Goal: Information Seeking & Learning: Learn about a topic

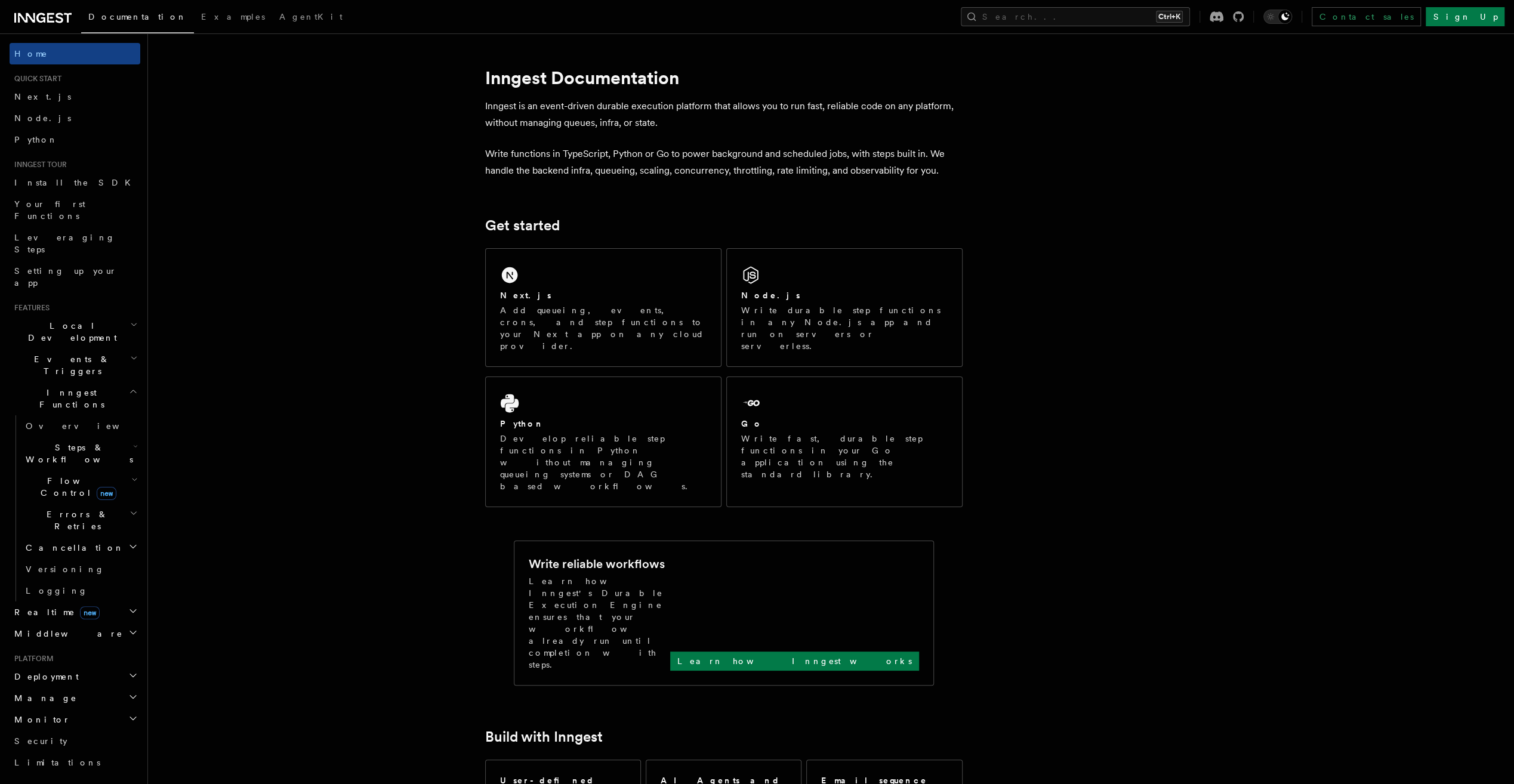
click at [99, 436] on h2 "Steps & Workflows" at bounding box center [81, 452] width 119 height 33
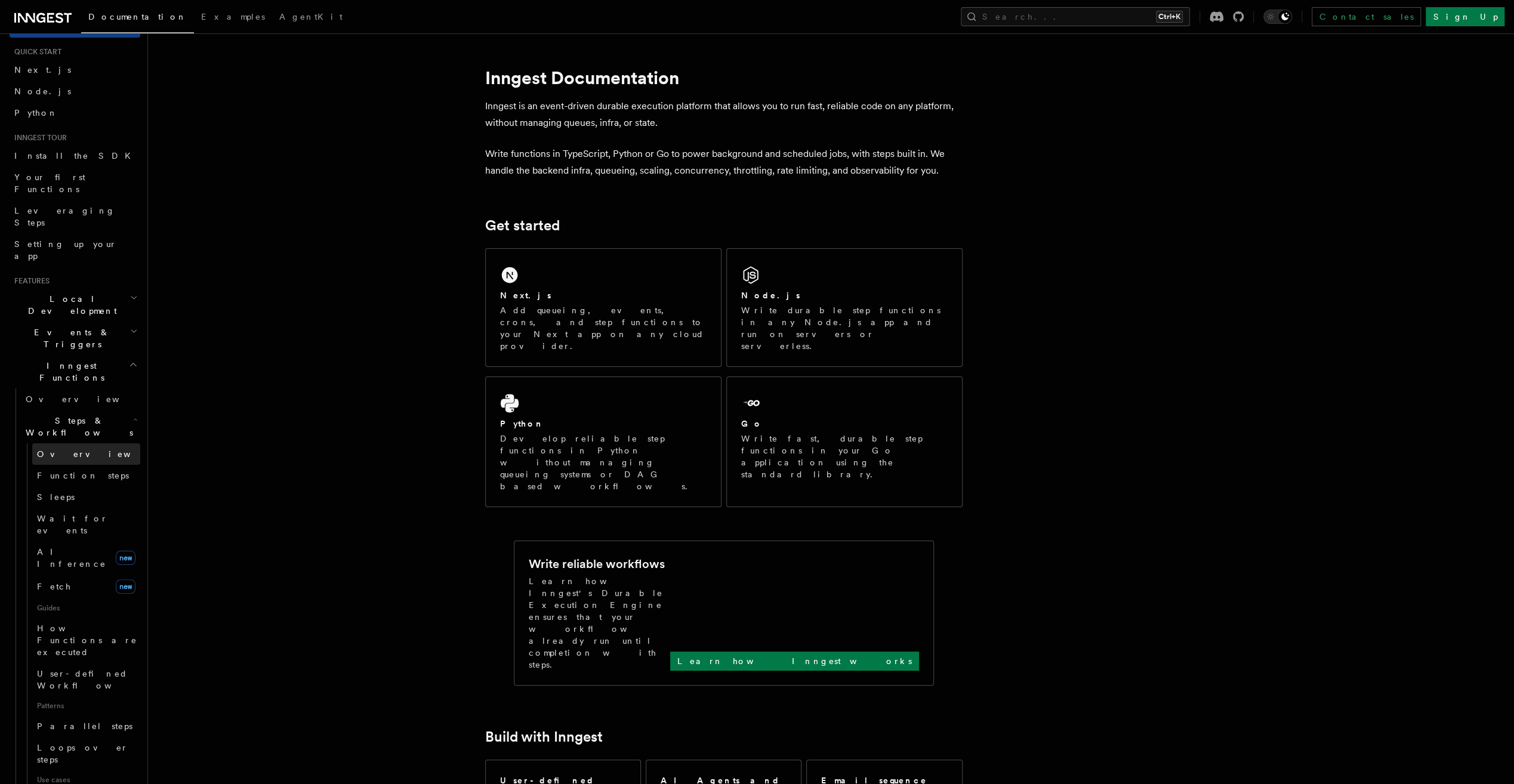
scroll to position [60, 0]
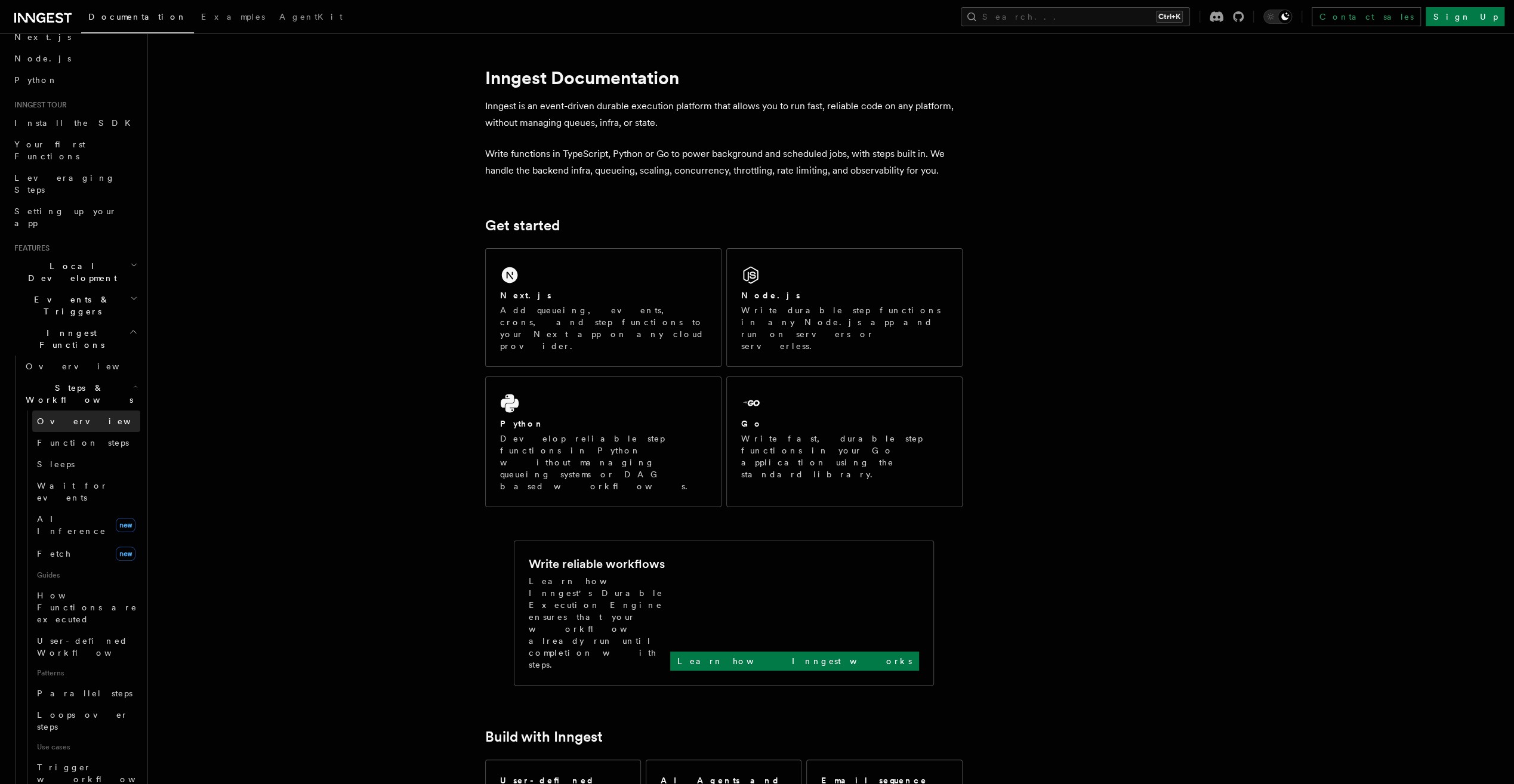
click at [84, 411] on link "Overview" at bounding box center [86, 421] width 108 height 22
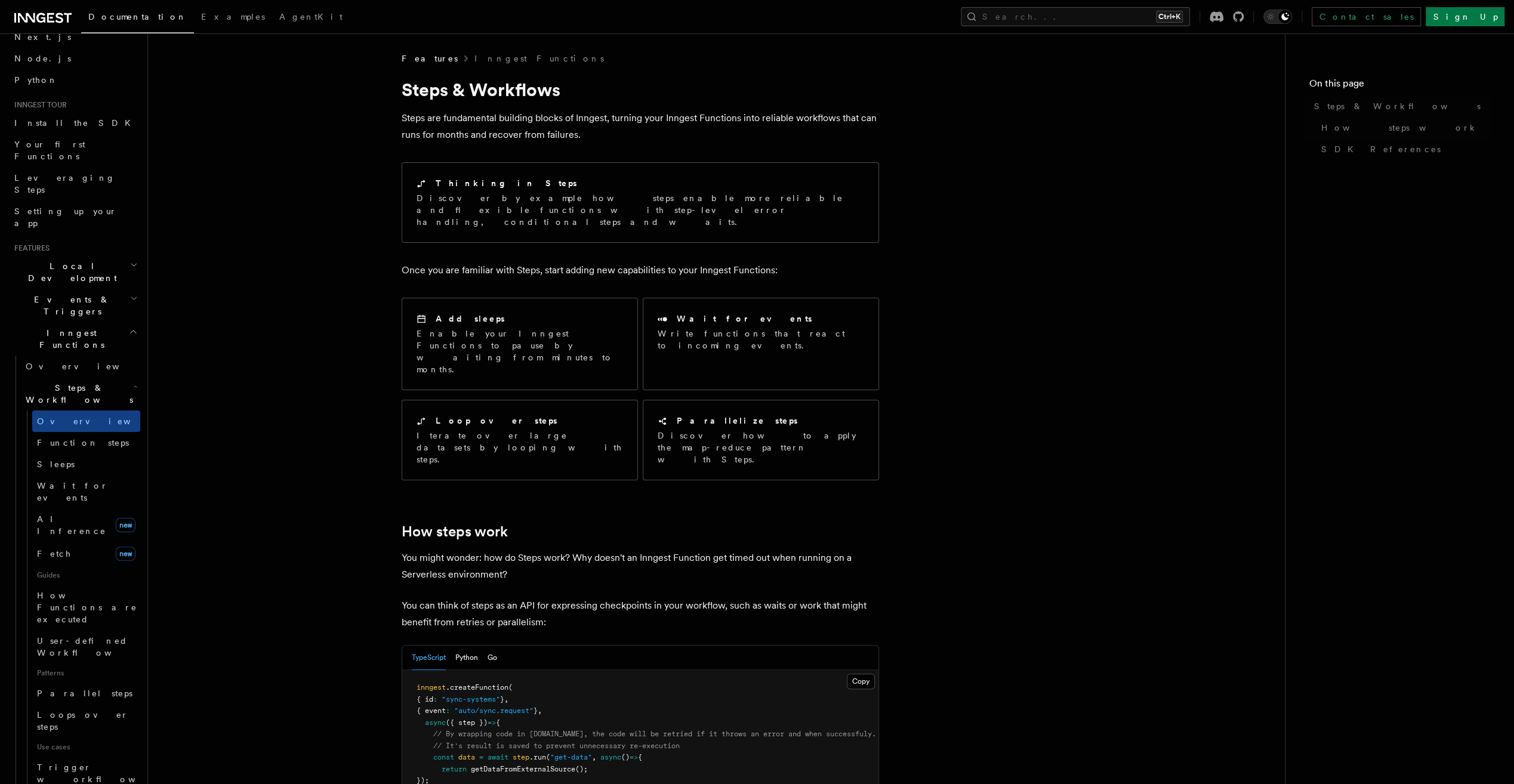
click at [85, 438] on span "Function steps" at bounding box center [83, 443] width 92 height 10
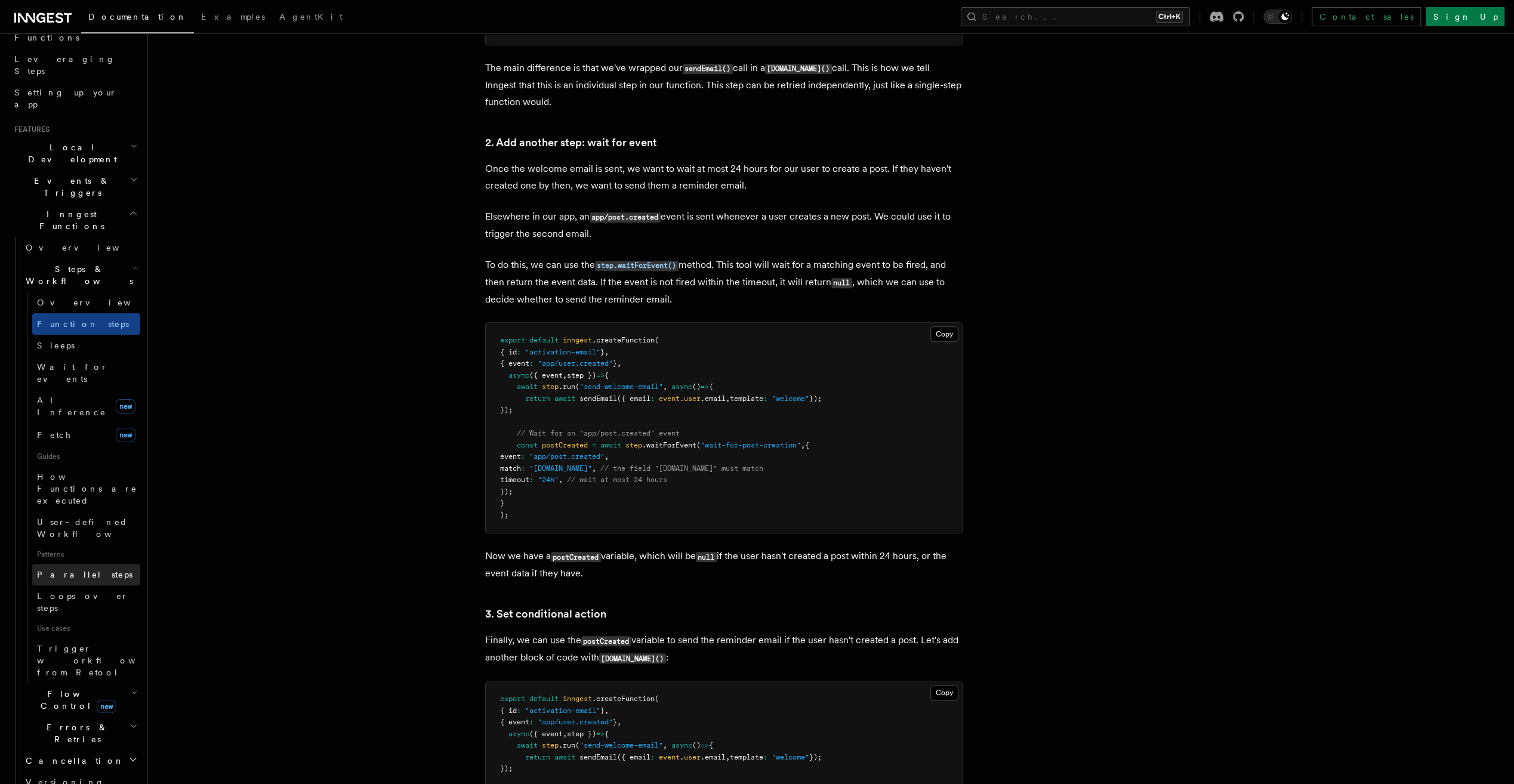
scroll to position [179, 0]
click at [105, 683] on h2 "Flow Control new" at bounding box center [81, 699] width 119 height 33
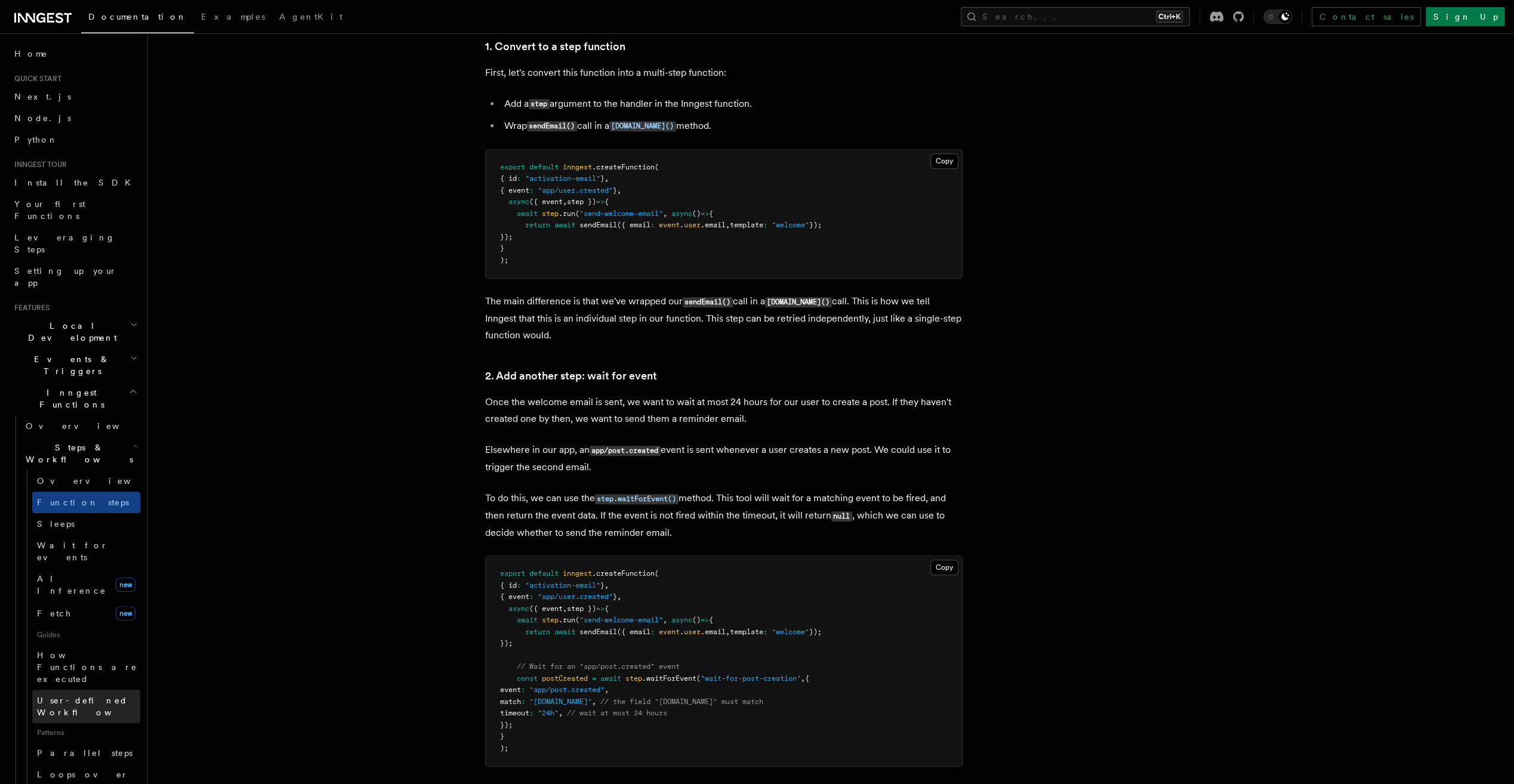
scroll to position [775, 0]
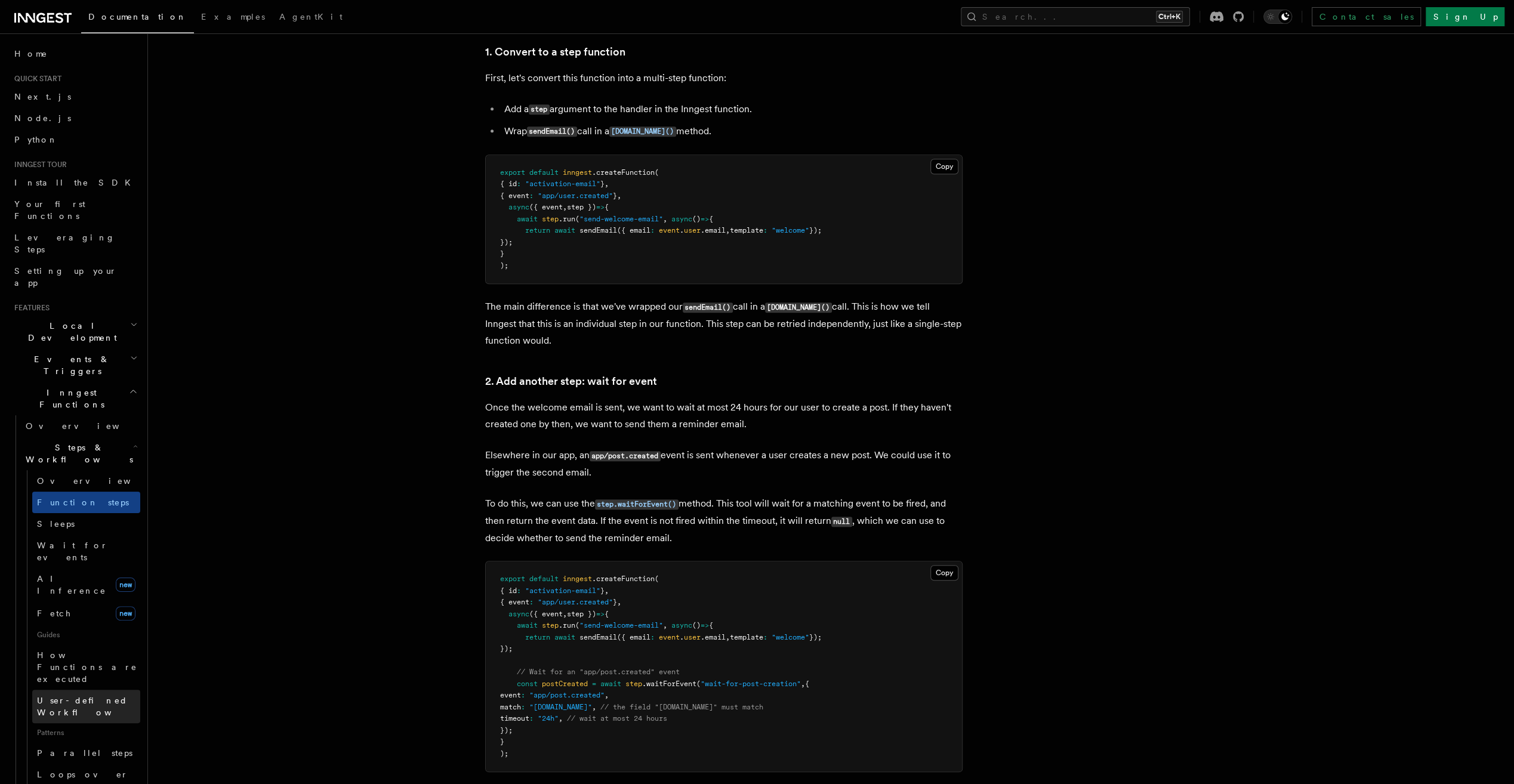
click at [70, 695] on span "User-defined Workflows" at bounding box center [90, 706] width 107 height 22
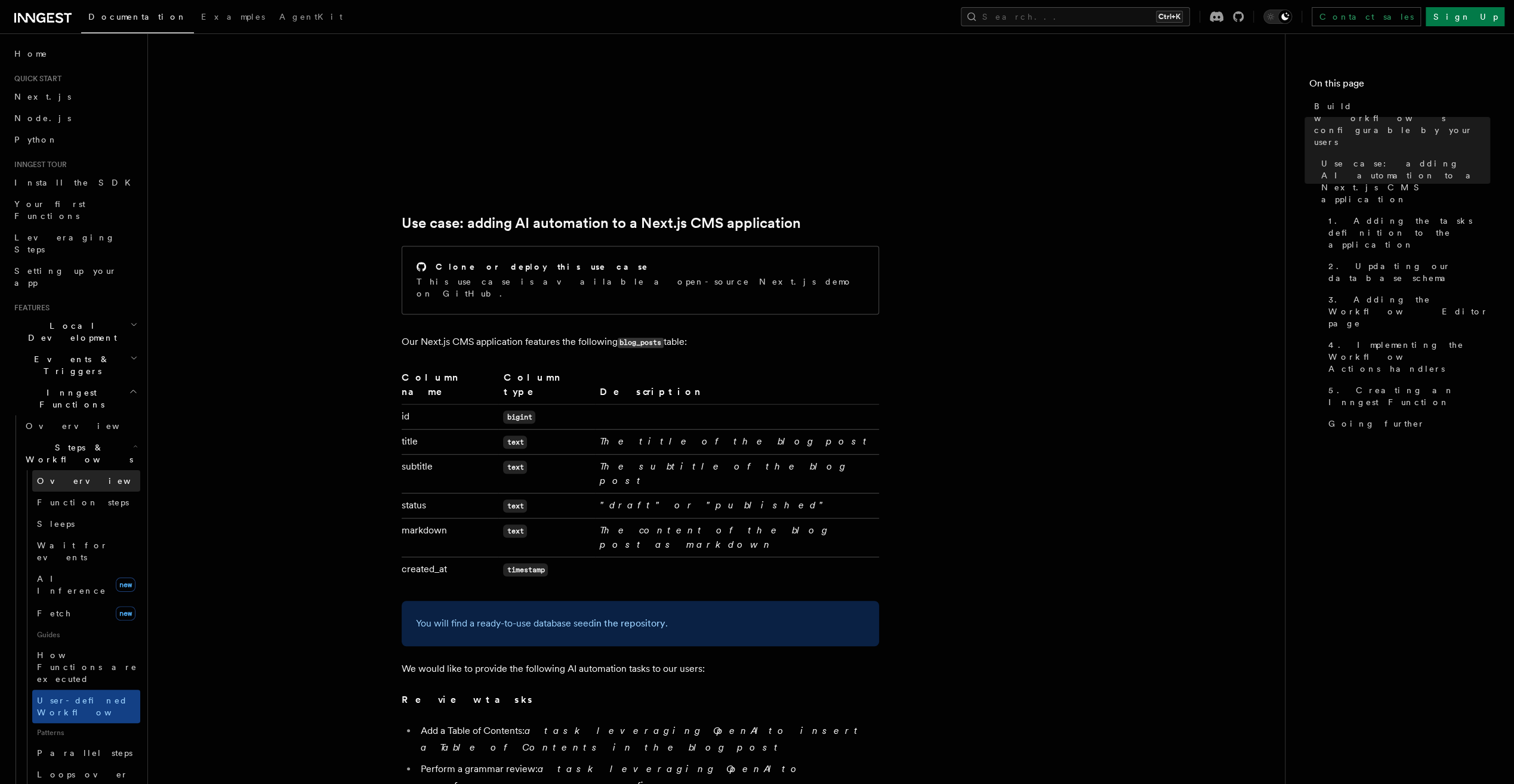
scroll to position [358, 0]
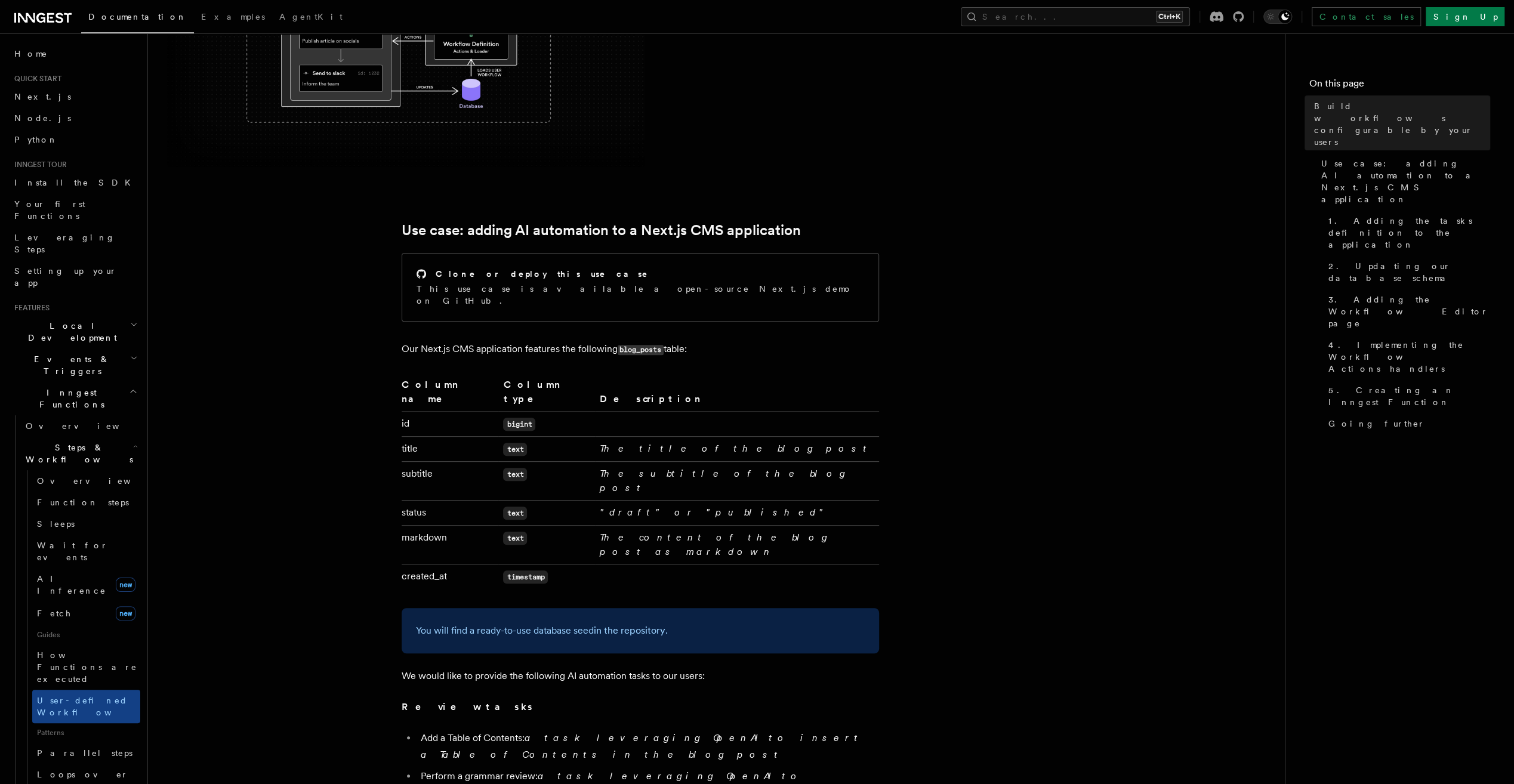
click at [79, 353] on span "Events & Triggers" at bounding box center [70, 365] width 121 height 24
click at [79, 489] on link "Crons" at bounding box center [81, 500] width 119 height 22
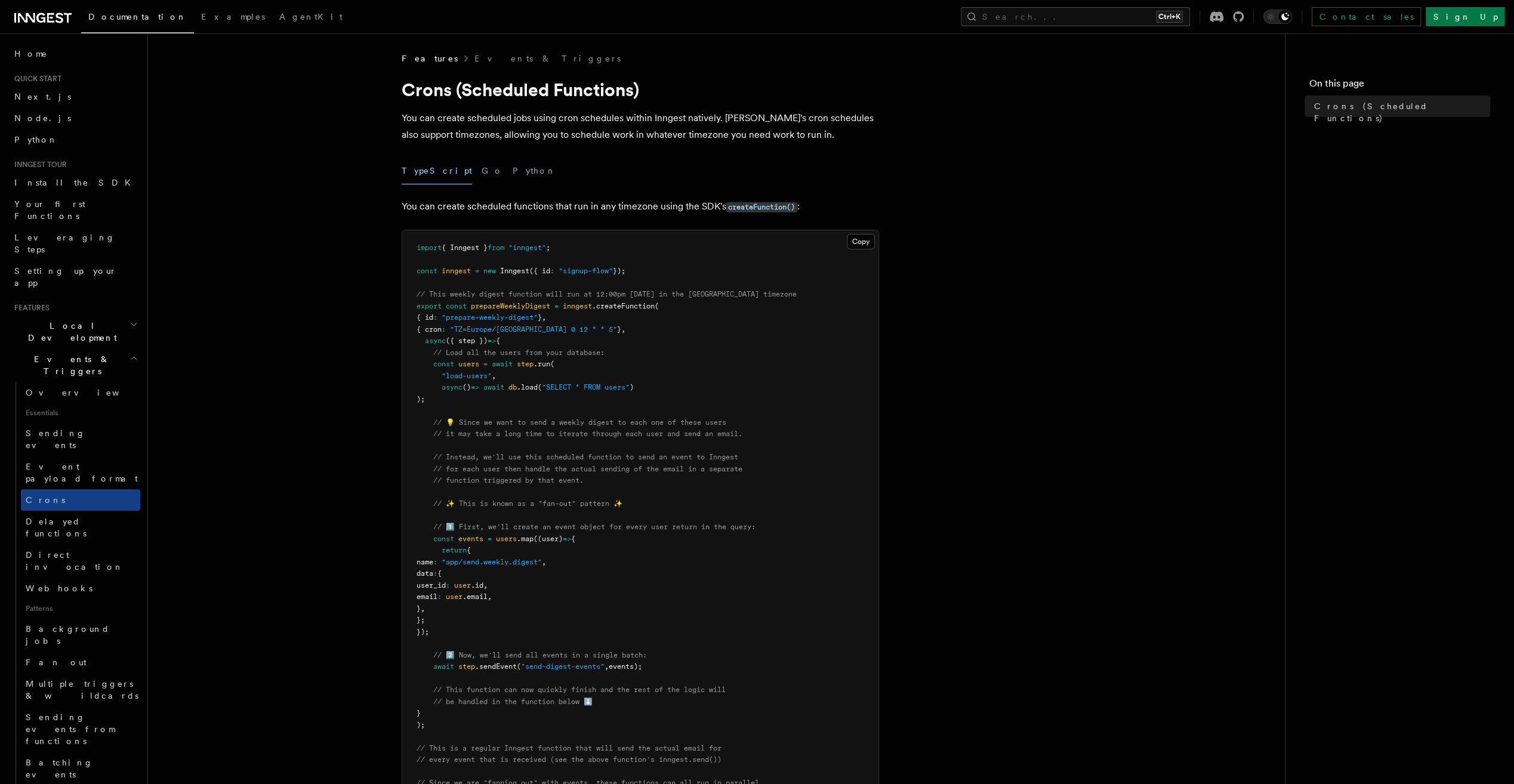
click at [75, 315] on h2 "Local Development" at bounding box center [75, 331] width 130 height 33
click at [98, 315] on h2 "Local Development" at bounding box center [75, 331] width 130 height 33
click at [100, 349] on h2 "Events & Triggers" at bounding box center [75, 365] width 130 height 33
click at [1107, 22] on button "Search... Ctrl+K" at bounding box center [1075, 17] width 230 height 19
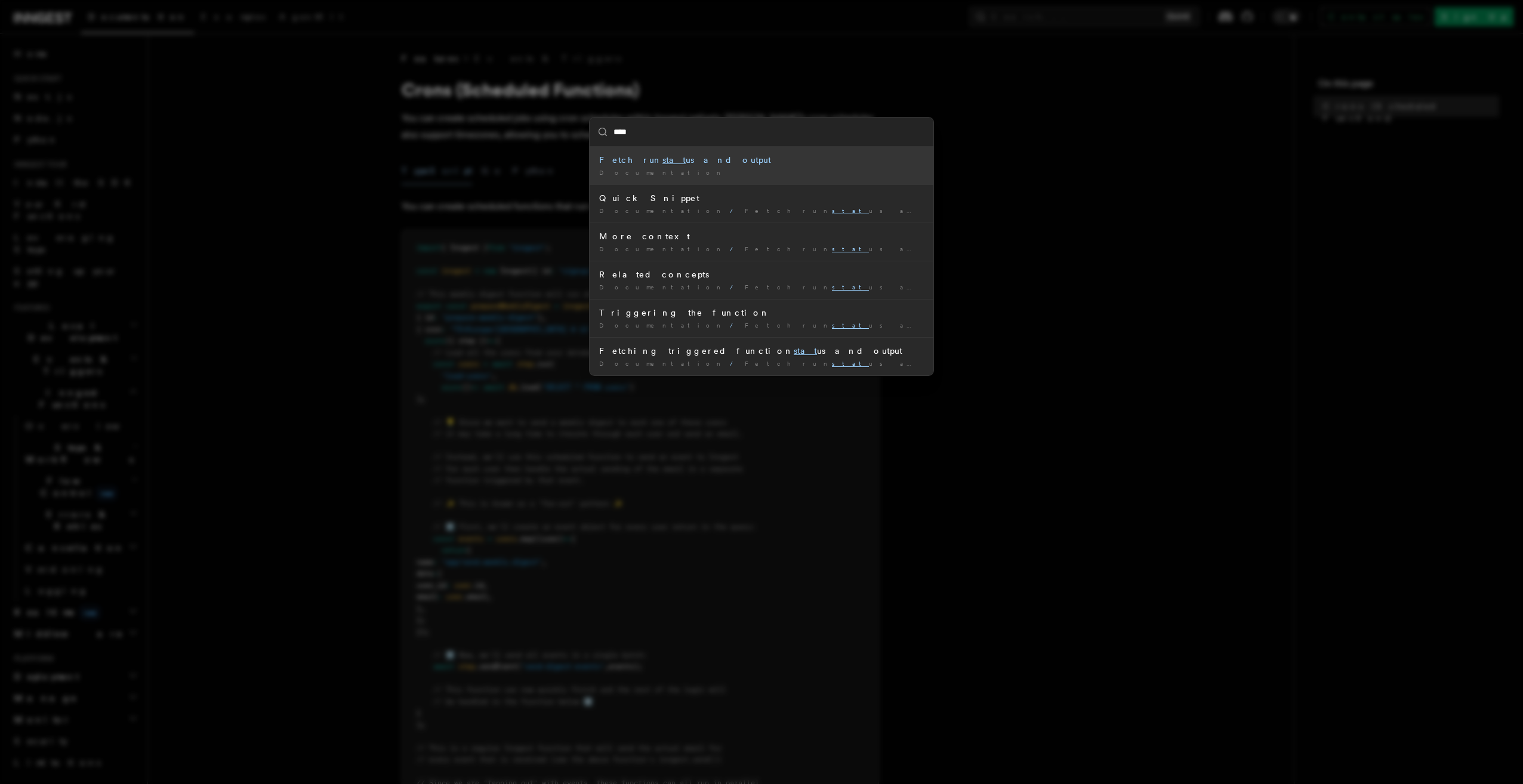
type input "*****"
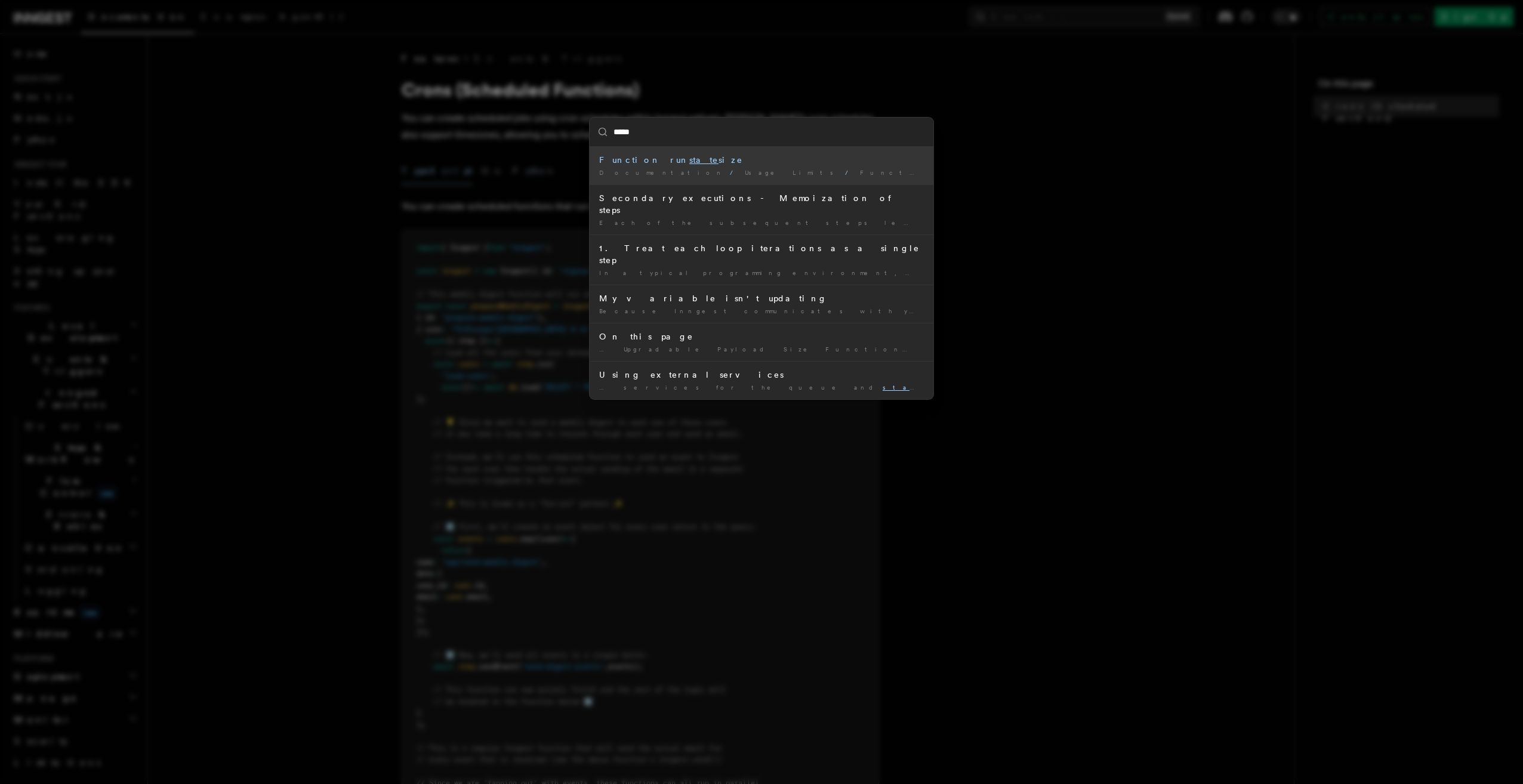
click at [738, 163] on div "Function run state size" at bounding box center [761, 159] width 325 height 12
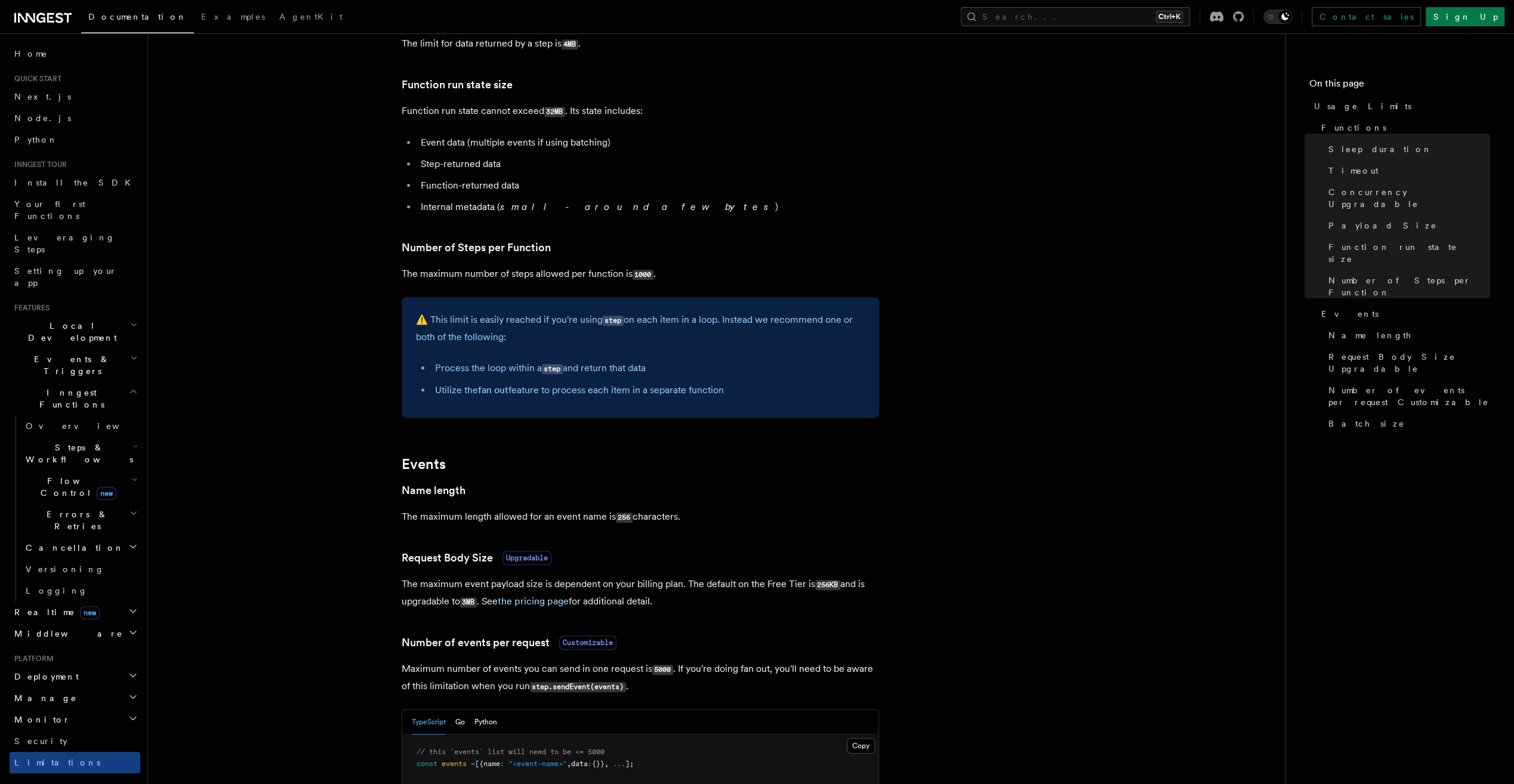
scroll to position [559, 0]
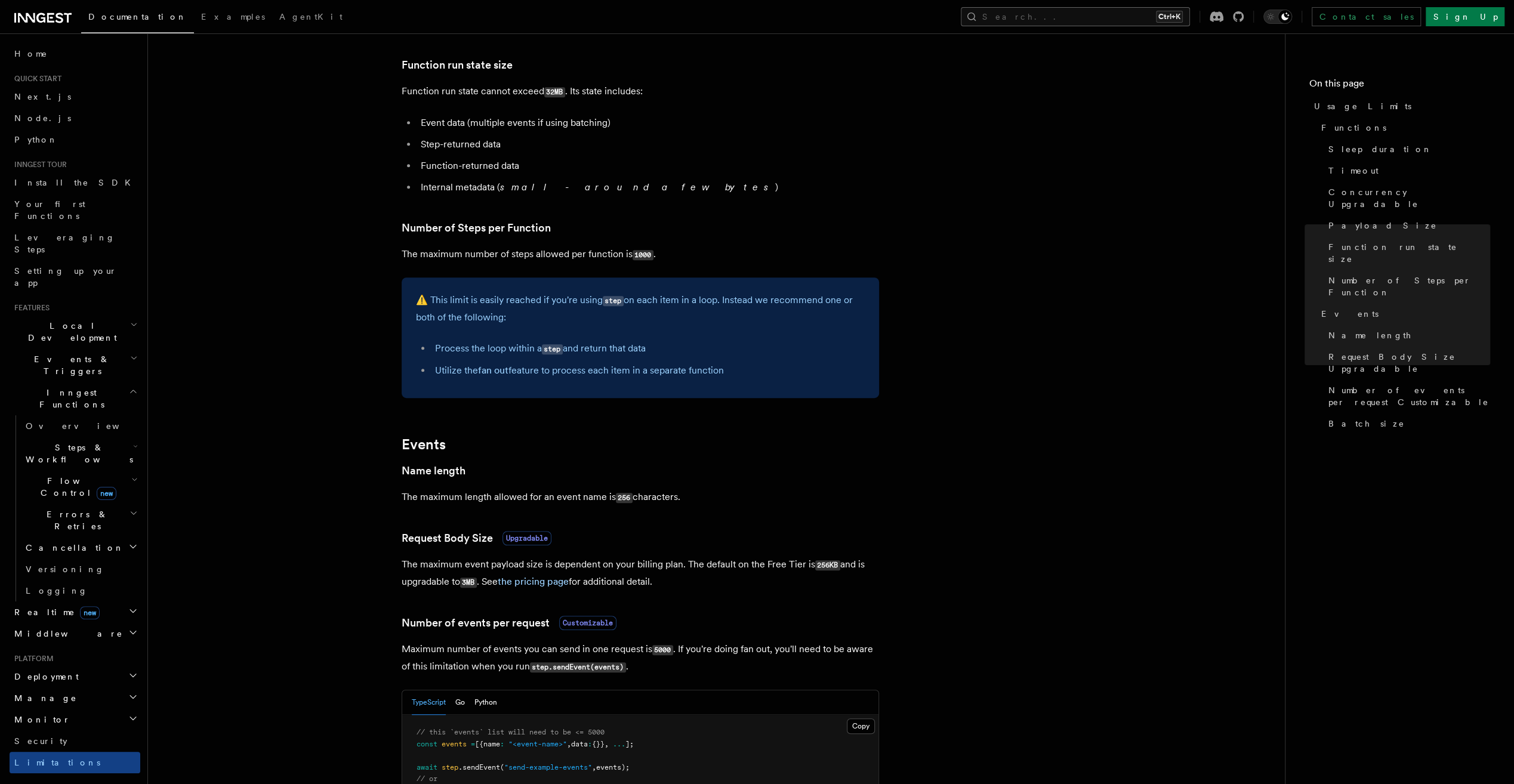
click at [1190, 23] on button "Search... Ctrl+K" at bounding box center [1075, 17] width 230 height 19
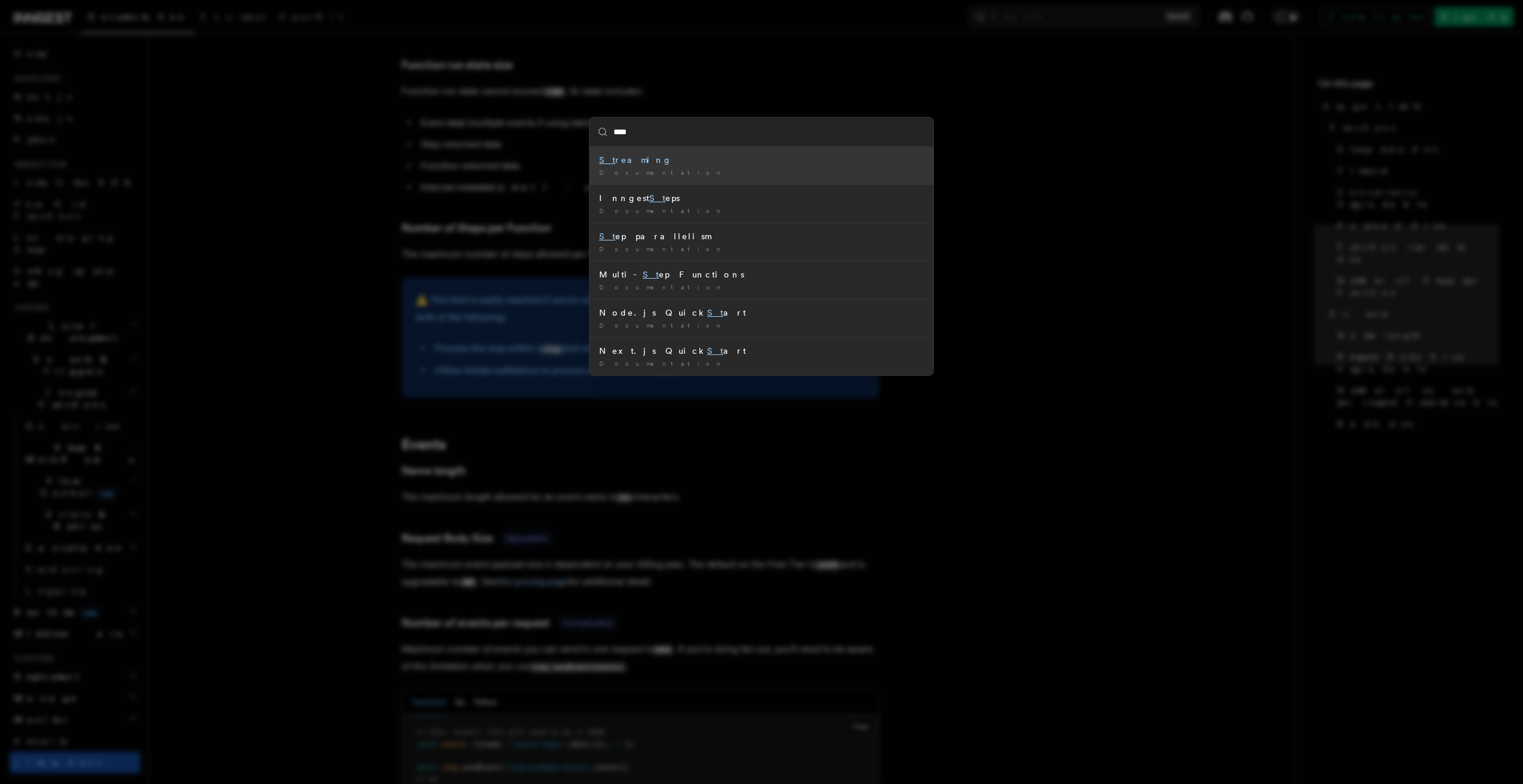
type input "*****"
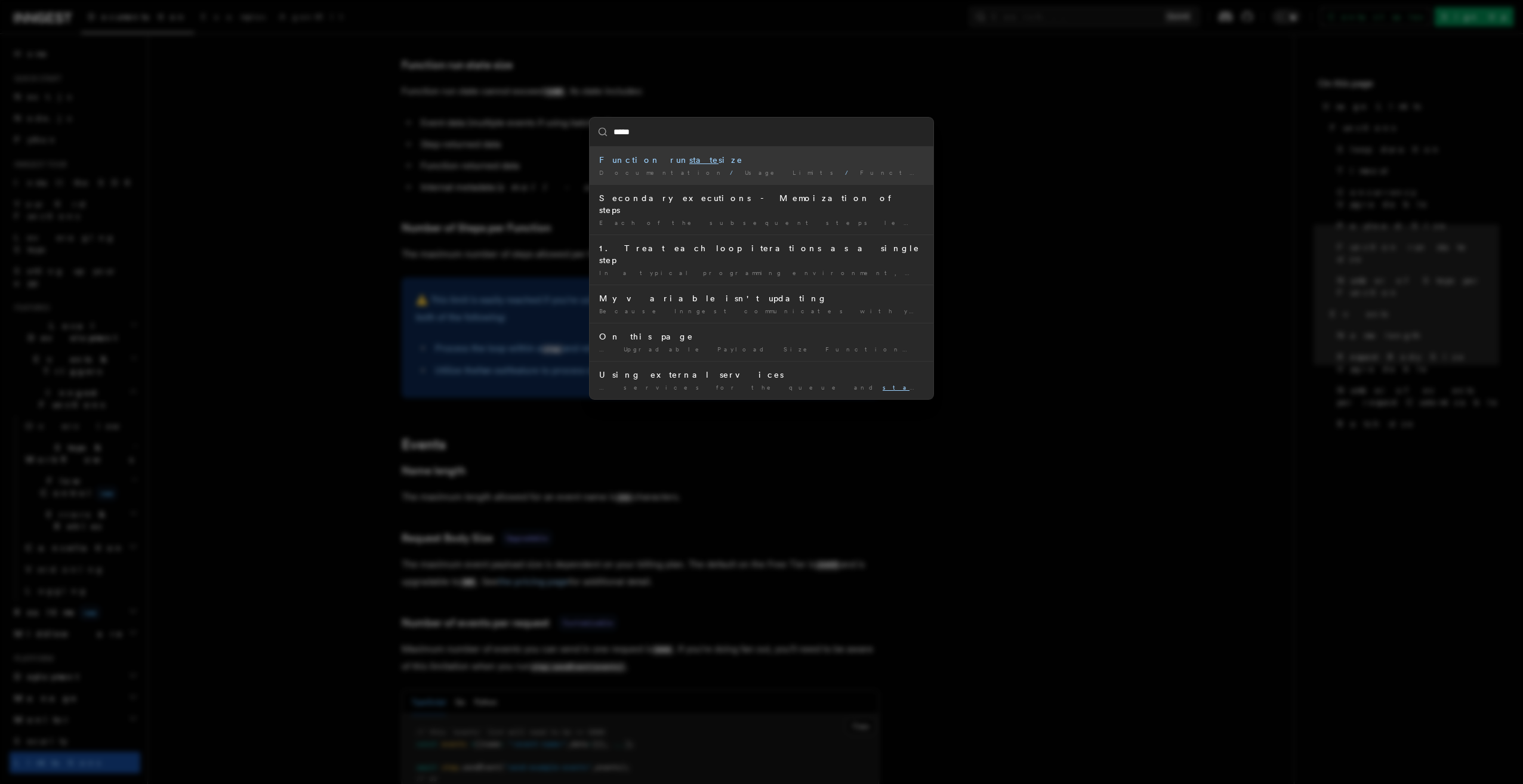
click at [623, 137] on input "*****" at bounding box center [761, 132] width 344 height 29
type input "*"
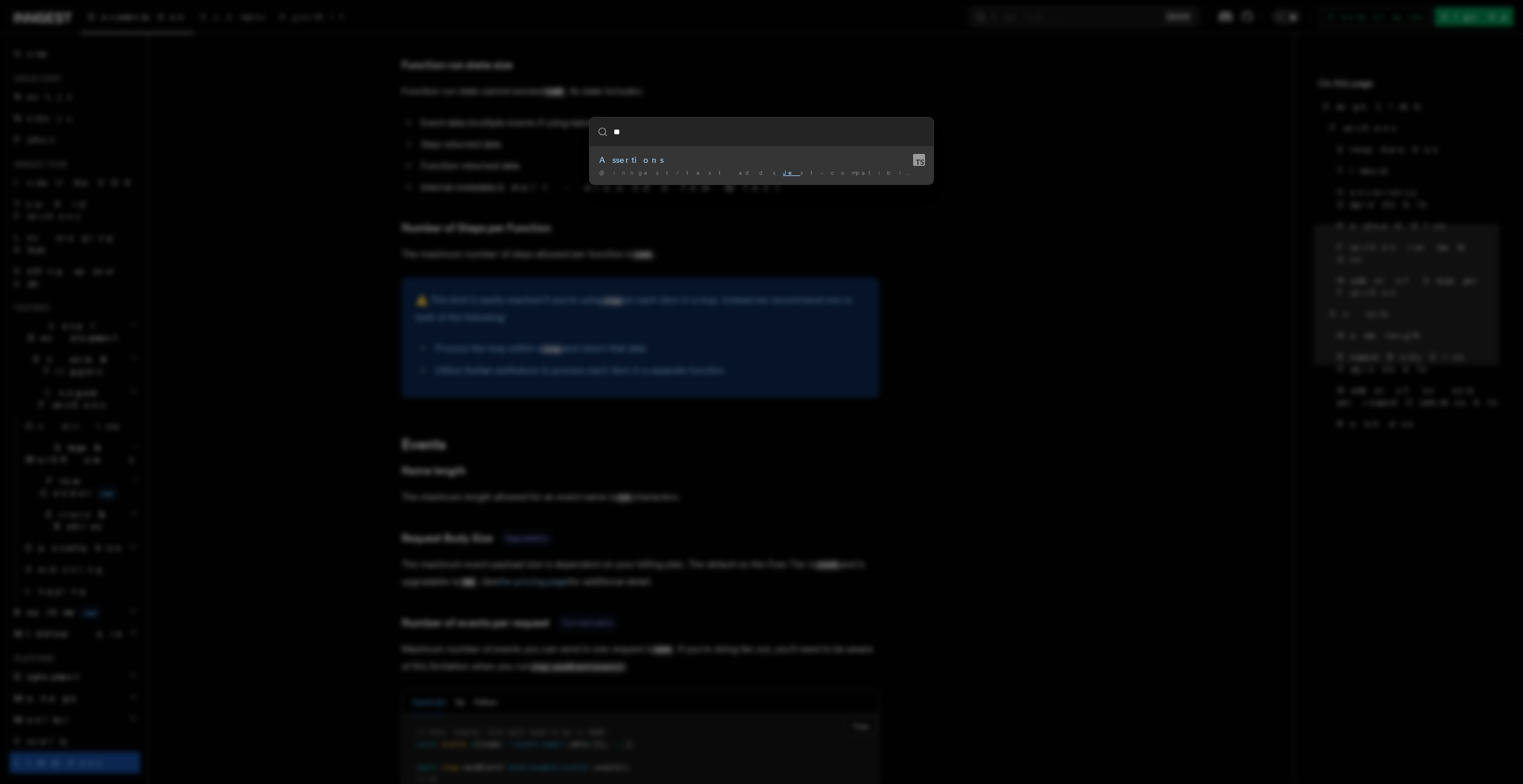
type input "*"
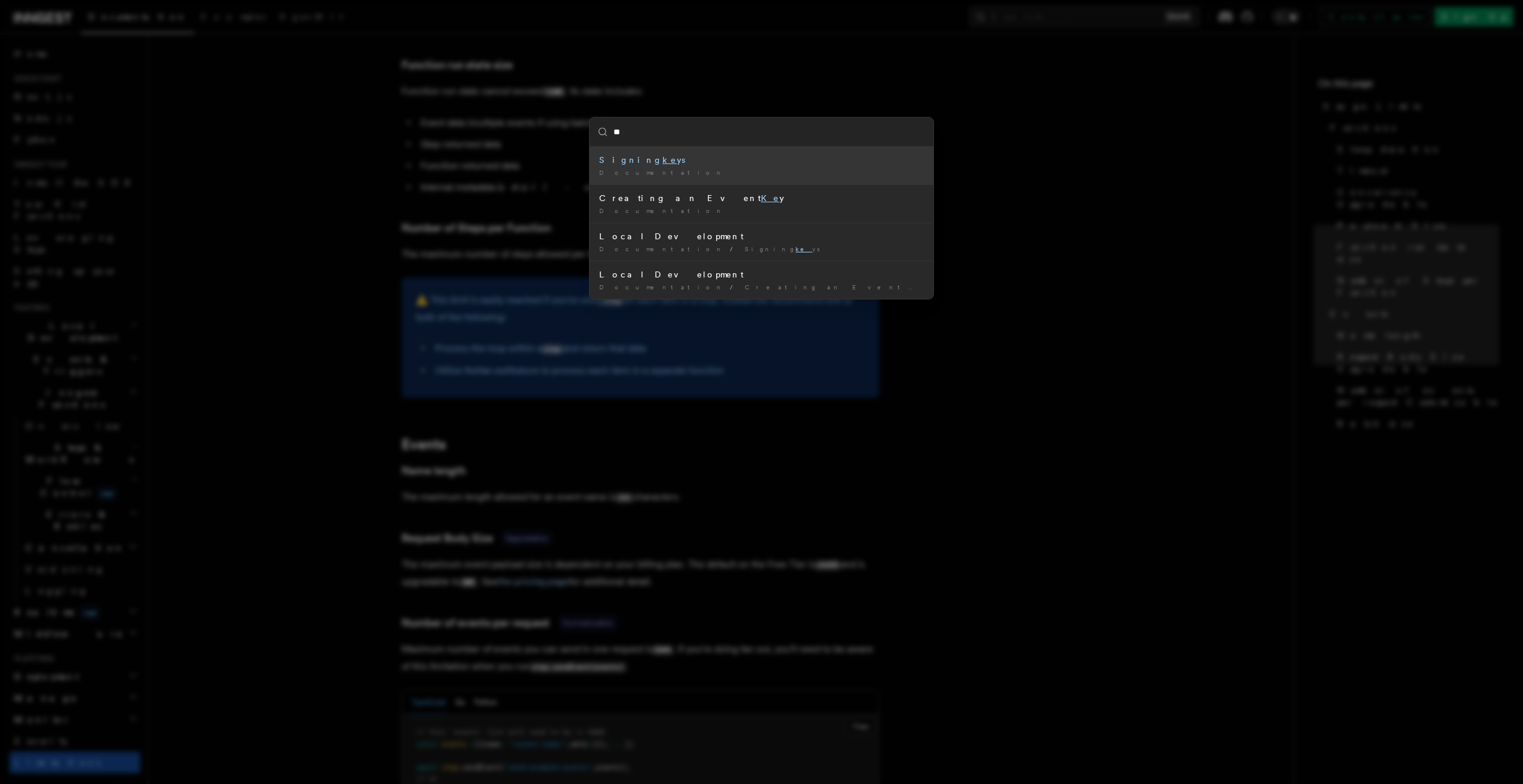
type input "***"
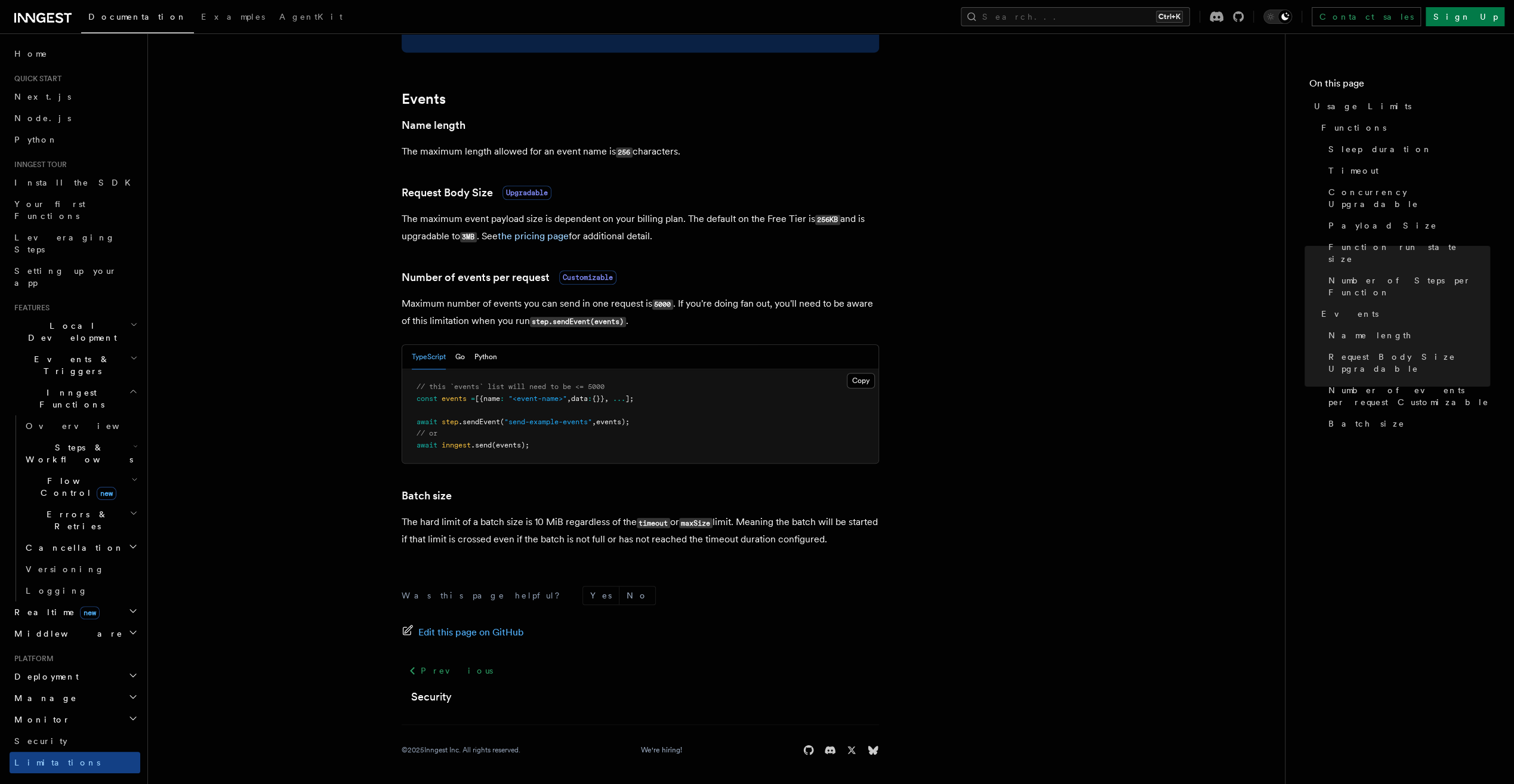
scroll to position [906, 0]
click at [82, 708] on h2 "Monitor" at bounding box center [75, 719] width 130 height 22
click at [84, 687] on h2 "Manage" at bounding box center [75, 698] width 130 height 22
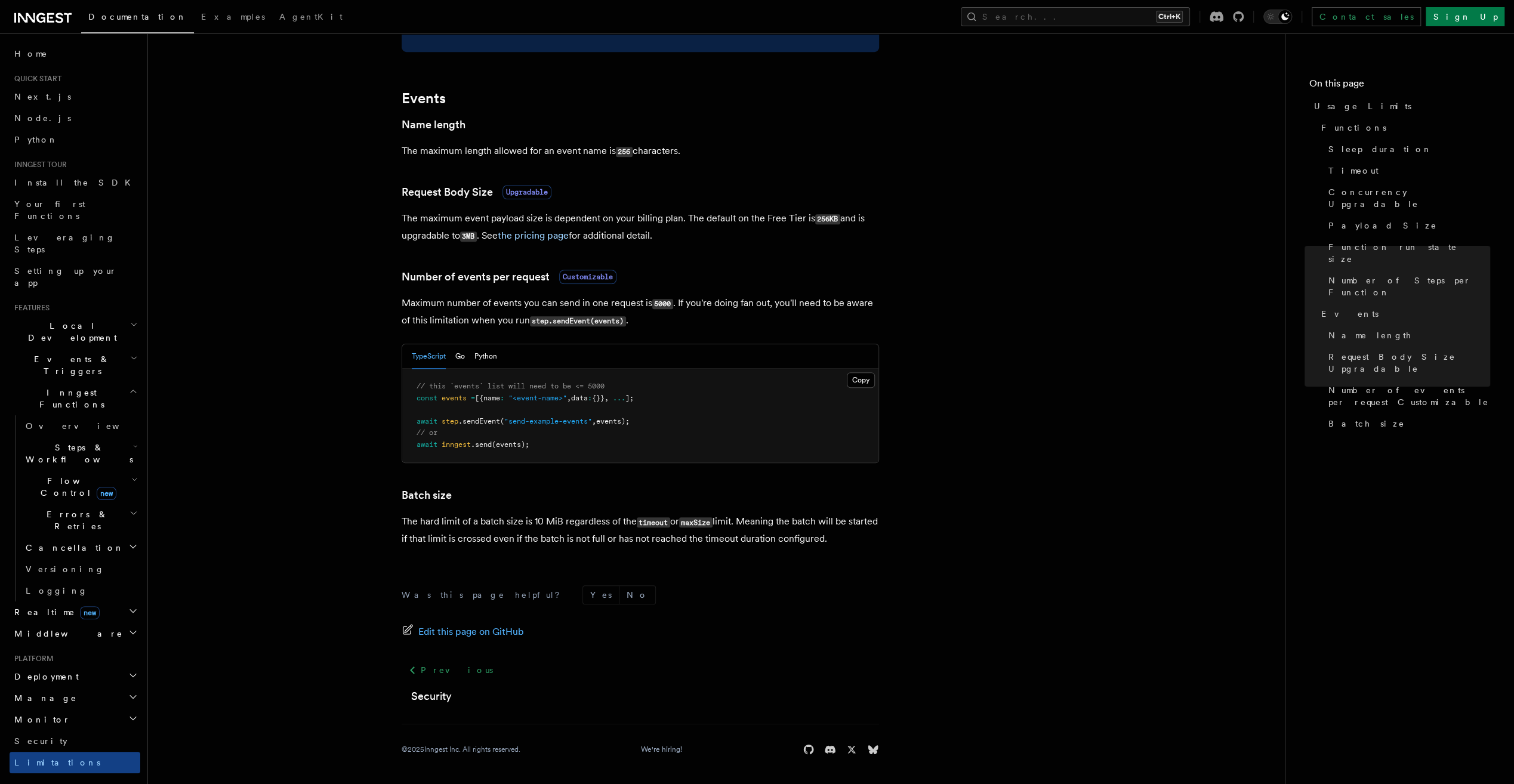
click at [83, 687] on h2 "Manage" at bounding box center [75, 698] width 130 height 22
click at [85, 666] on h2 "Deployment" at bounding box center [75, 676] width 130 height 22
click at [79, 687] on link "Overview" at bounding box center [81, 698] width 119 height 22
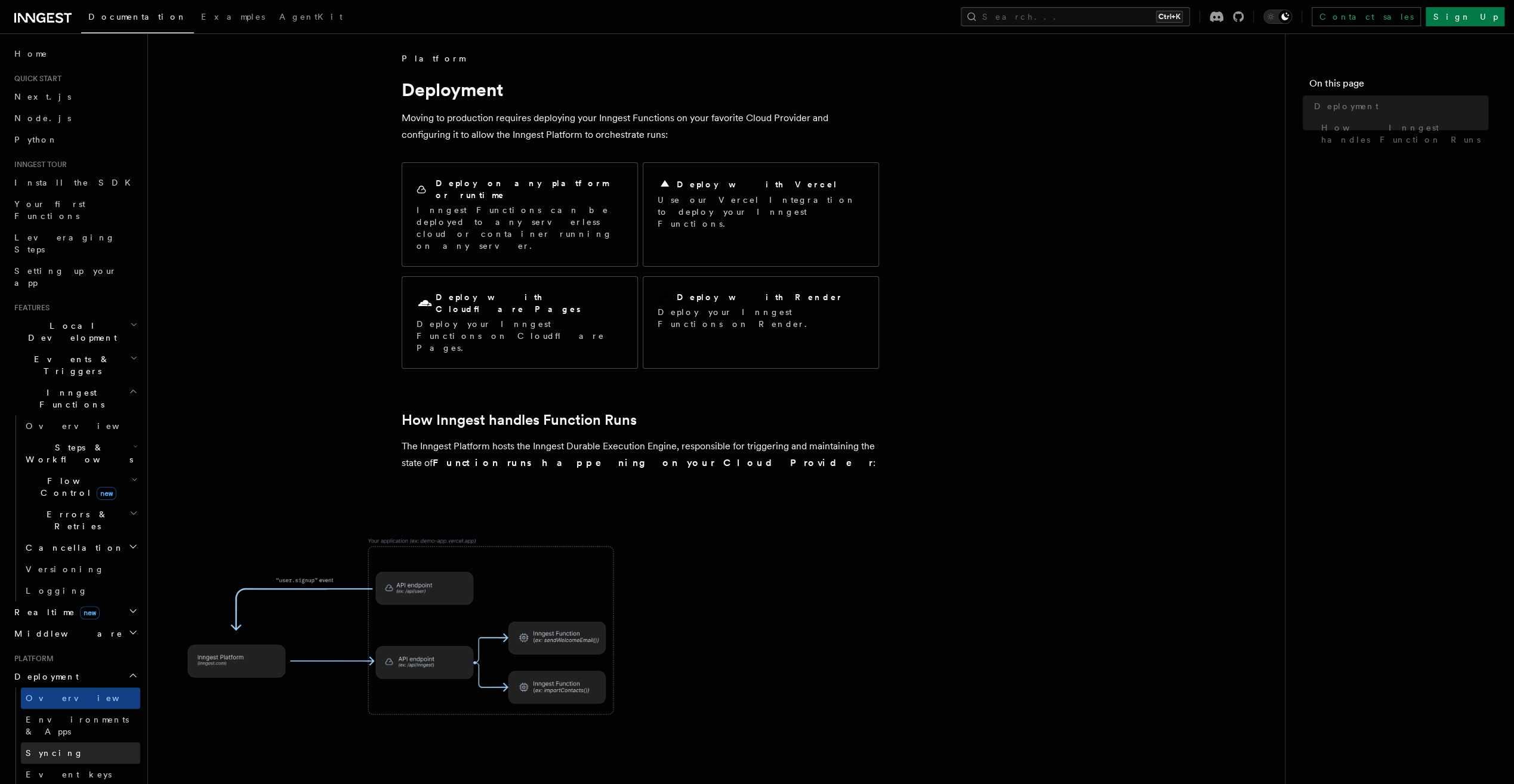
click at [77, 742] on link "Syncing" at bounding box center [81, 753] width 119 height 22
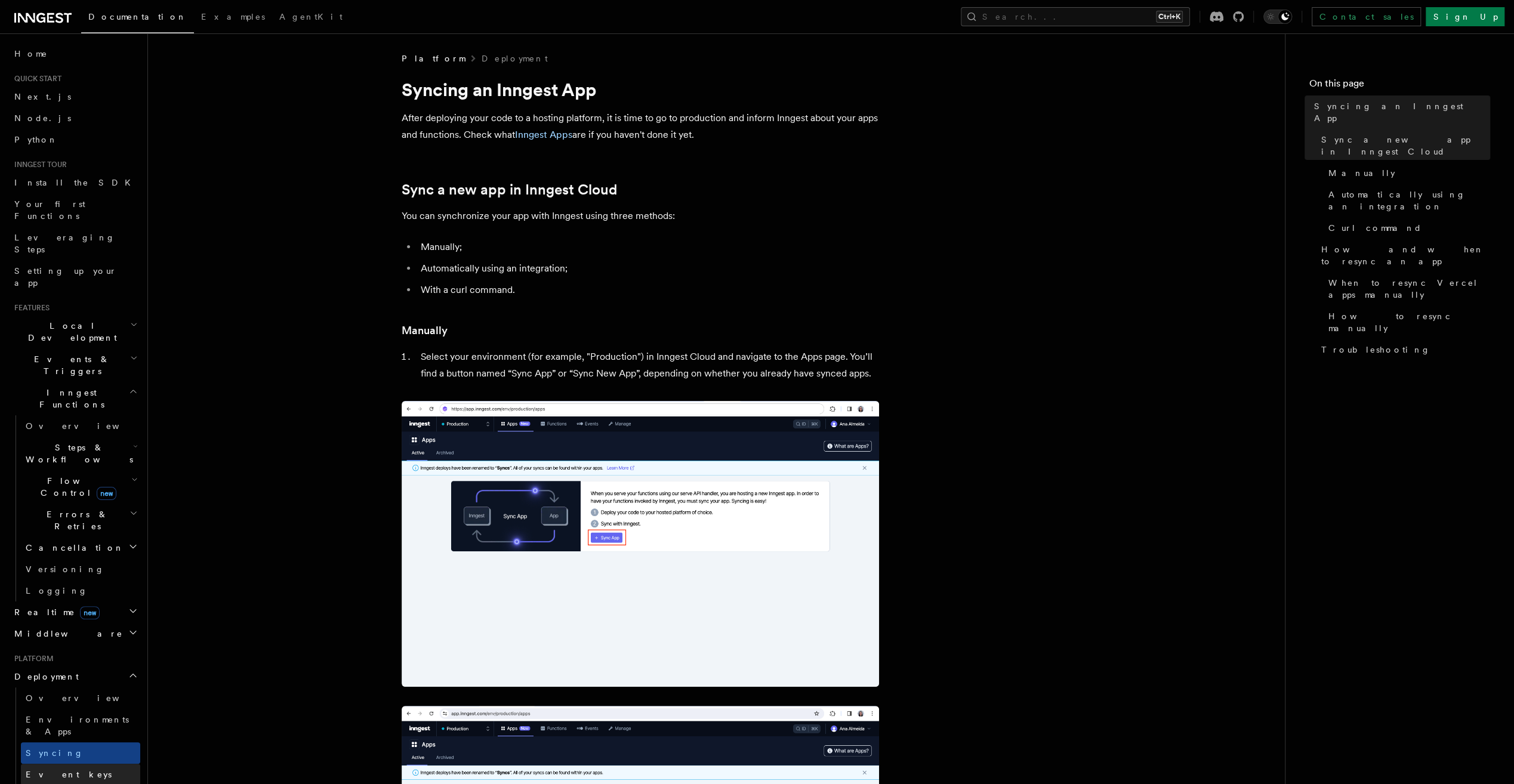
click at [98, 764] on link "Event keys" at bounding box center [81, 774] width 119 height 22
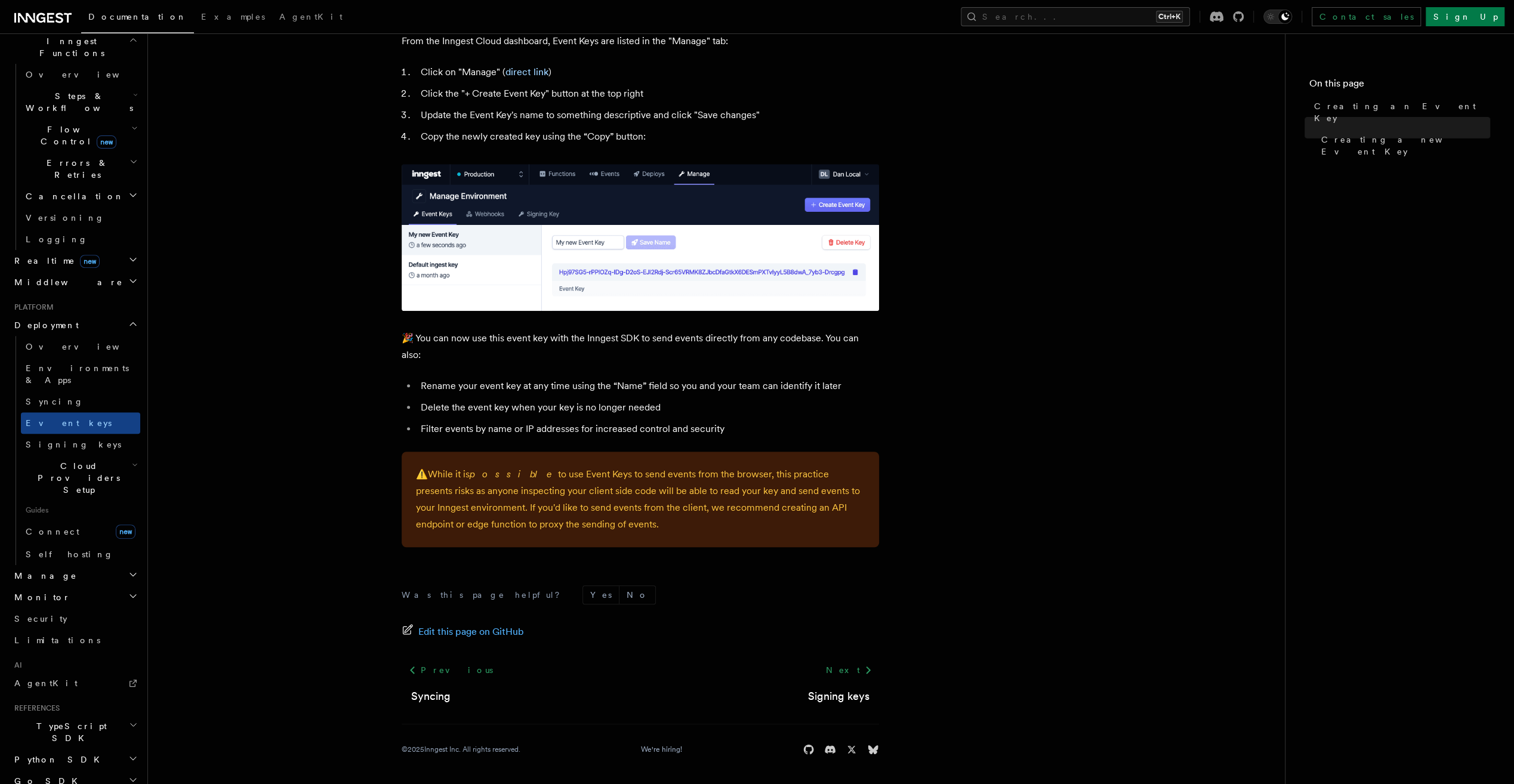
scroll to position [364, 0]
click at [68, 703] on h2 "TypeScript SDK" at bounding box center [75, 719] width 130 height 33
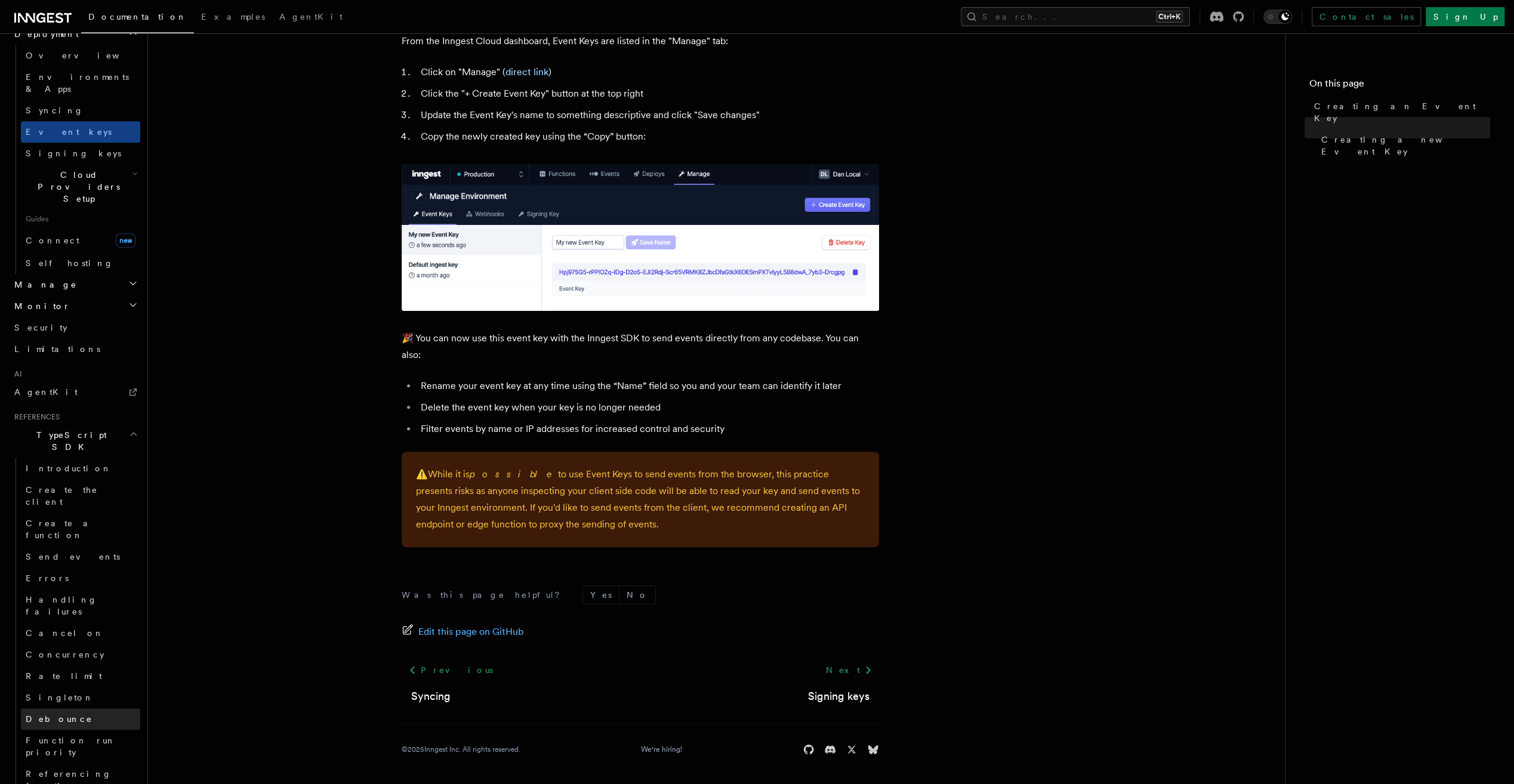
scroll to position [662, 0]
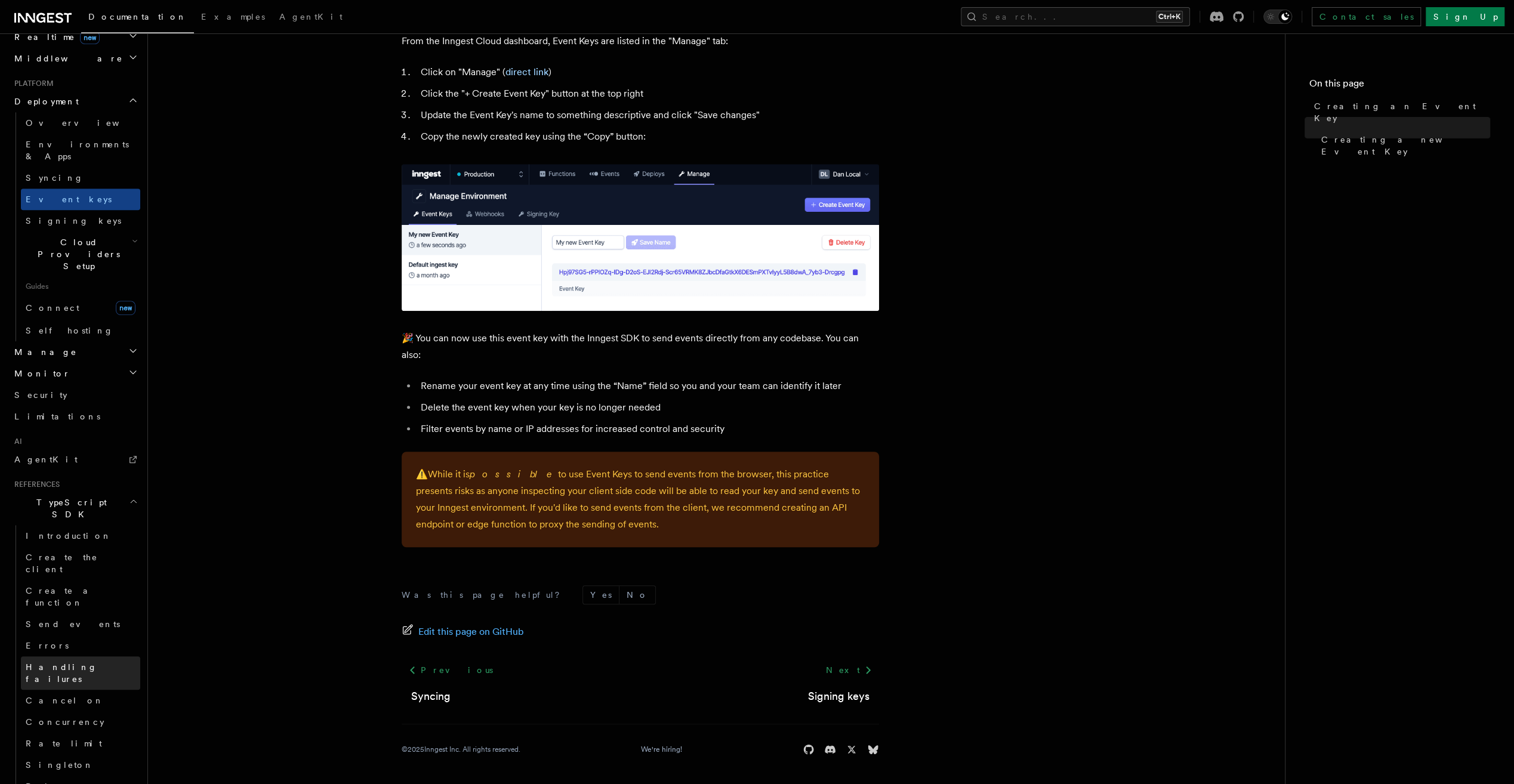
scroll to position [364, 0]
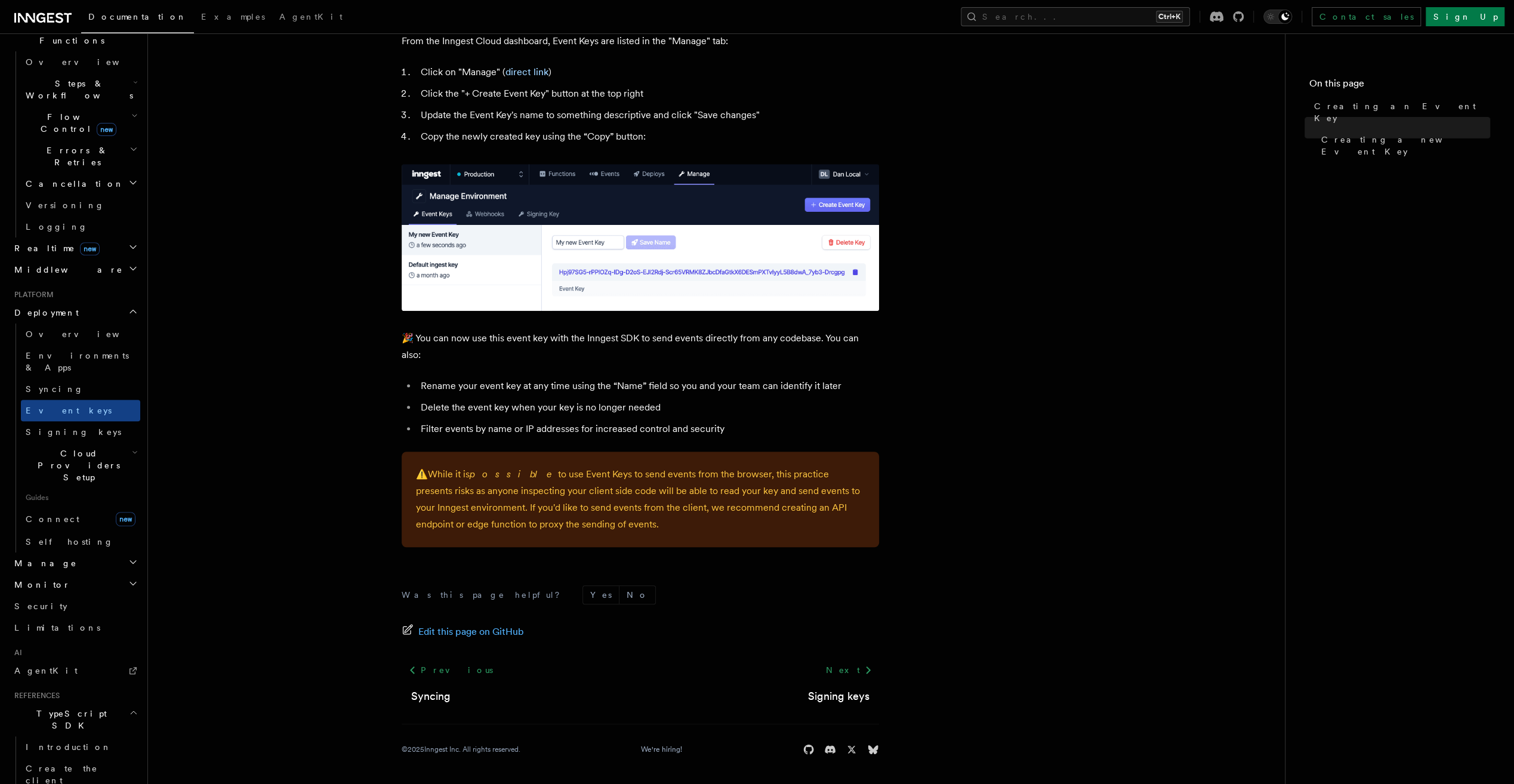
click at [68, 708] on span "TypeScript SDK" at bounding box center [69, 720] width 119 height 24
click at [66, 708] on span "TypeScript SDK" at bounding box center [69, 720] width 119 height 24
click at [69, 742] on span "Introduction" at bounding box center [68, 747] width 86 height 10
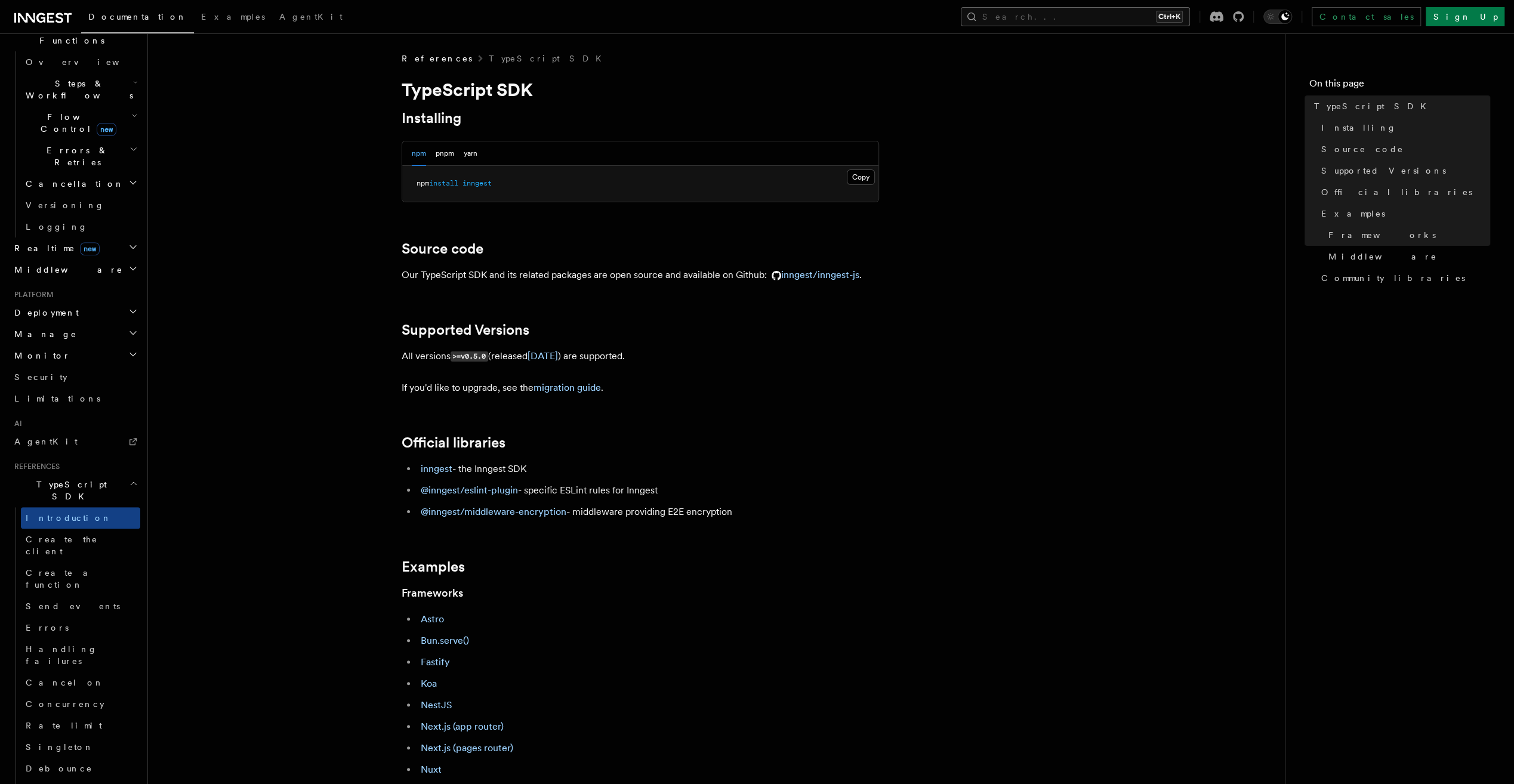
click at [1091, 18] on button "Search... Ctrl+K" at bounding box center [1075, 17] width 230 height 19
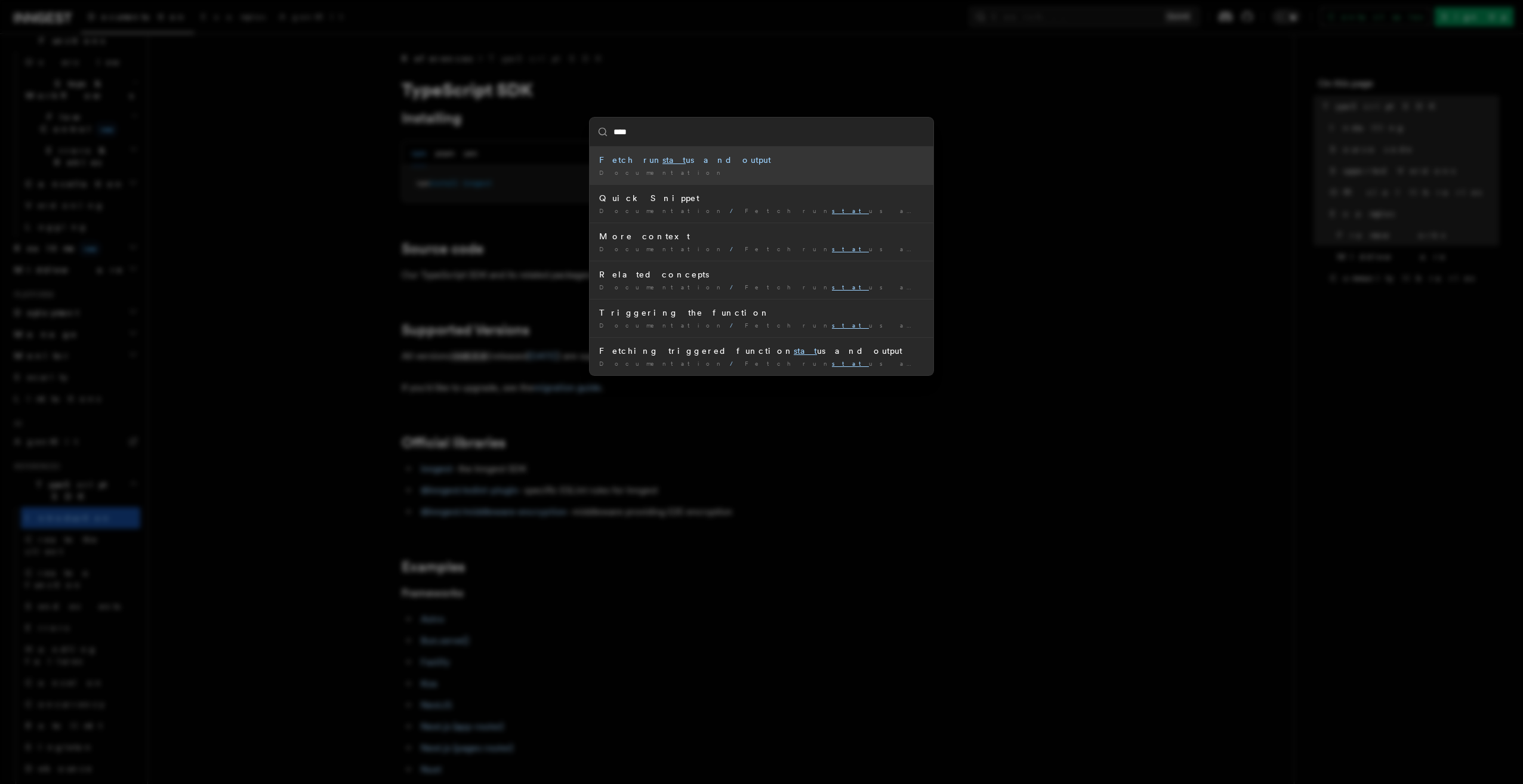
type input "*****"
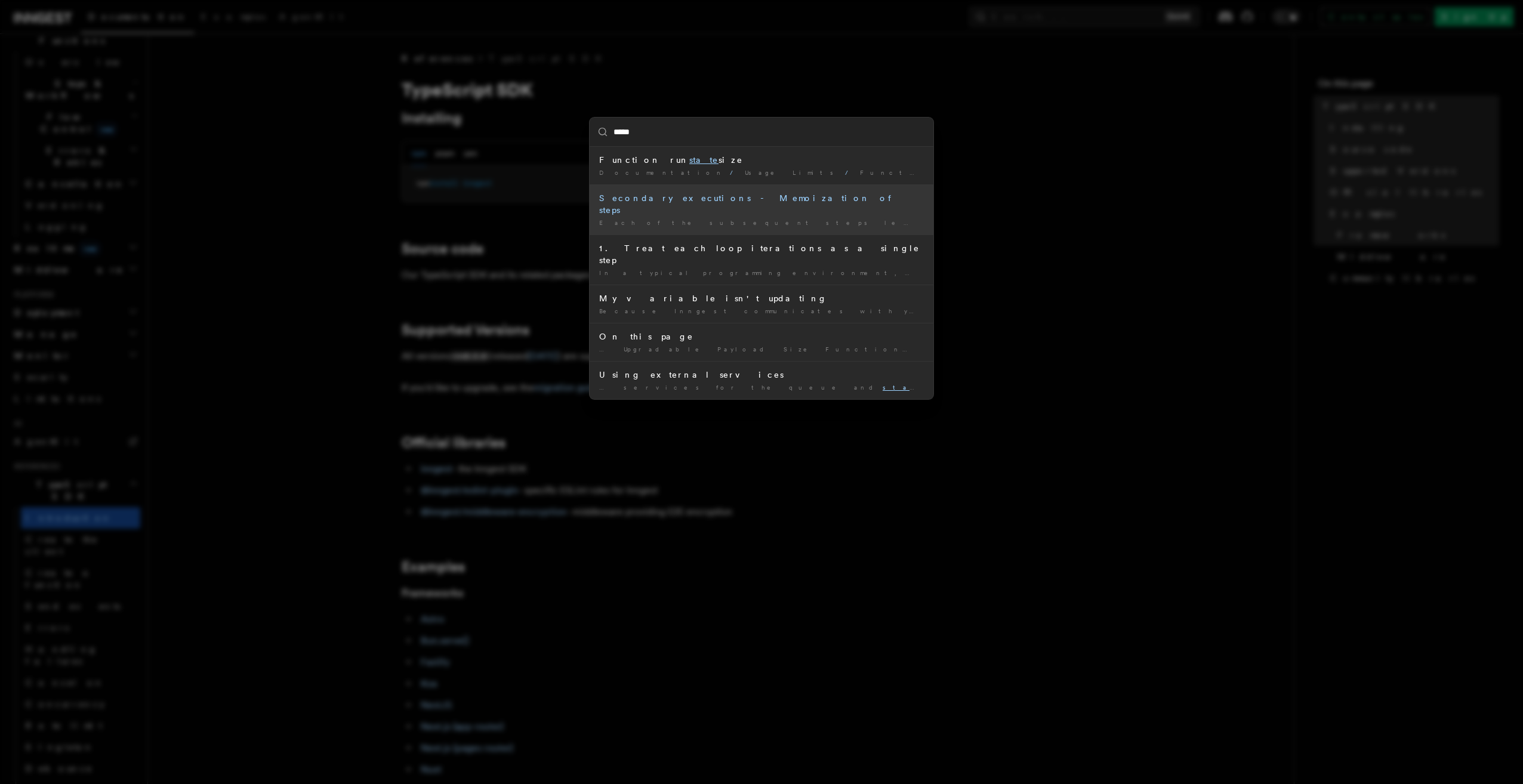
click at [708, 218] on div "Each of the subsequent steps leverages the state of previous …" at bounding box center [761, 222] width 325 height 9
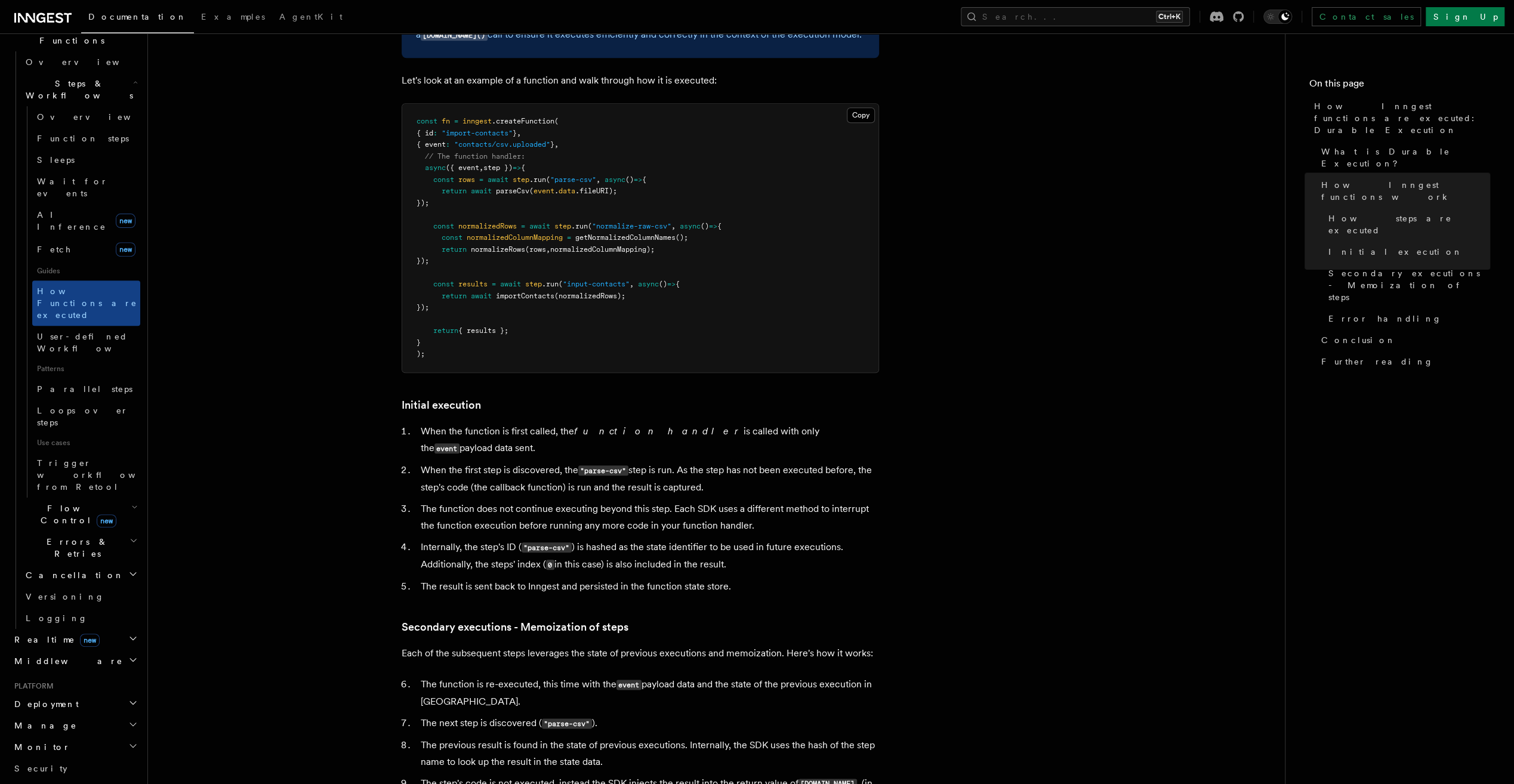
scroll to position [924, 0]
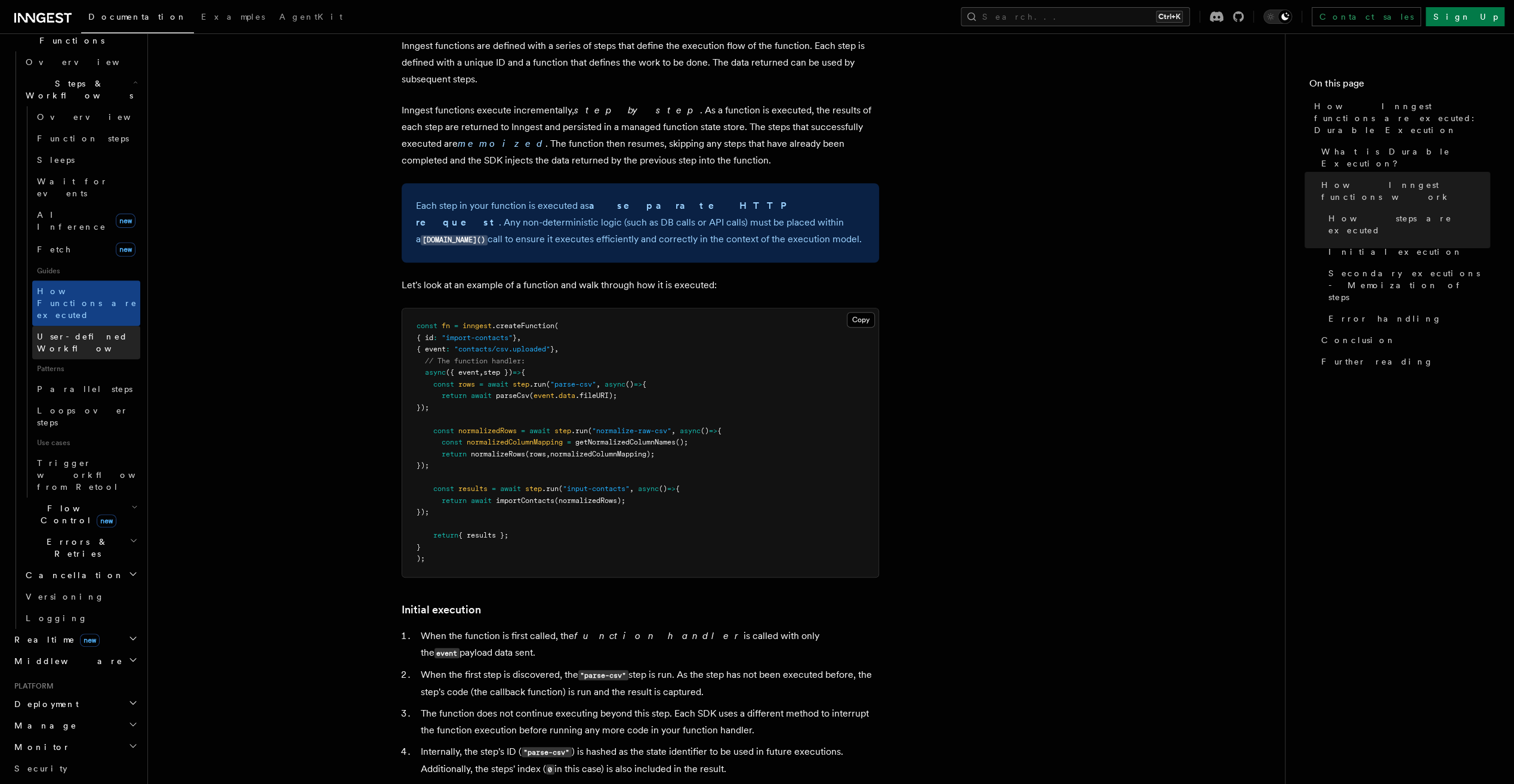
click at [64, 326] on link "User-defined Workflows" at bounding box center [86, 342] width 108 height 33
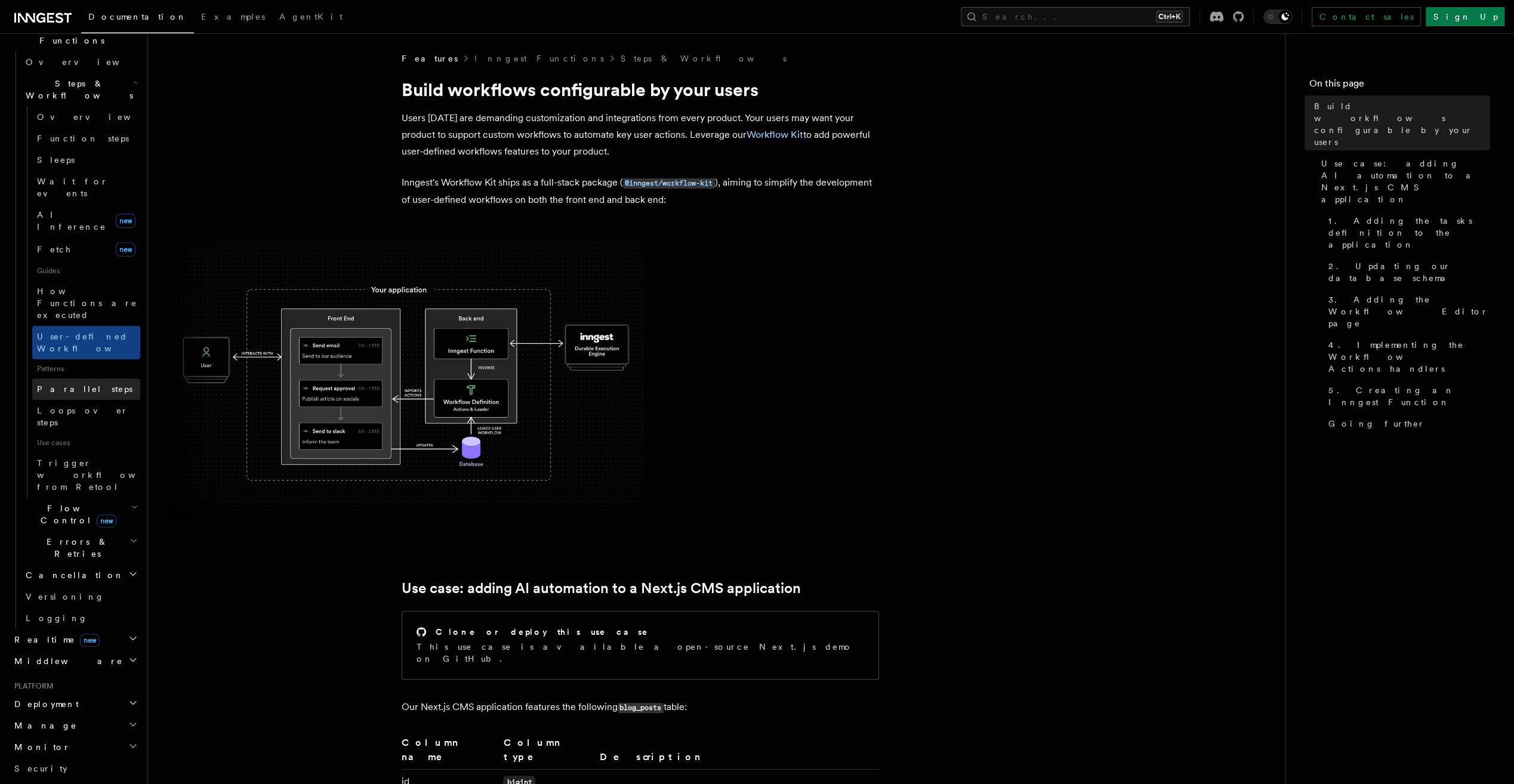
click at [66, 384] on span "Parallel steps" at bounding box center [85, 389] width 96 height 10
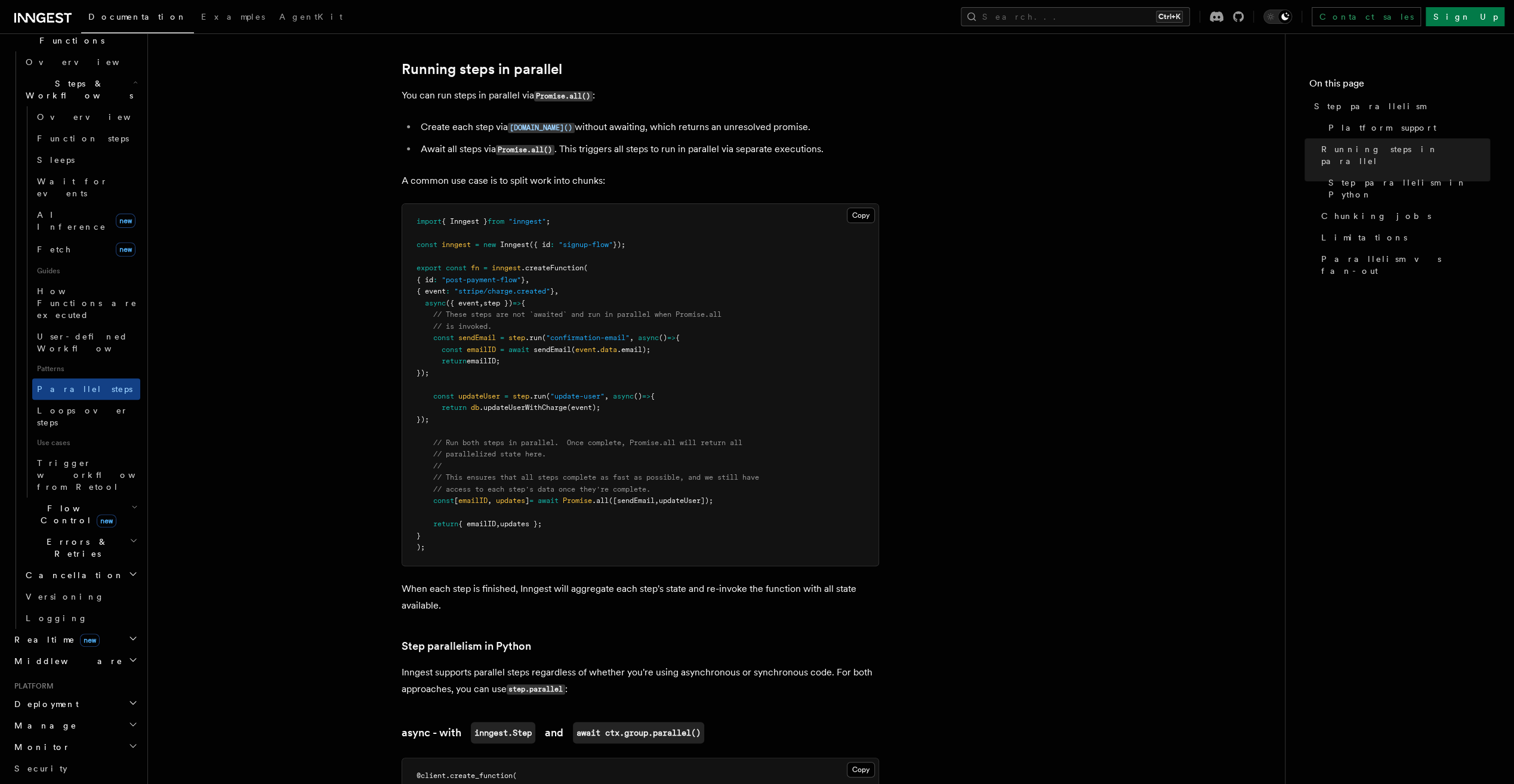
scroll to position [119, 0]
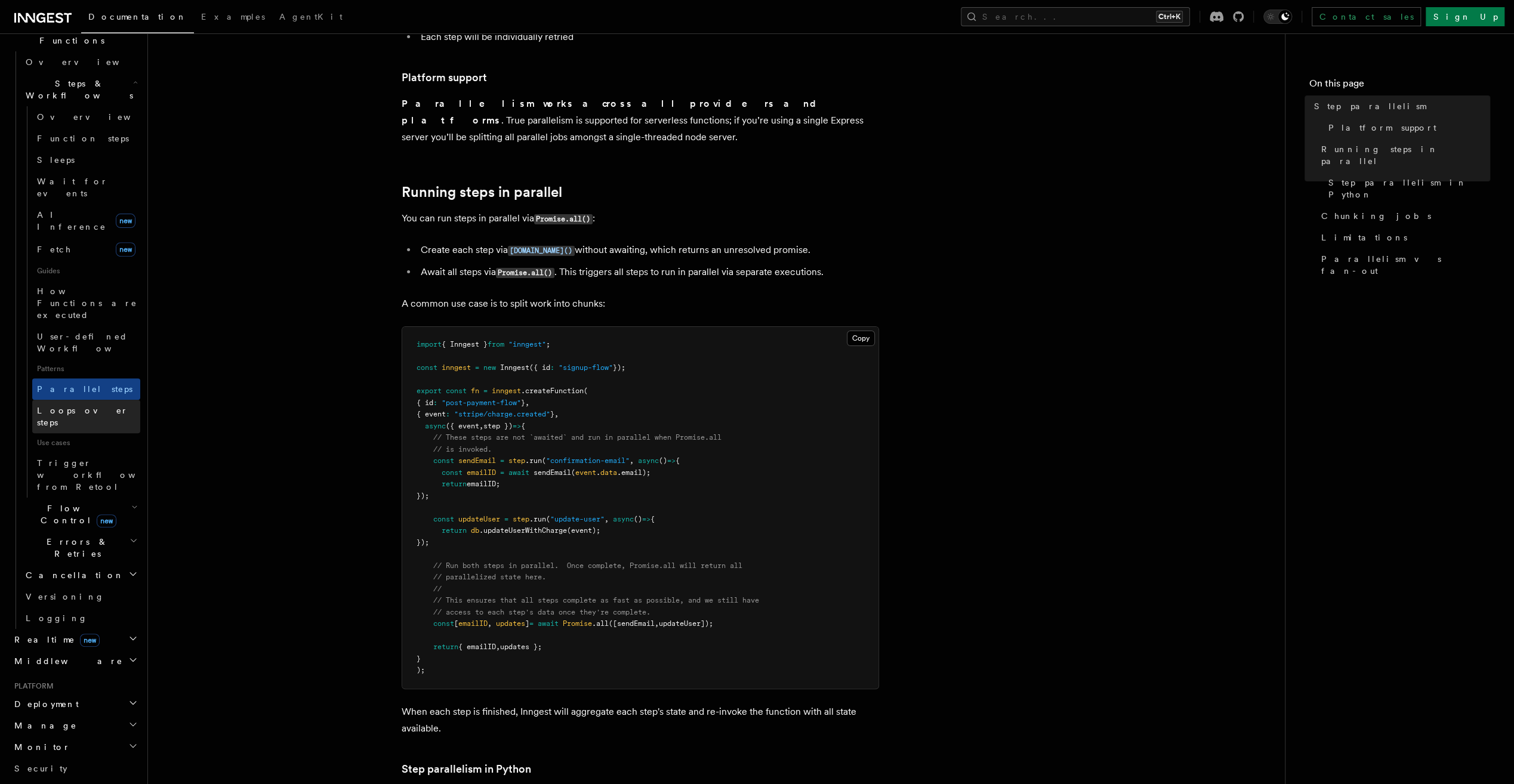
click at [49, 404] on span "Loops over steps" at bounding box center [89, 416] width 103 height 24
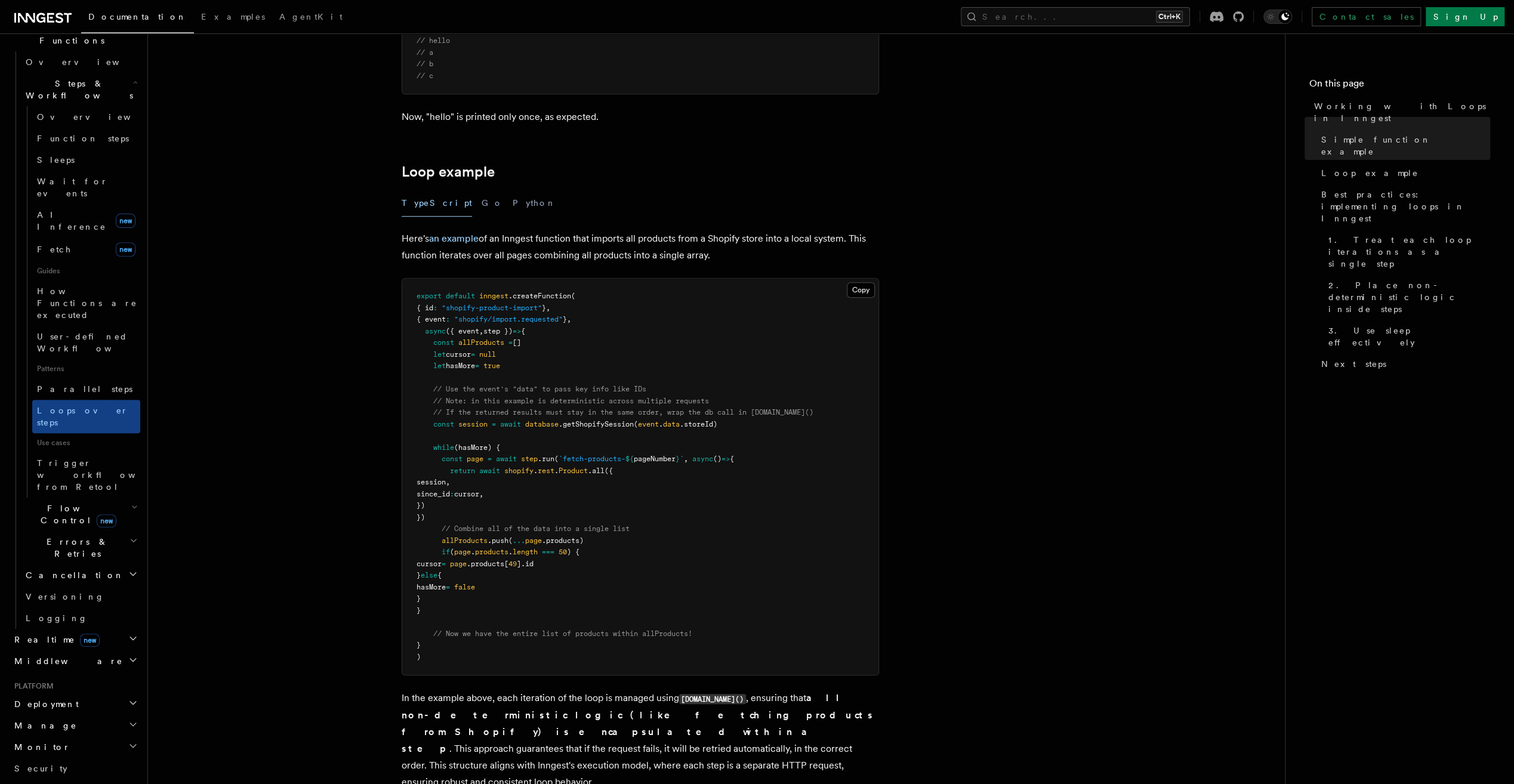
scroll to position [1014, 0]
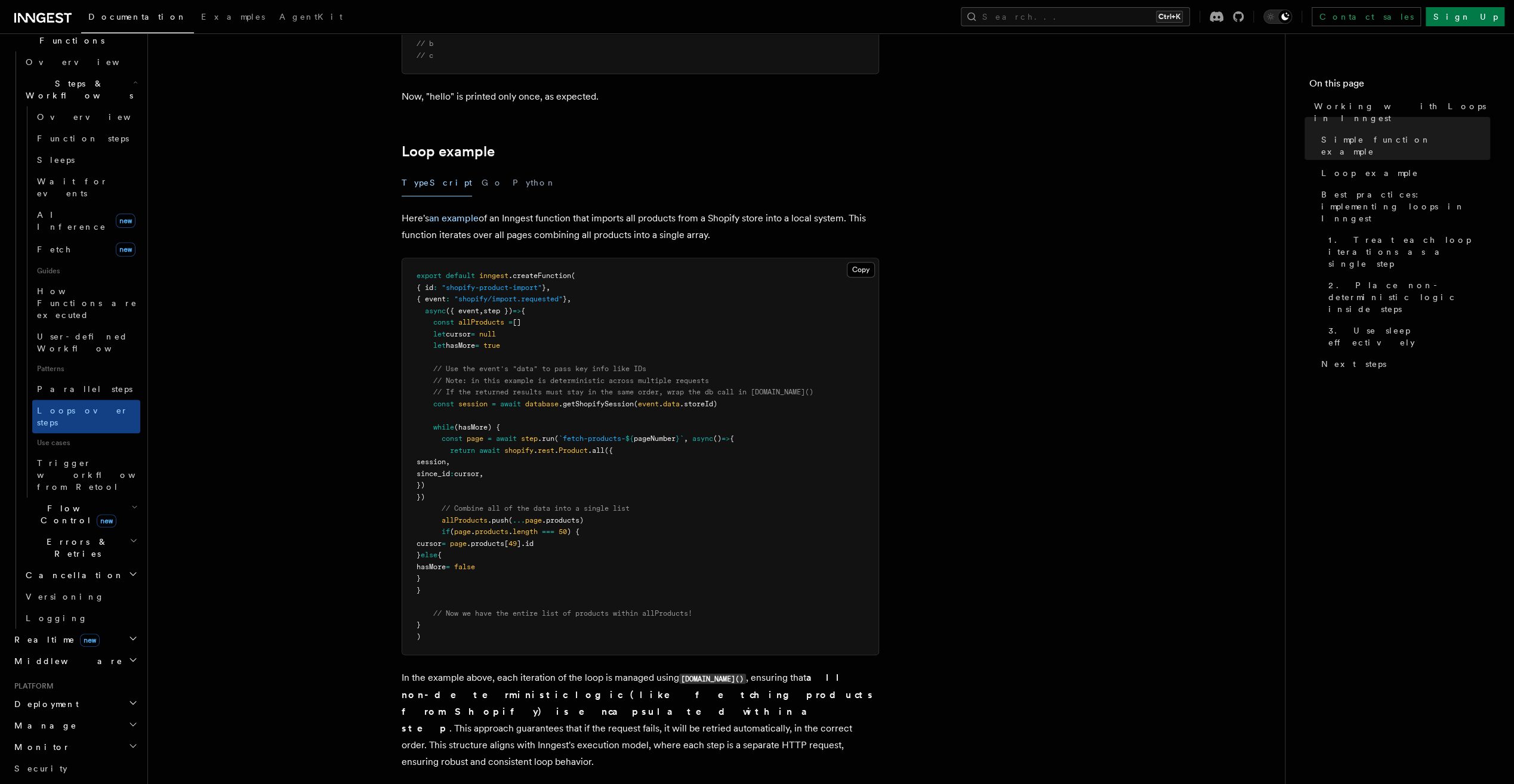
drag, startPoint x: 511, startPoint y: 577, endPoint x: 406, endPoint y: 529, distance: 115.5
click at [406, 529] on pre "export default inngest .createFunction ( { id : "shopify-product-import" } , { …" at bounding box center [639, 456] width 476 height 396
click at [412, 530] on pre "export default inngest .createFunction ( { id : "shopify-product-import" } , { …" at bounding box center [639, 456] width 476 height 396
click at [413, 526] on pre "export default inngest .createFunction ( { id : "shopify-product-import" } , { …" at bounding box center [639, 456] width 476 height 396
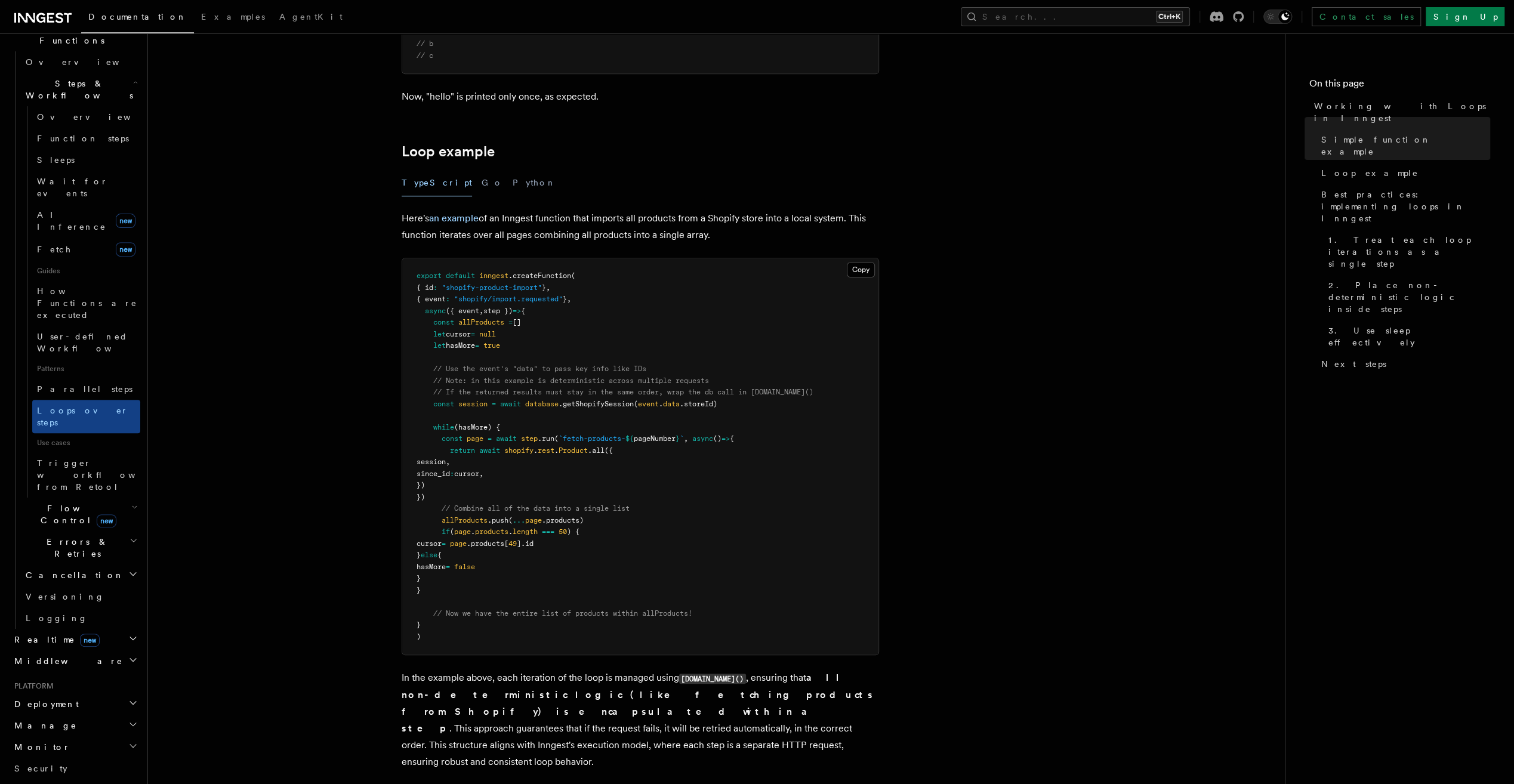
click at [416, 526] on pre "export default inngest .createFunction ( { id : "shopify-product-import" } , { …" at bounding box center [639, 456] width 476 height 396
click at [424, 534] on span at bounding box center [428, 531] width 25 height 8
drag, startPoint x: 415, startPoint y: 530, endPoint x: 456, endPoint y: 576, distance: 61.6
click at [456, 576] on pre "export default inngest .createFunction ( { id : "shopify-product-import" } , { …" at bounding box center [639, 456] width 476 height 396
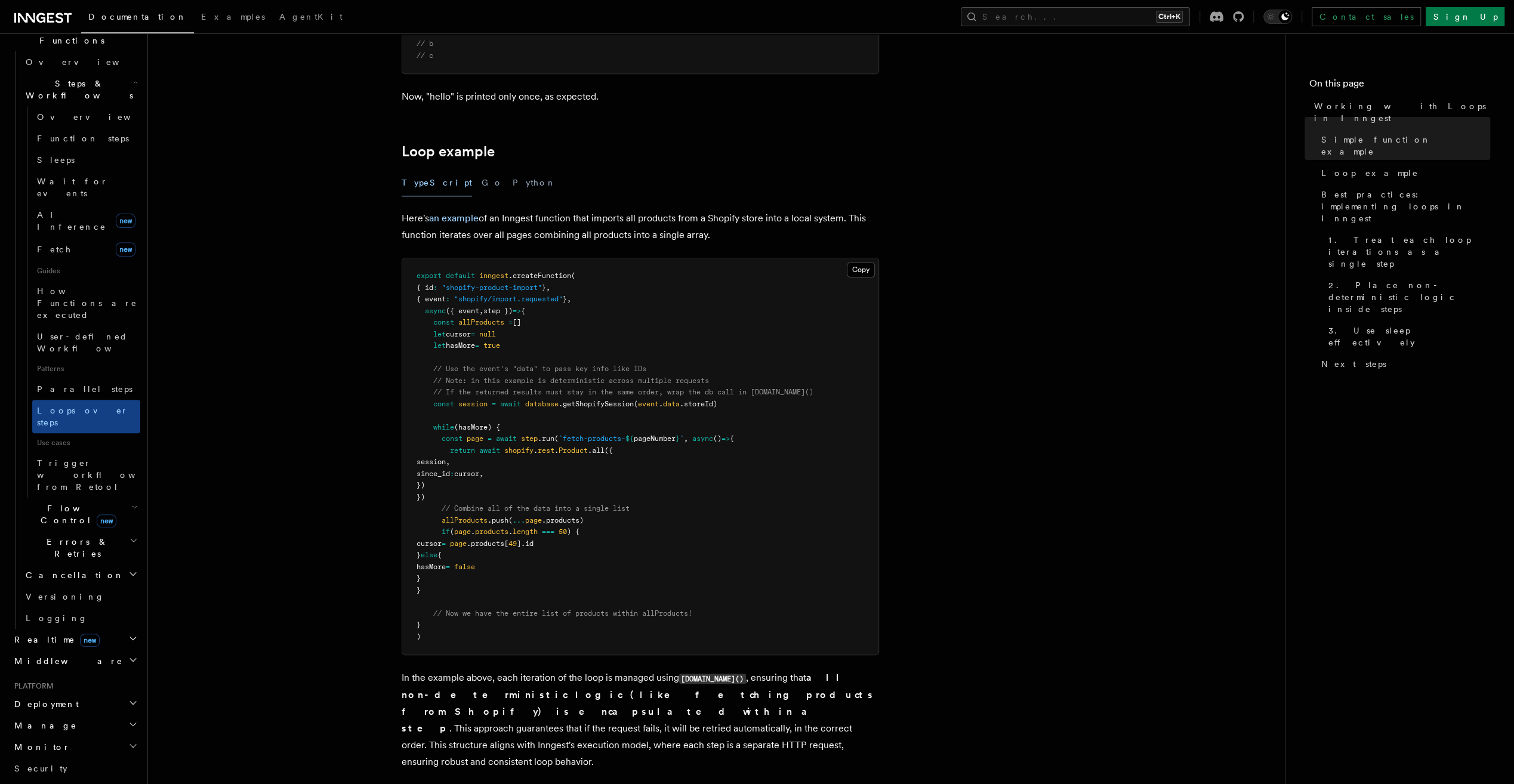
click at [470, 571] on pre "export default inngest .createFunction ( { id : "shopify-product-import" } , { …" at bounding box center [639, 456] width 476 height 396
drag, startPoint x: 474, startPoint y: 574, endPoint x: 462, endPoint y: 571, distance: 12.4
click at [462, 571] on pre "export default inngest .createFunction ( { id : "shopify-product-import" } , { …" at bounding box center [639, 456] width 476 height 396
drag, startPoint x: 465, startPoint y: 578, endPoint x: 420, endPoint y: 519, distance: 74.2
click at [420, 519] on pre "export default inngest .createFunction ( { id : "shopify-product-import" } , { …" at bounding box center [639, 456] width 476 height 396
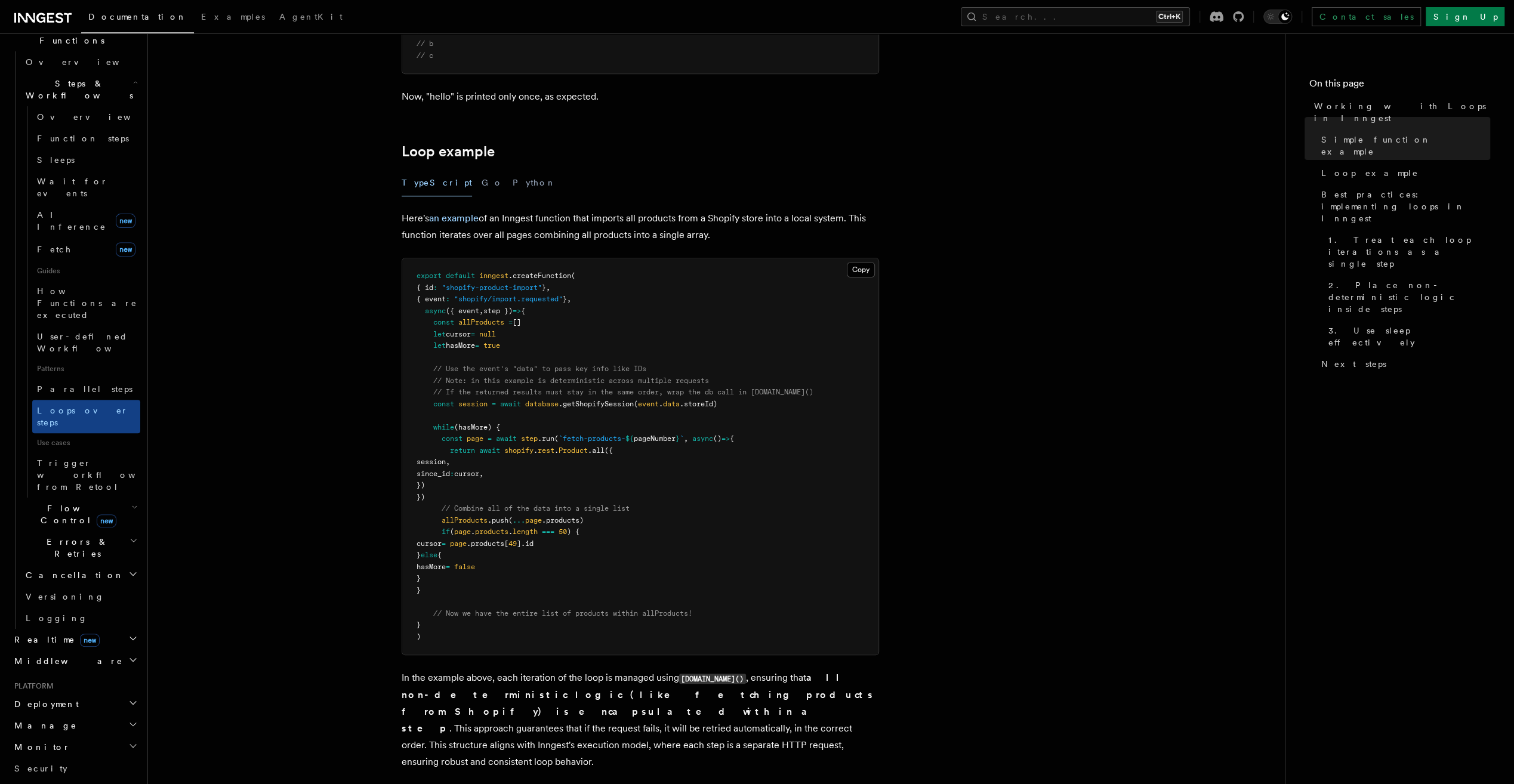
click at [441, 545] on span "cursor" at bounding box center [428, 543] width 25 height 8
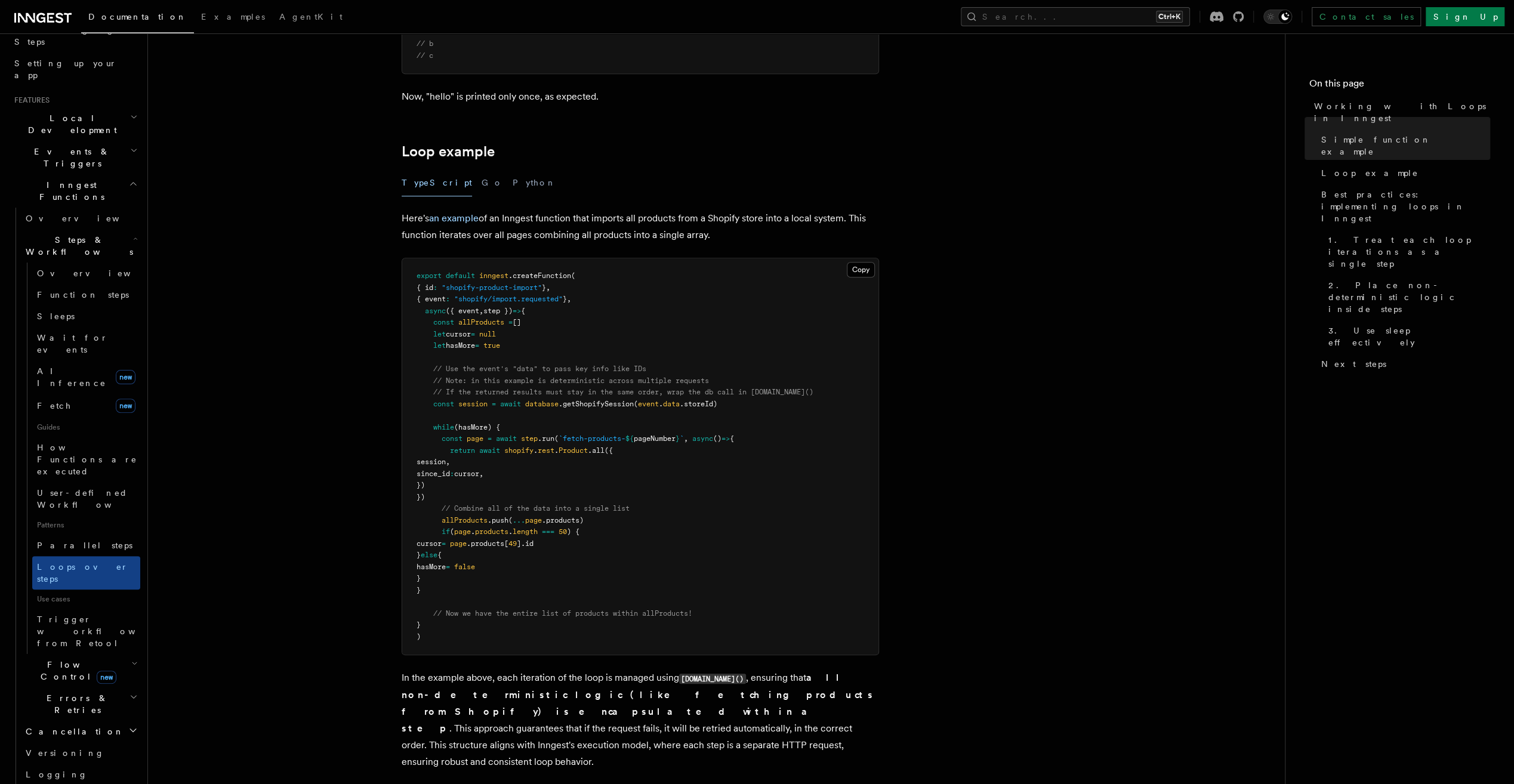
scroll to position [185, 0]
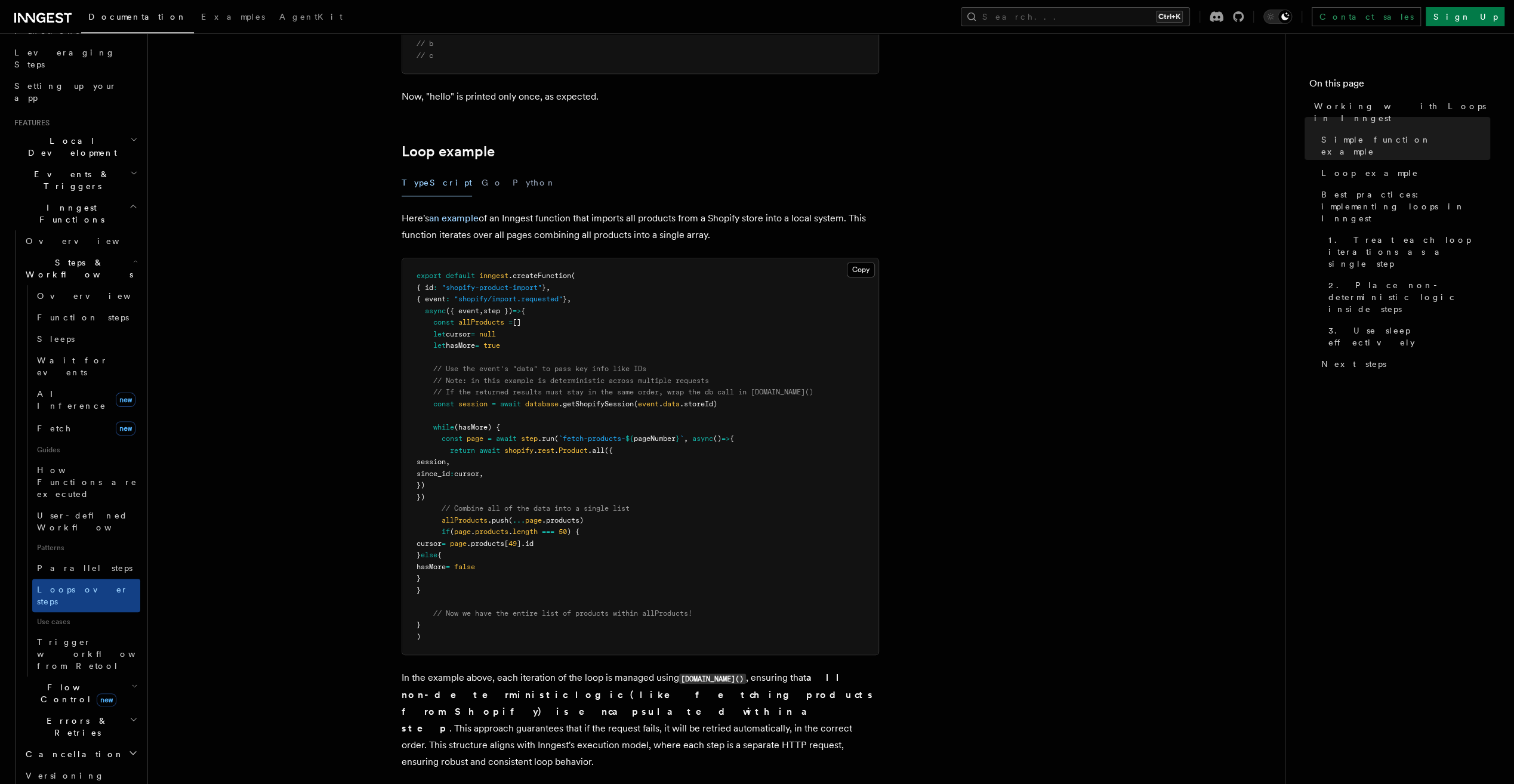
click at [109, 676] on h2 "Flow Control new" at bounding box center [81, 692] width 119 height 33
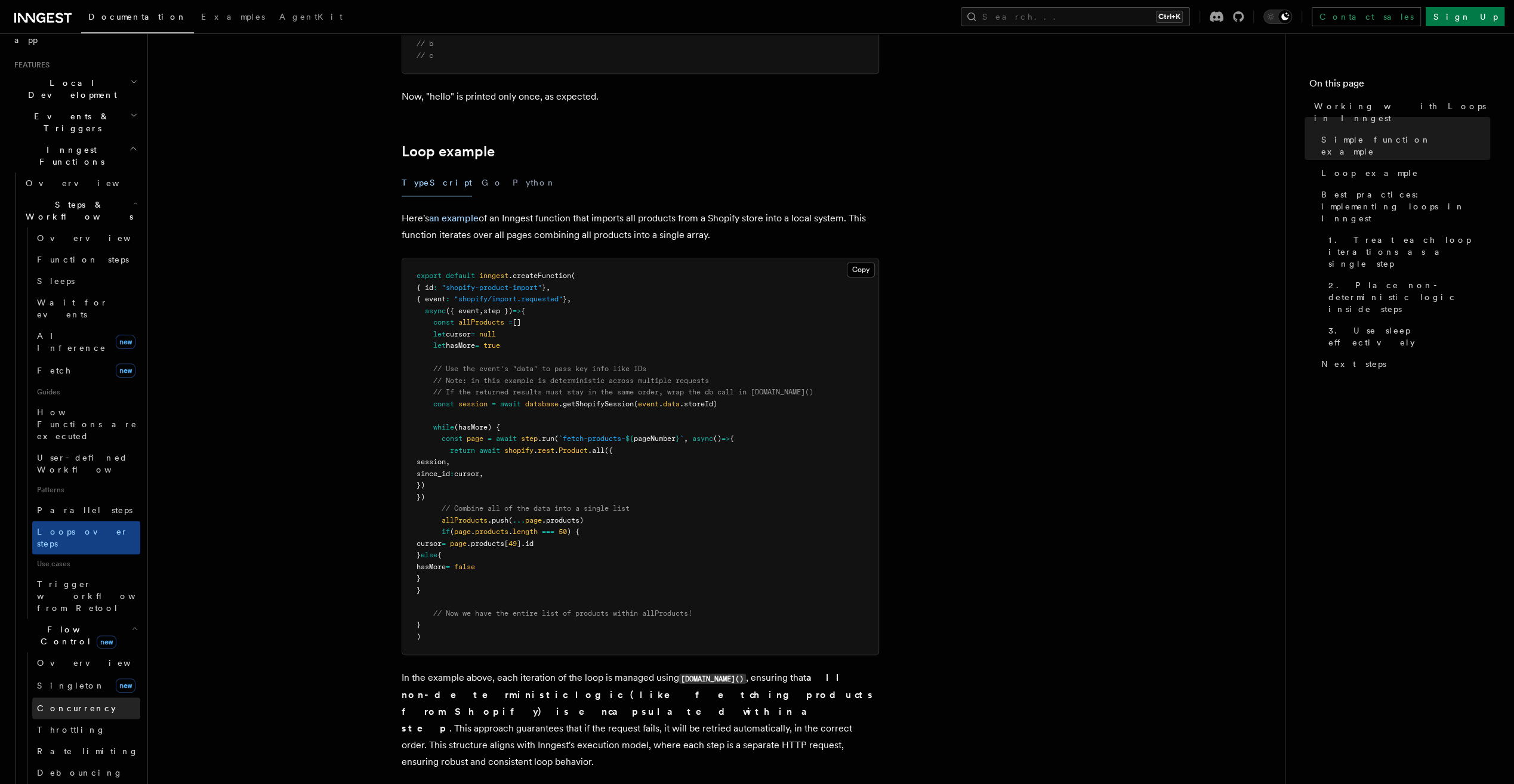
scroll to position [245, 0]
click at [96, 617] on h2 "Flow Control new" at bounding box center [81, 633] width 119 height 33
click at [104, 650] on h2 "Errors & Retries" at bounding box center [81, 666] width 119 height 33
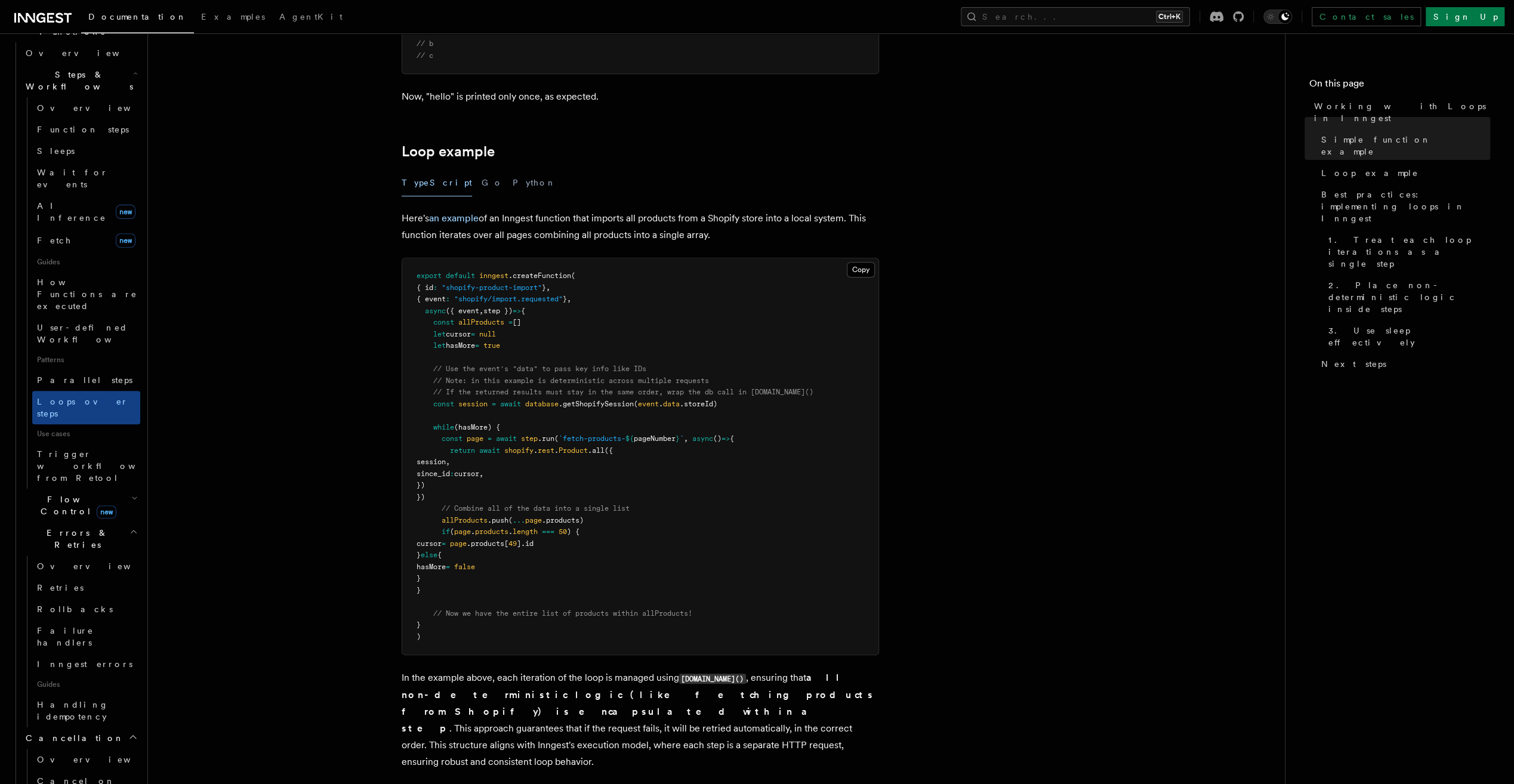
scroll to position [423, 0]
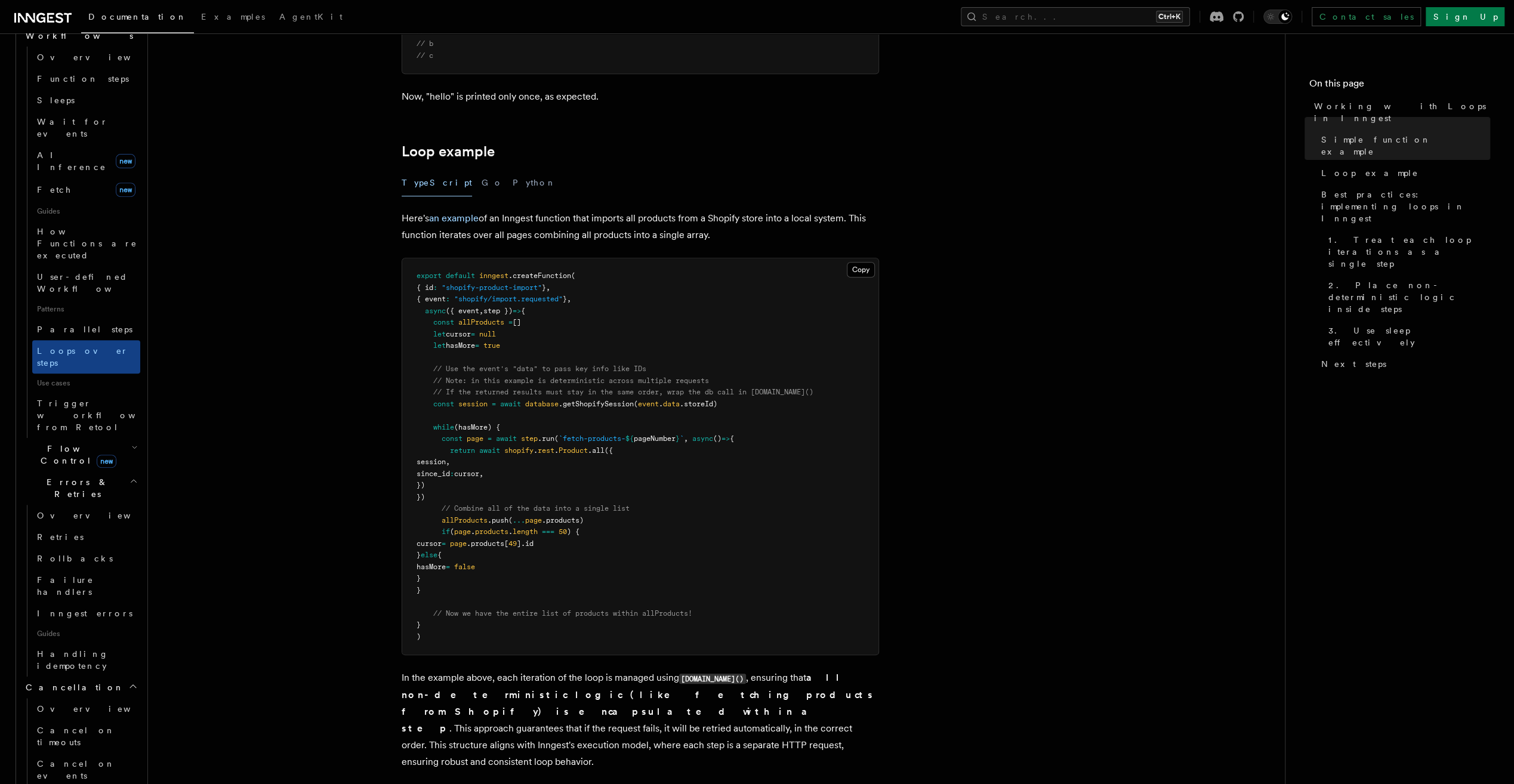
click at [81, 676] on h2 "Cancellation" at bounding box center [81, 687] width 119 height 22
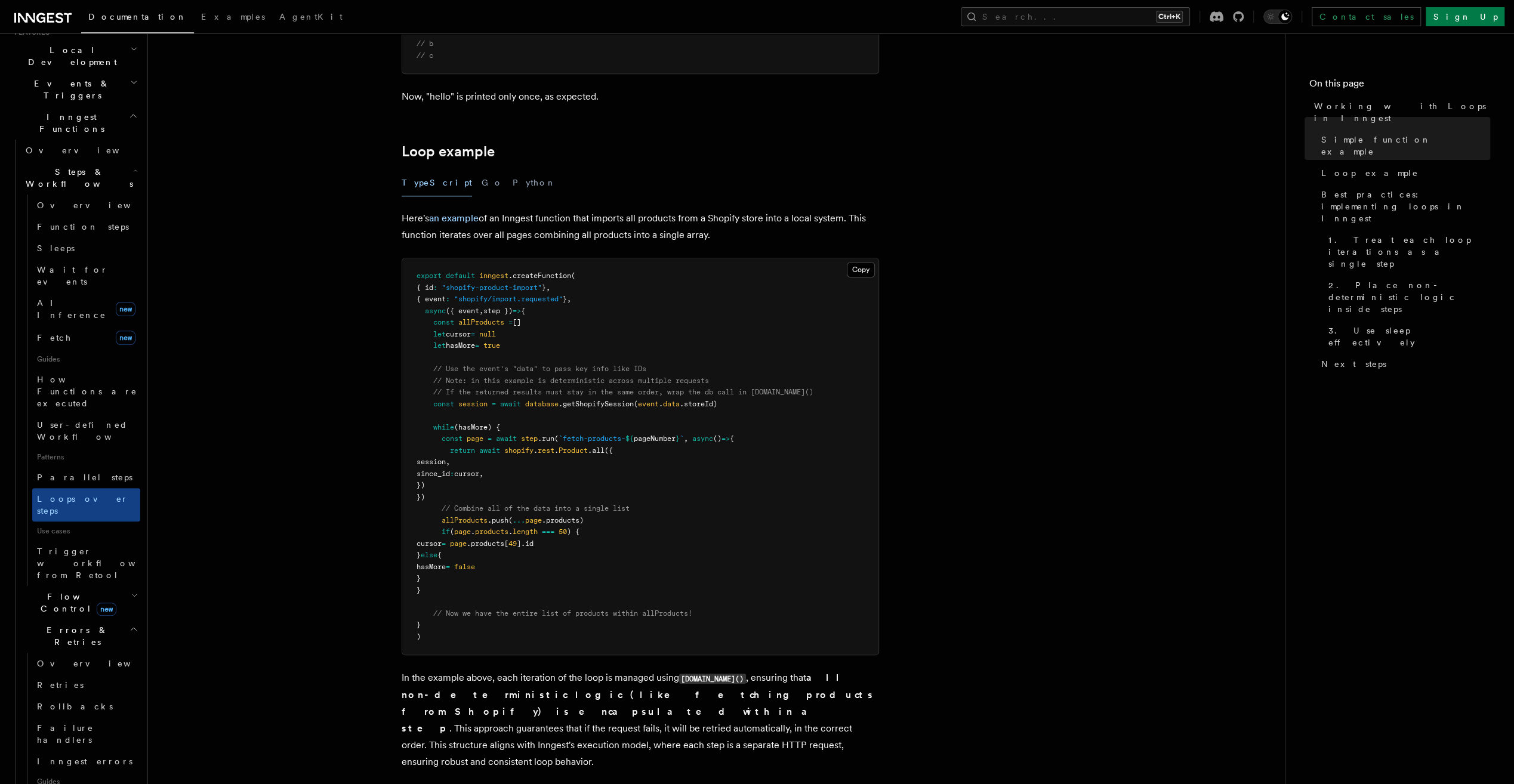
scroll to position [245, 0]
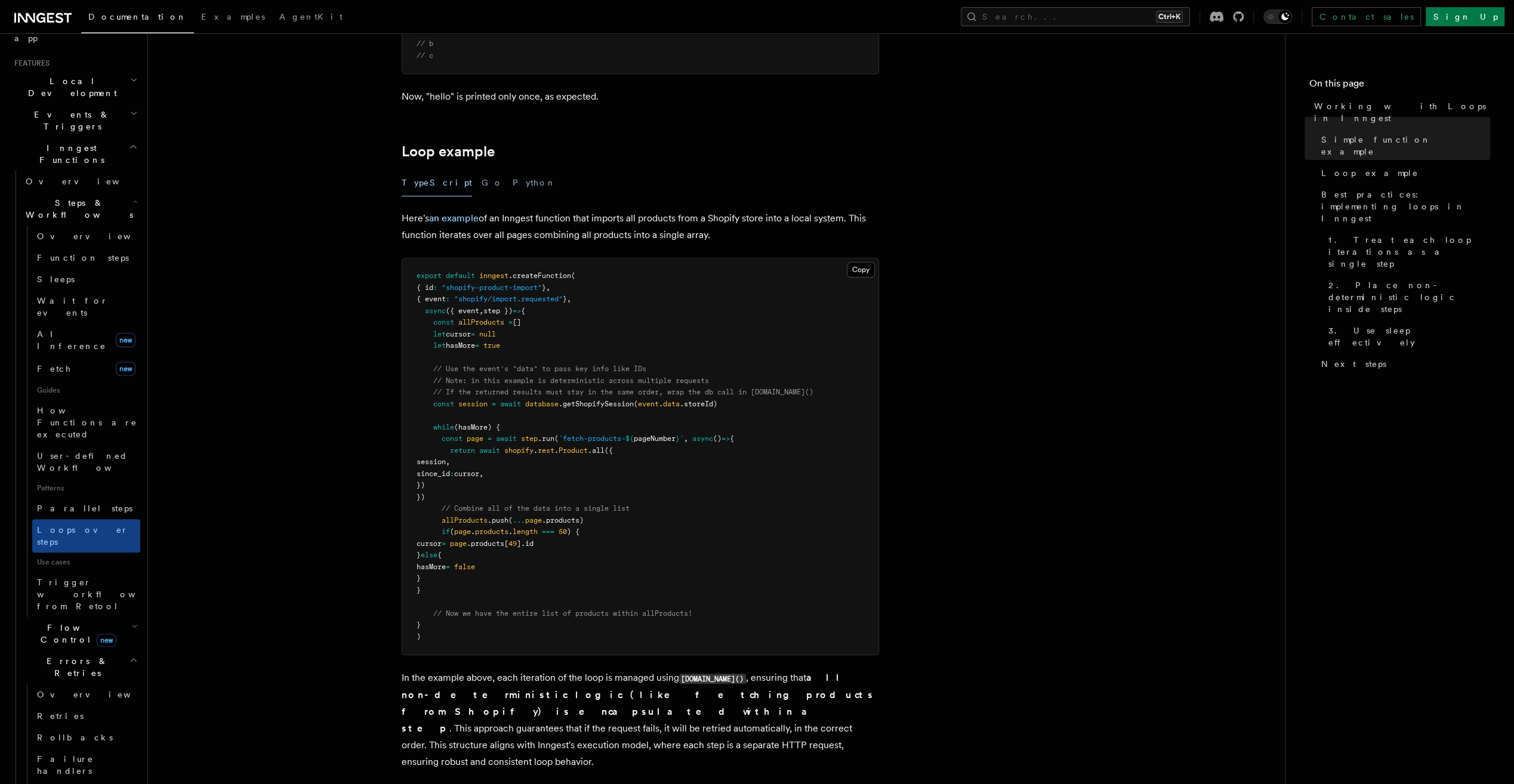
click at [82, 617] on h2 "Flow Control new" at bounding box center [81, 633] width 119 height 33
click at [67, 617] on h2 "Flow Control new" at bounding box center [81, 633] width 119 height 33
drag, startPoint x: 74, startPoint y: 493, endPoint x: 72, endPoint y: 499, distance: 6.3
click at [73, 655] on span "Errors & Retries" at bounding box center [75, 667] width 109 height 24
click at [89, 705] on link "Versioning" at bounding box center [81, 716] width 119 height 22
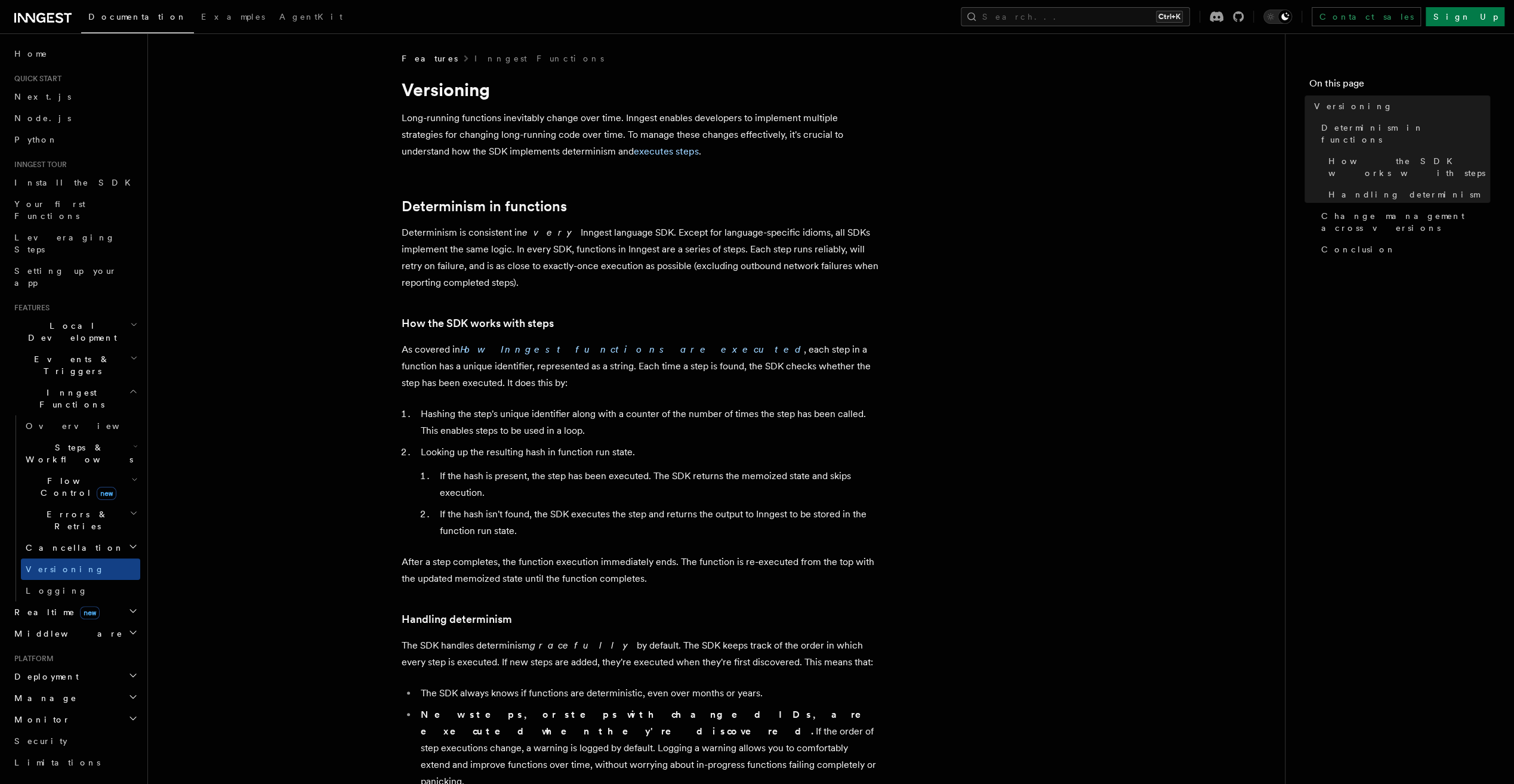
click at [93, 315] on h2 "Local Development" at bounding box center [75, 331] width 130 height 33
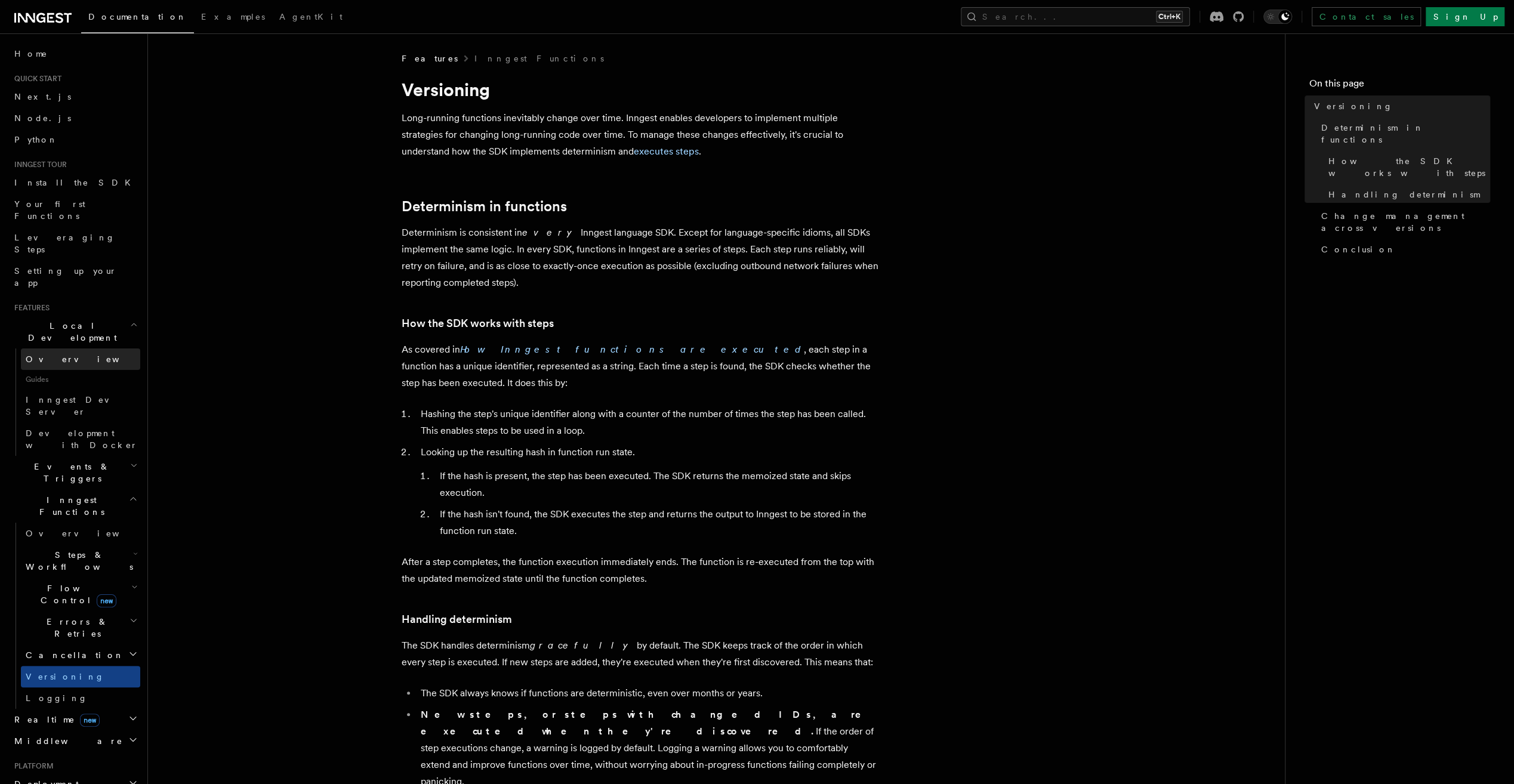
click at [72, 349] on link "Overview" at bounding box center [81, 359] width 119 height 22
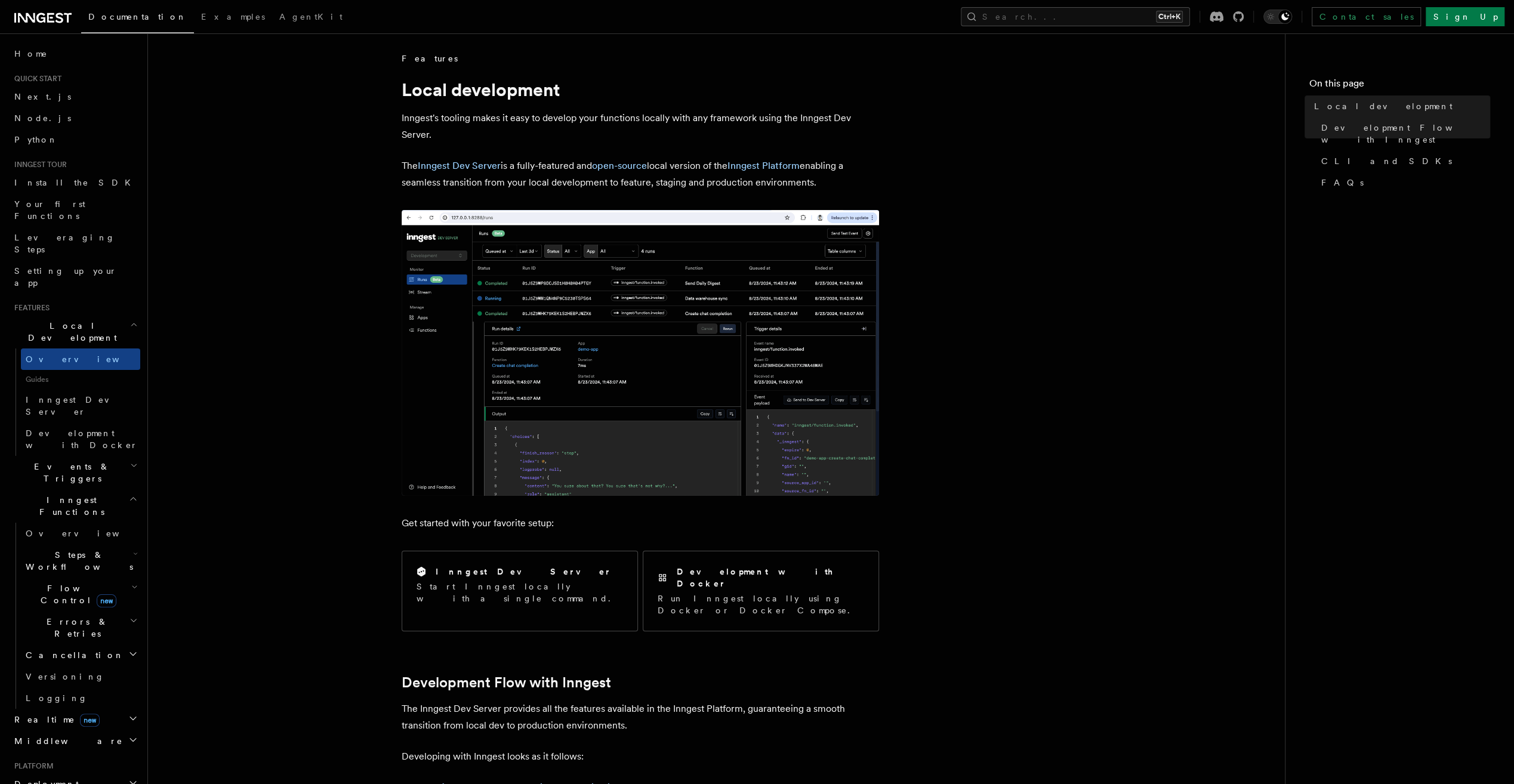
click at [96, 456] on h2 "Events & Triggers" at bounding box center [75, 472] width 130 height 33
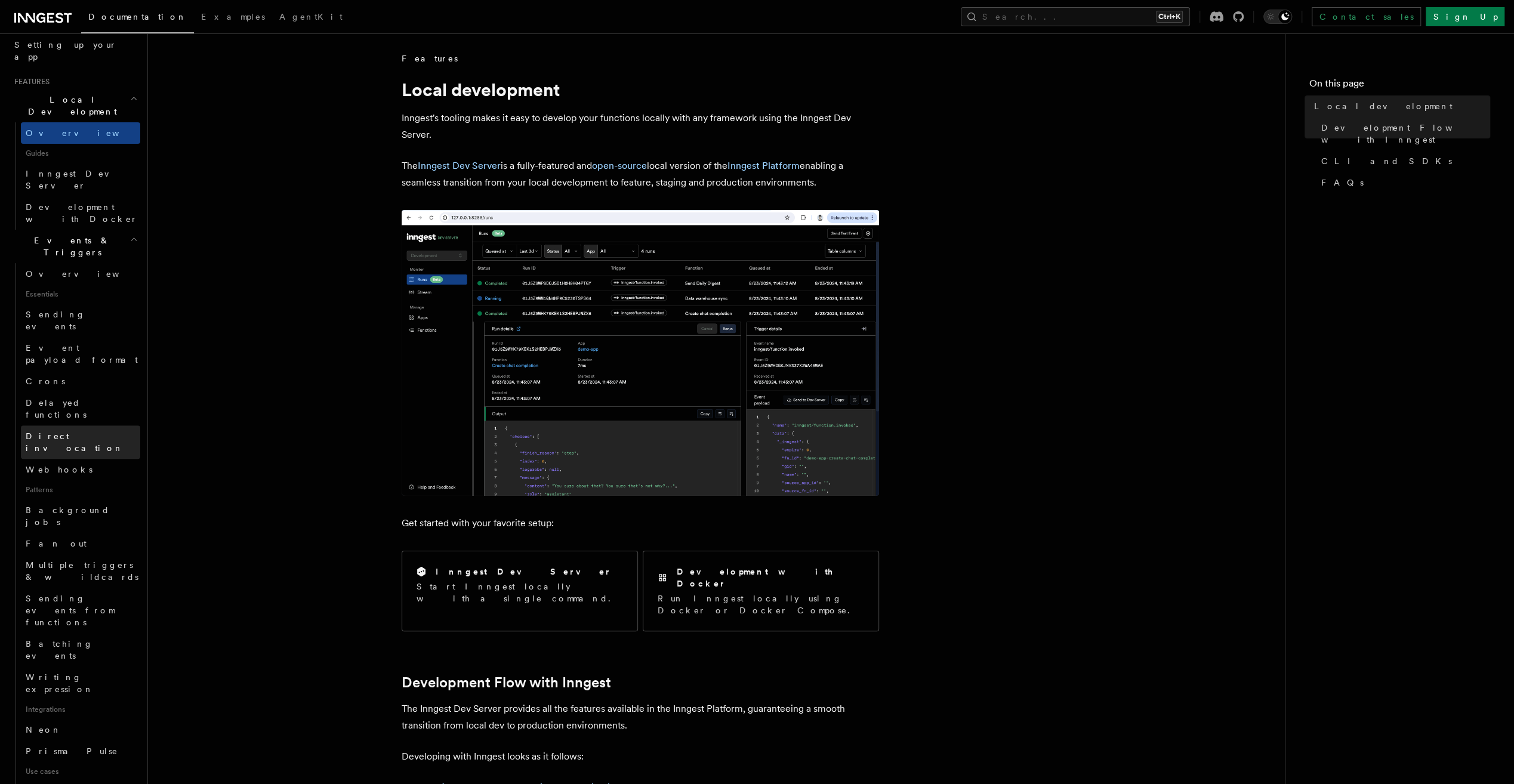
scroll to position [238, 0]
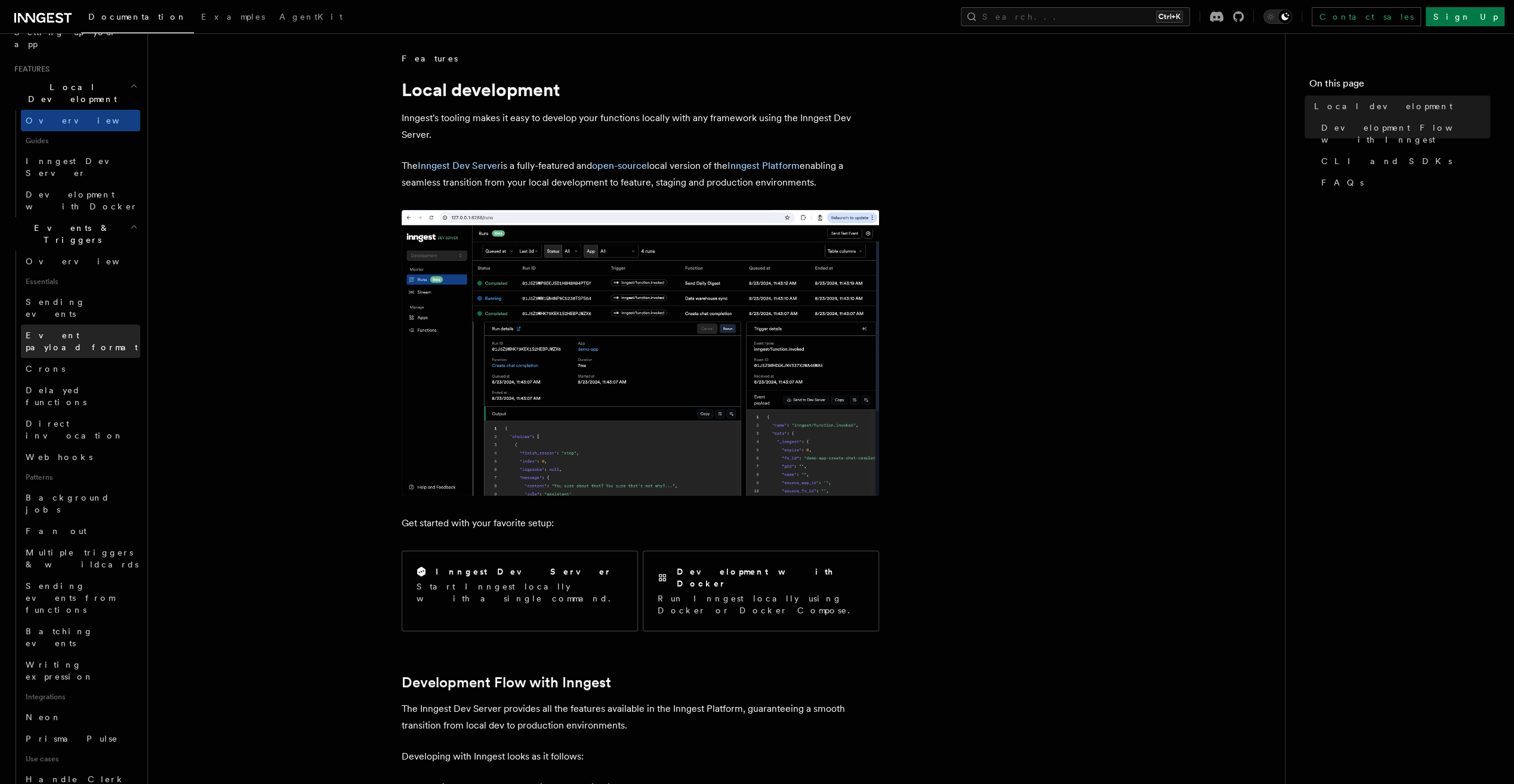
click at [86, 324] on link "Event payload format" at bounding box center [81, 340] width 119 height 33
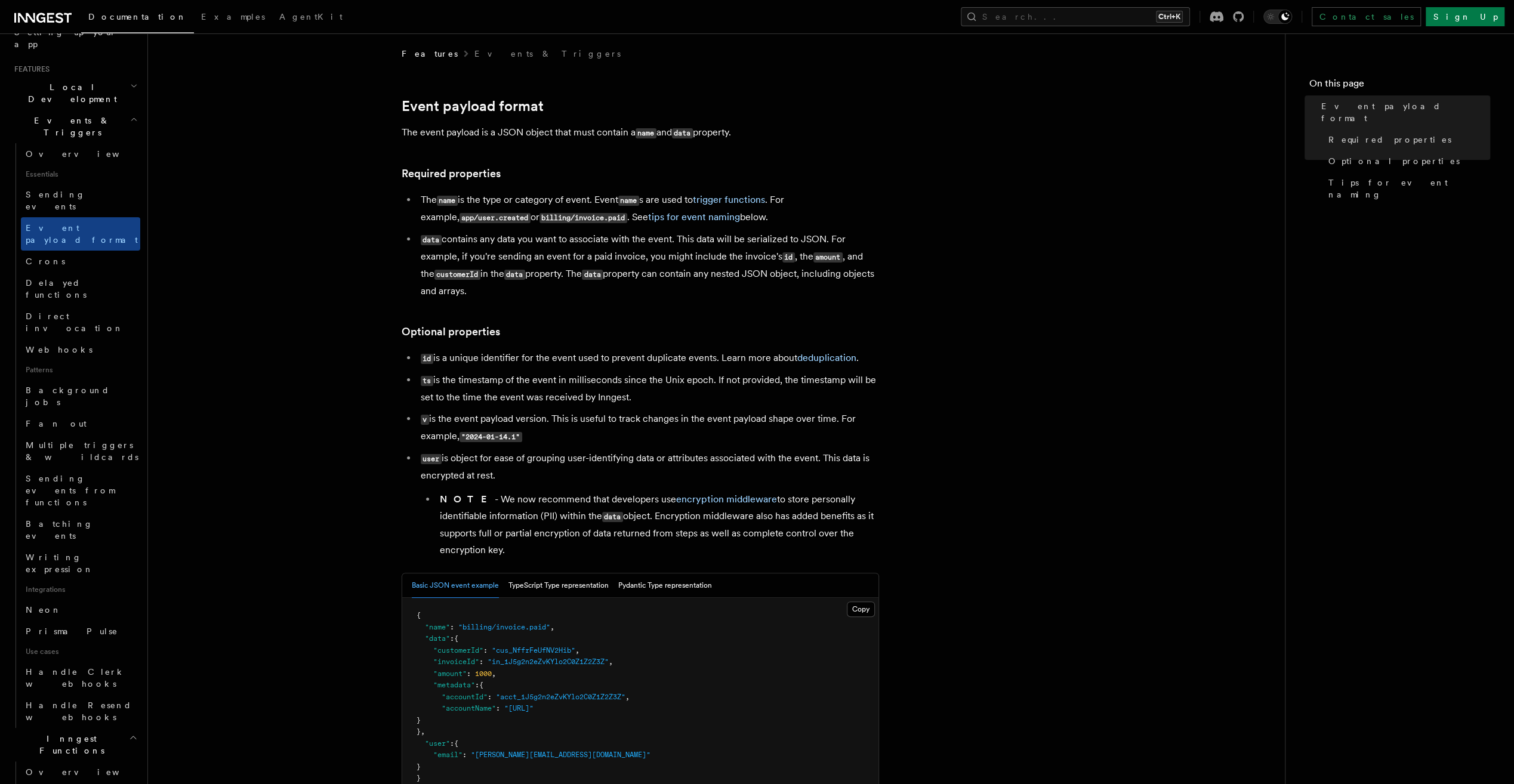
scroll to position [238, 0]
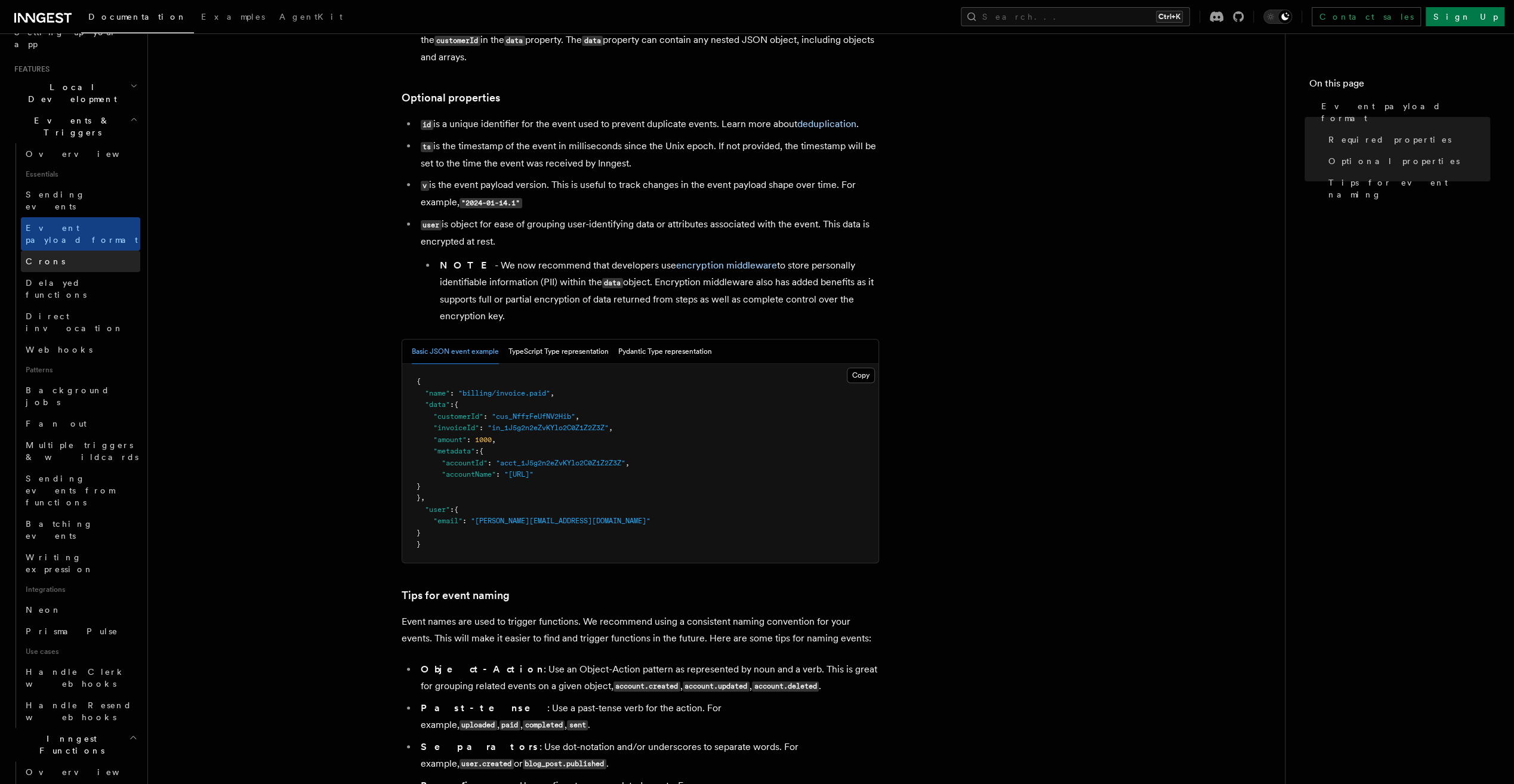
click at [56, 250] on link "Crons" at bounding box center [81, 261] width 119 height 22
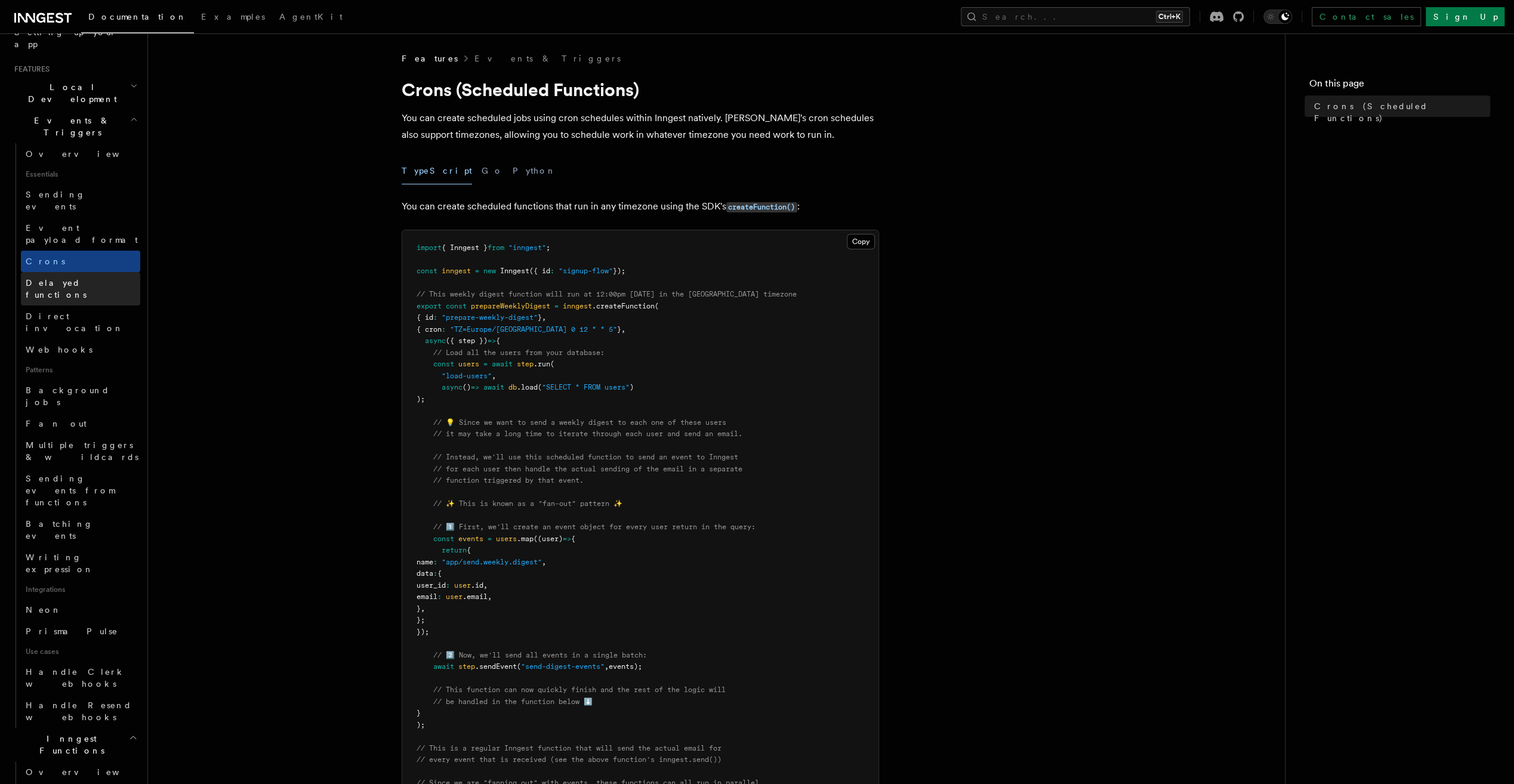
click at [54, 278] on span "Delayed functions" at bounding box center [56, 288] width 61 height 22
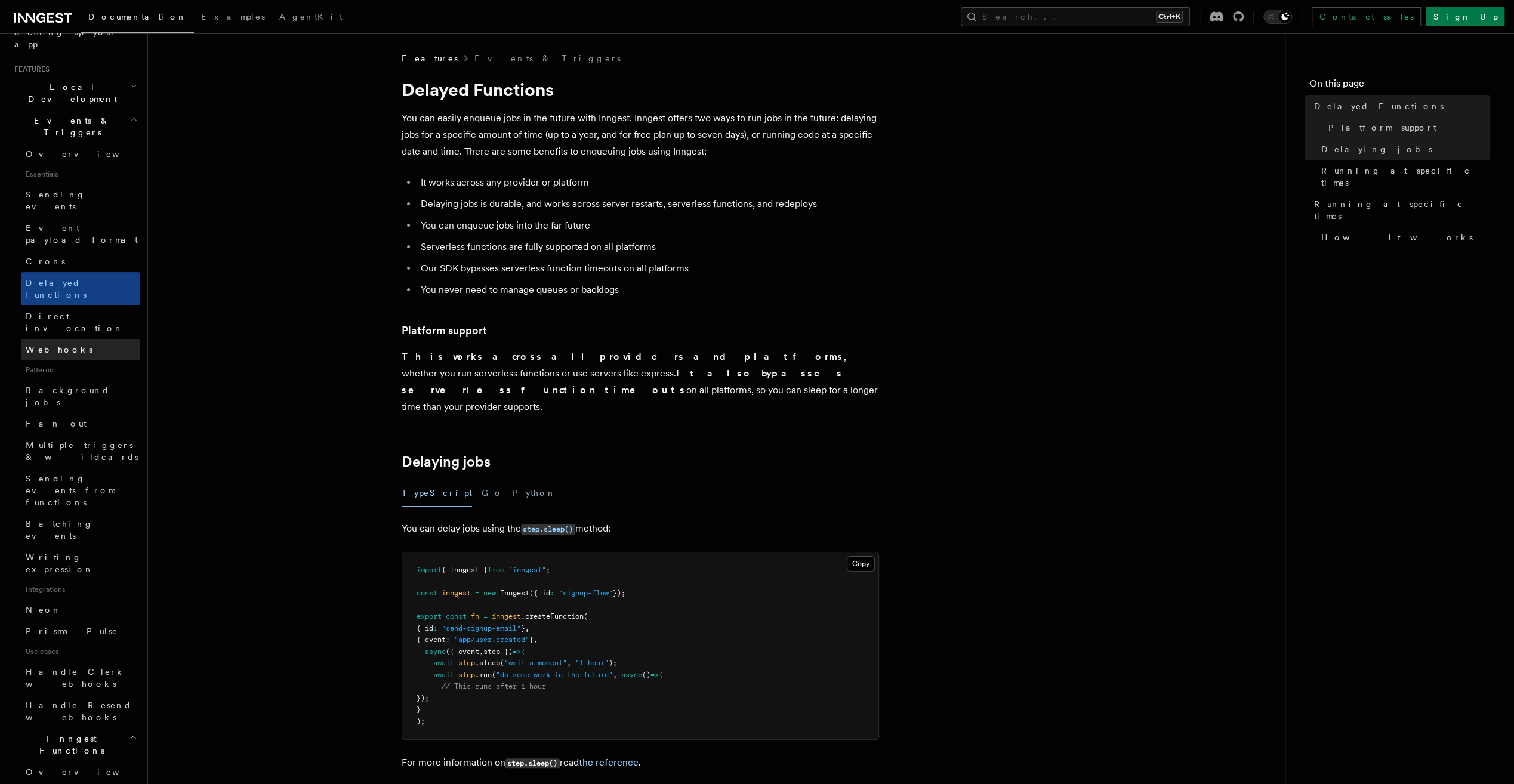
click at [67, 339] on link "Webhooks" at bounding box center [81, 349] width 119 height 22
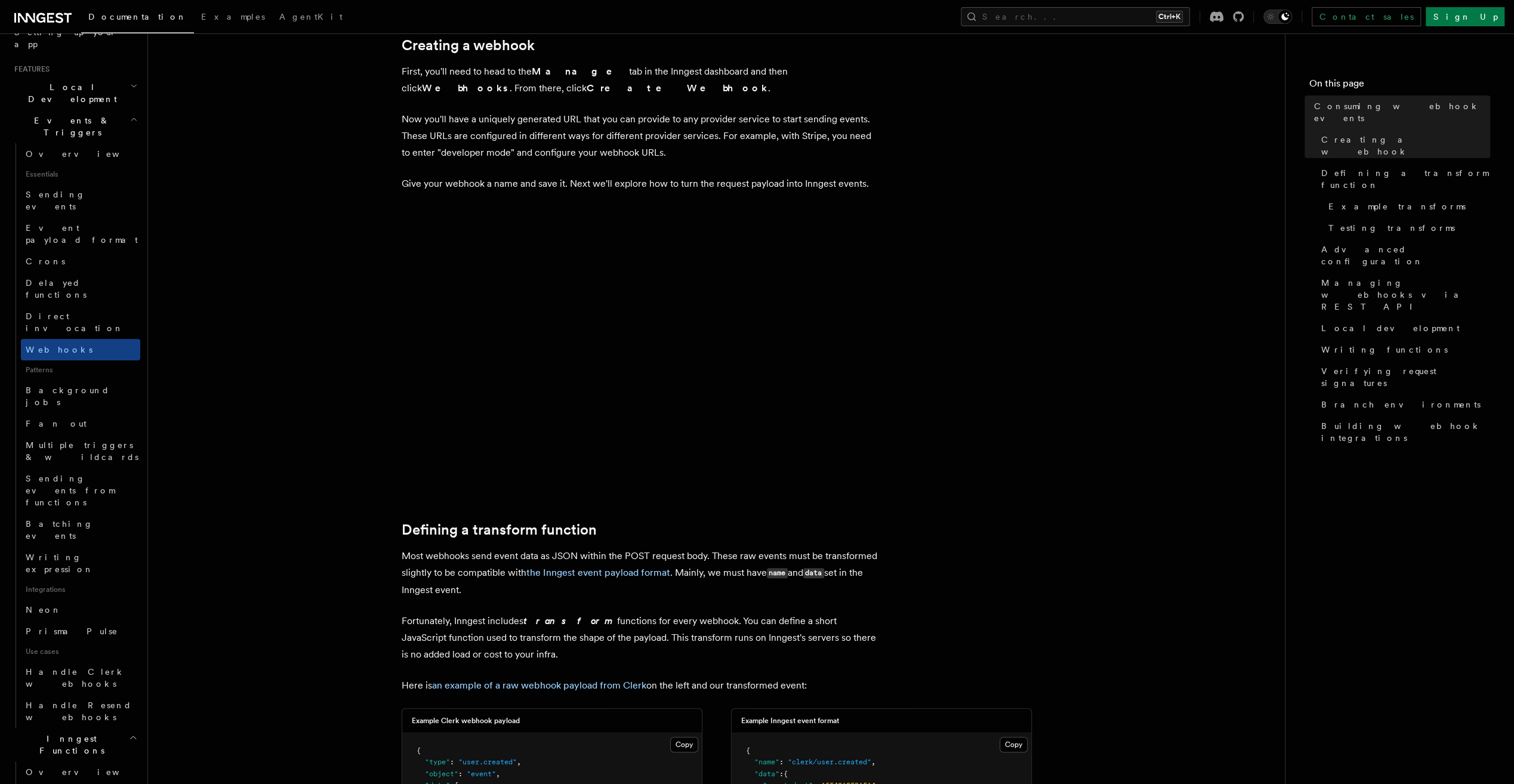
scroll to position [358, 0]
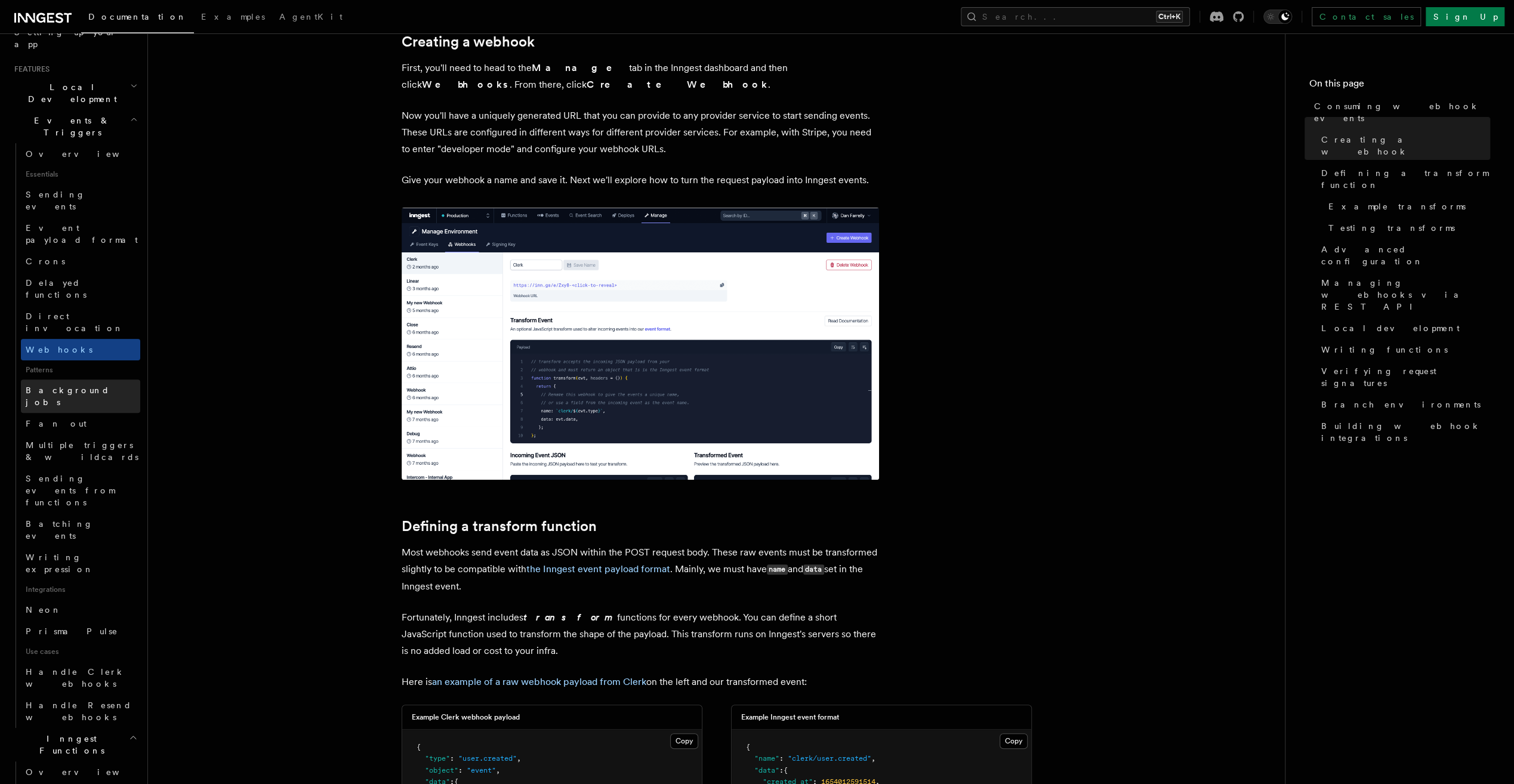
click at [101, 379] on link "Background jobs" at bounding box center [81, 395] width 119 height 33
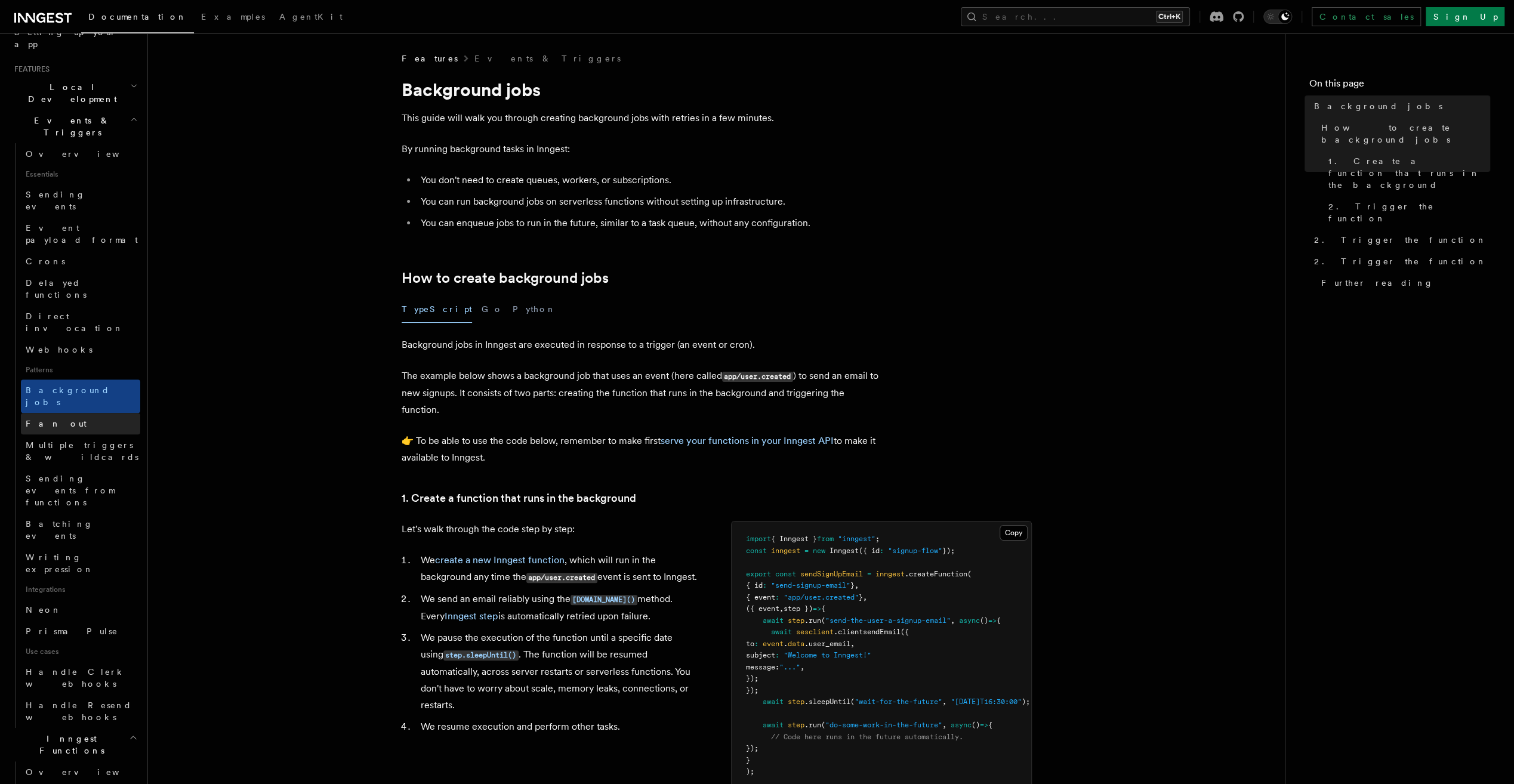
click at [71, 413] on link "Fan out" at bounding box center [81, 423] width 119 height 22
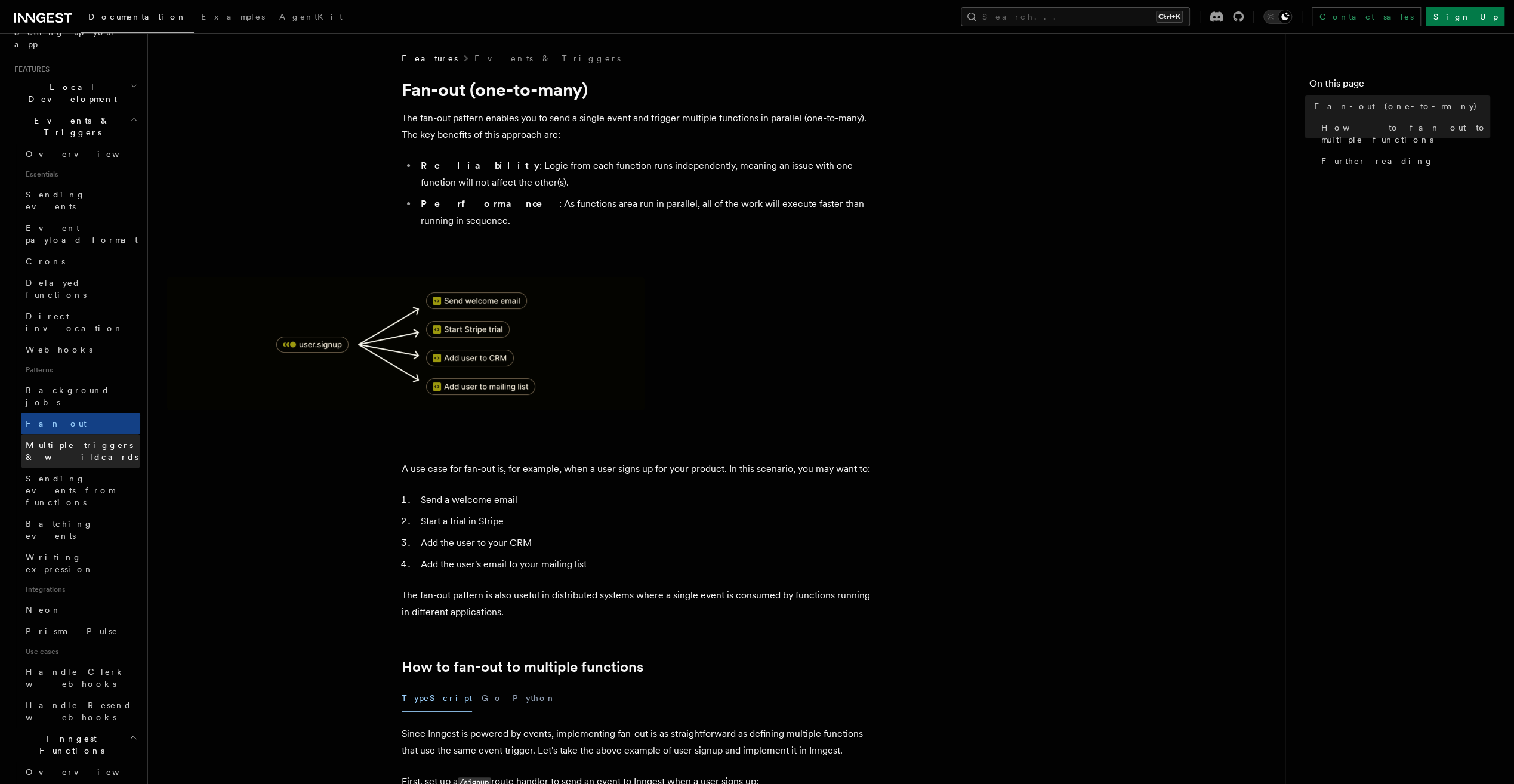
click at [72, 439] on span "Multiple triggers & wildcards" at bounding box center [83, 451] width 114 height 24
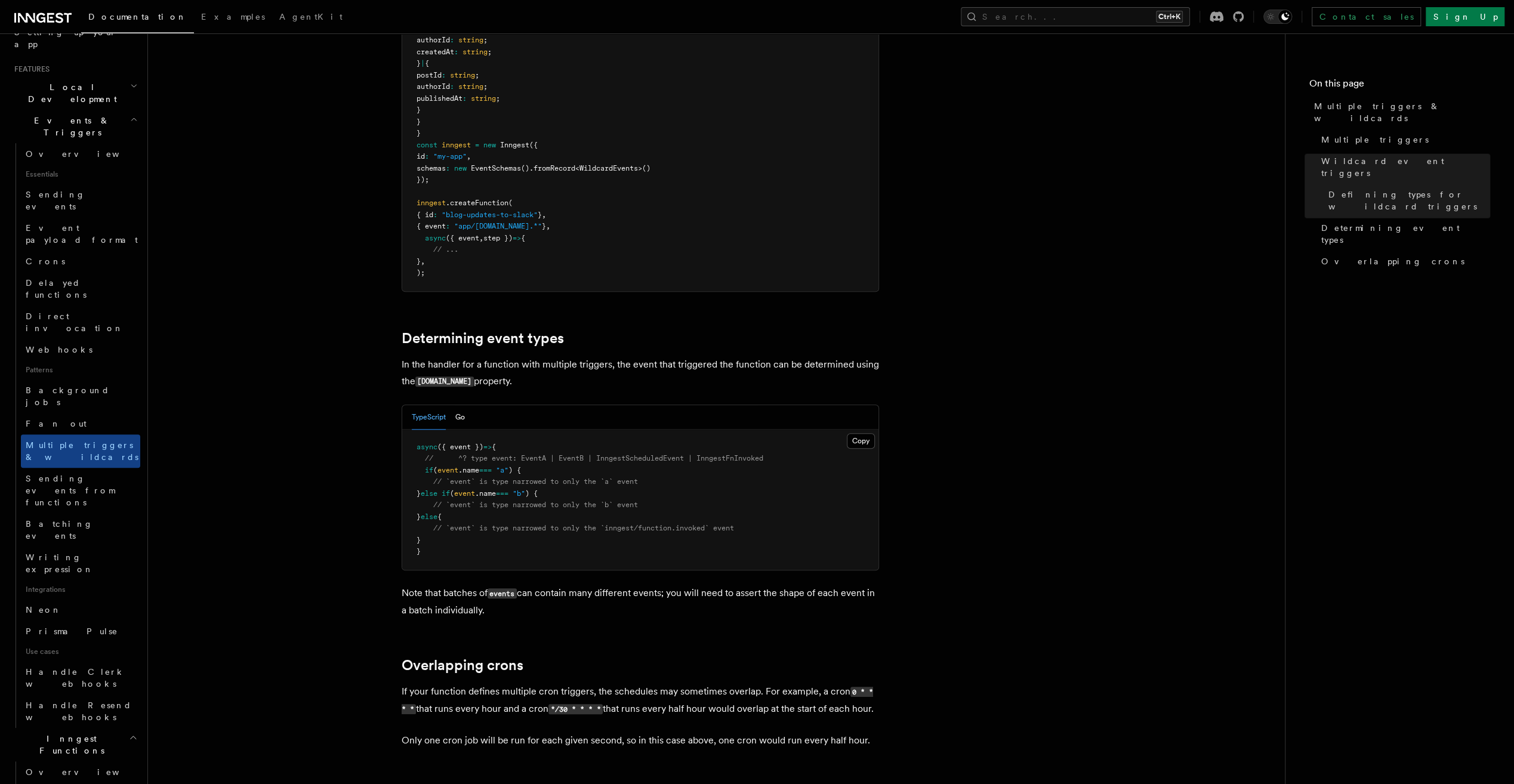
scroll to position [1113, 0]
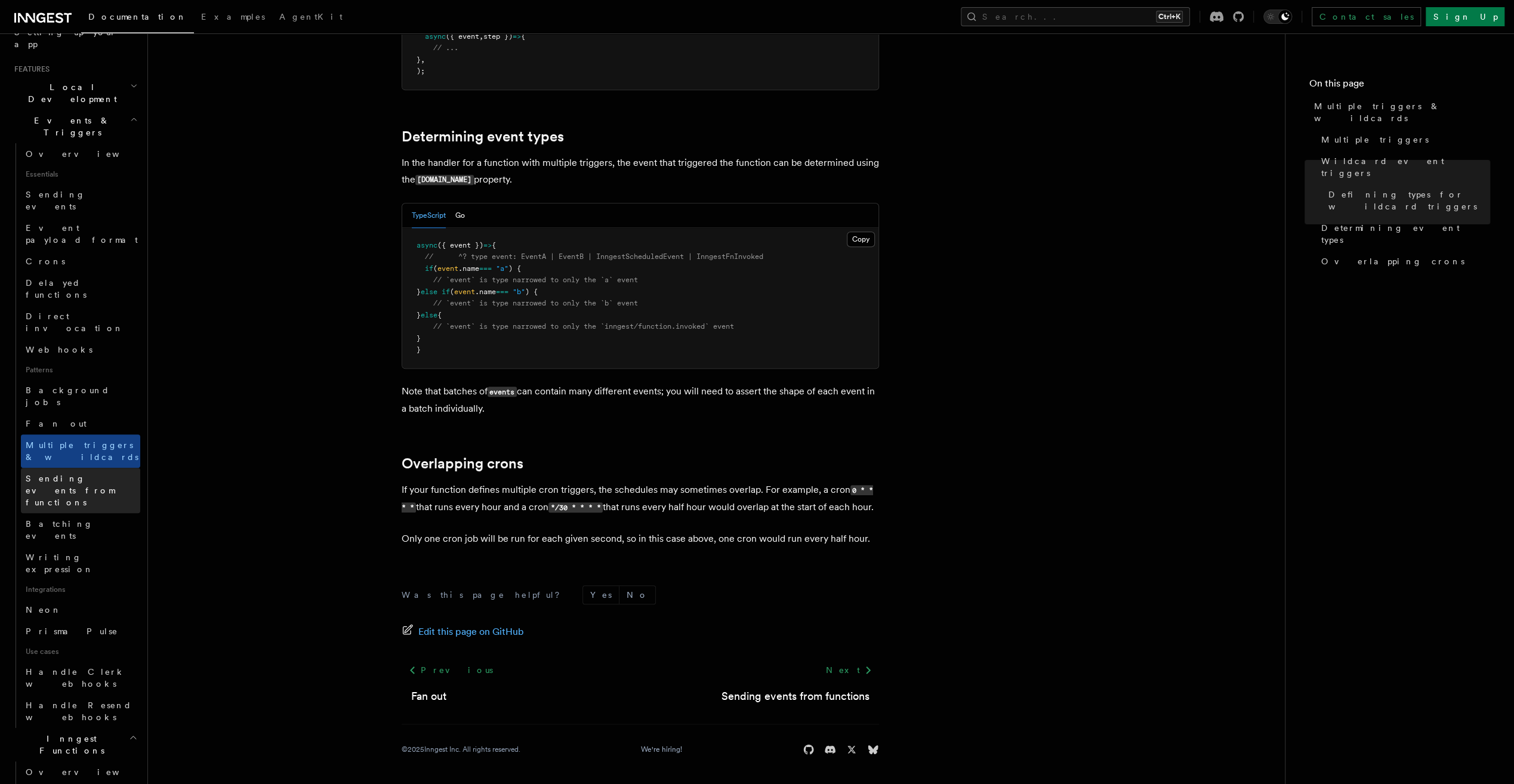
click at [70, 468] on link "Sending events from functions" at bounding box center [81, 490] width 119 height 45
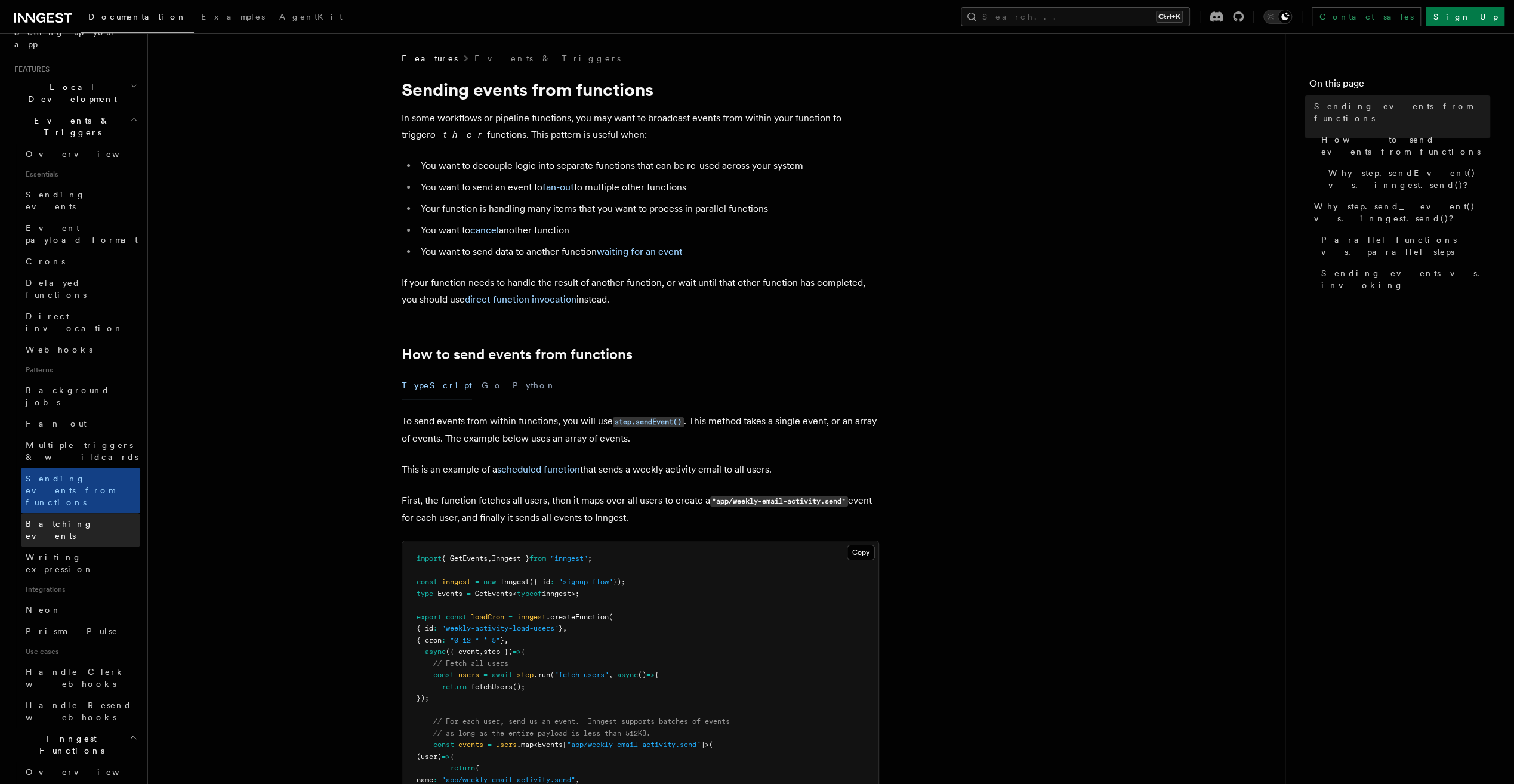
click at [84, 513] on link "Batching events" at bounding box center [81, 529] width 119 height 33
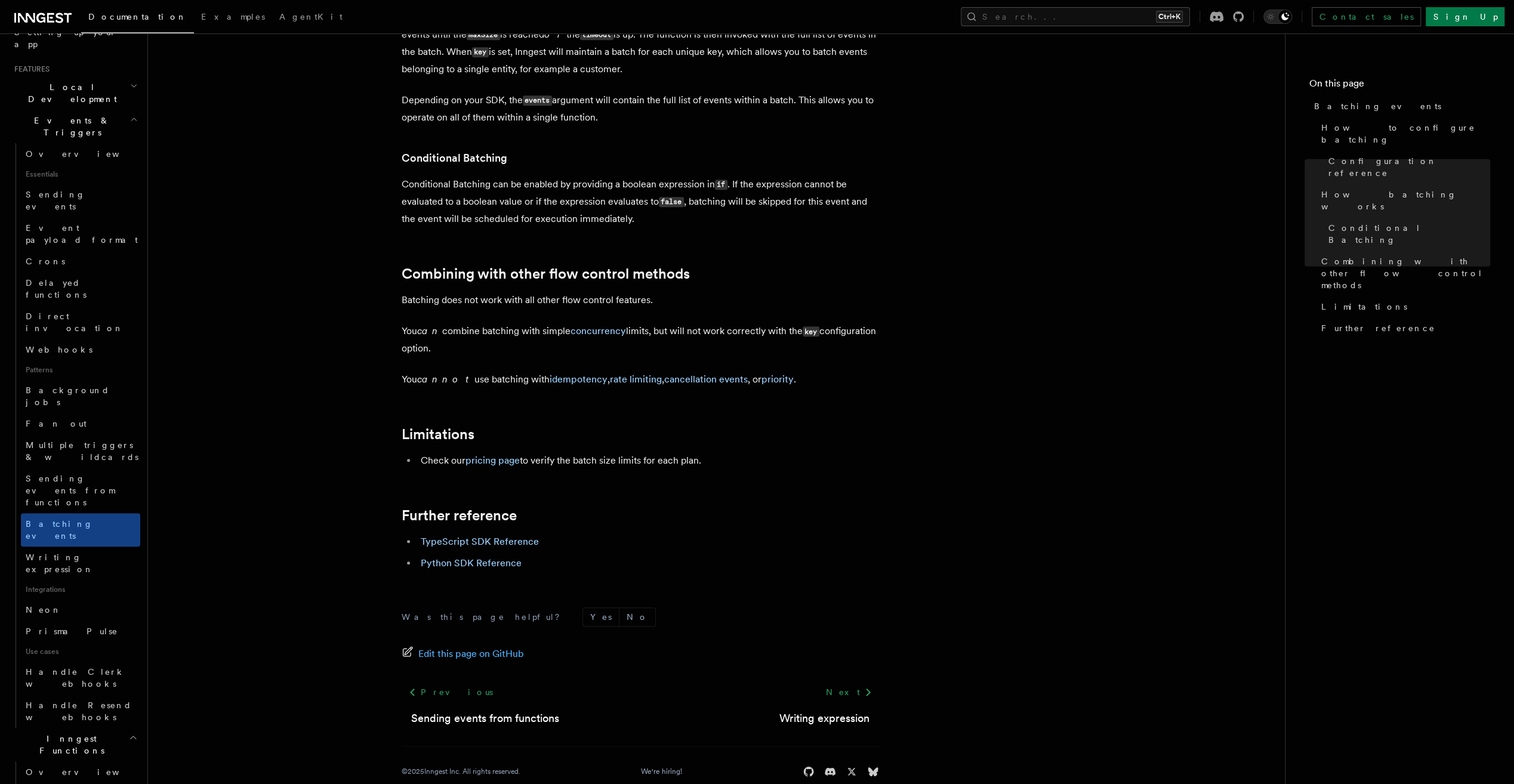
scroll to position [1109, 0]
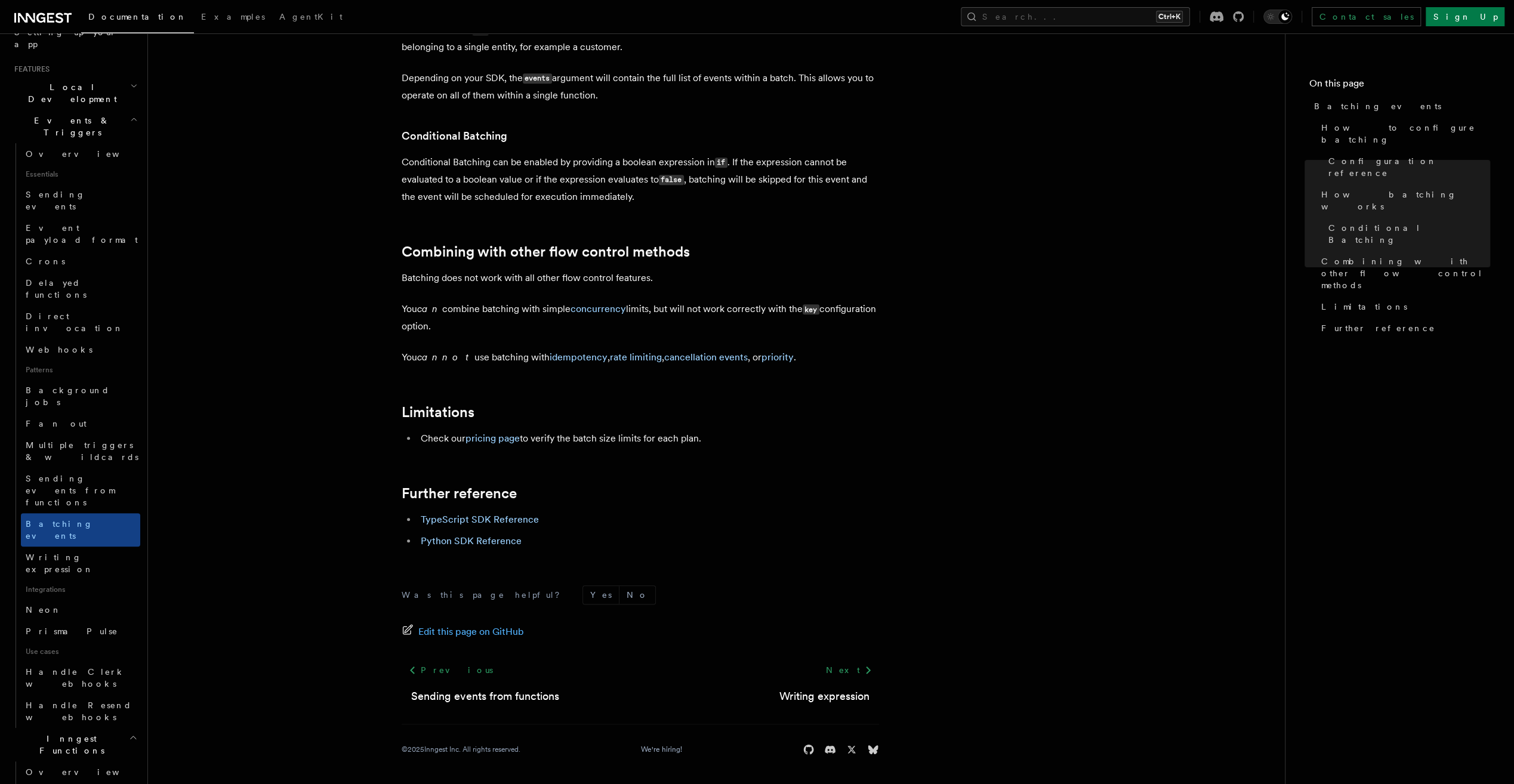
click at [59, 18] on icon at bounding box center [60, 18] width 8 height 10
